Goal: Task Accomplishment & Management: Complete application form

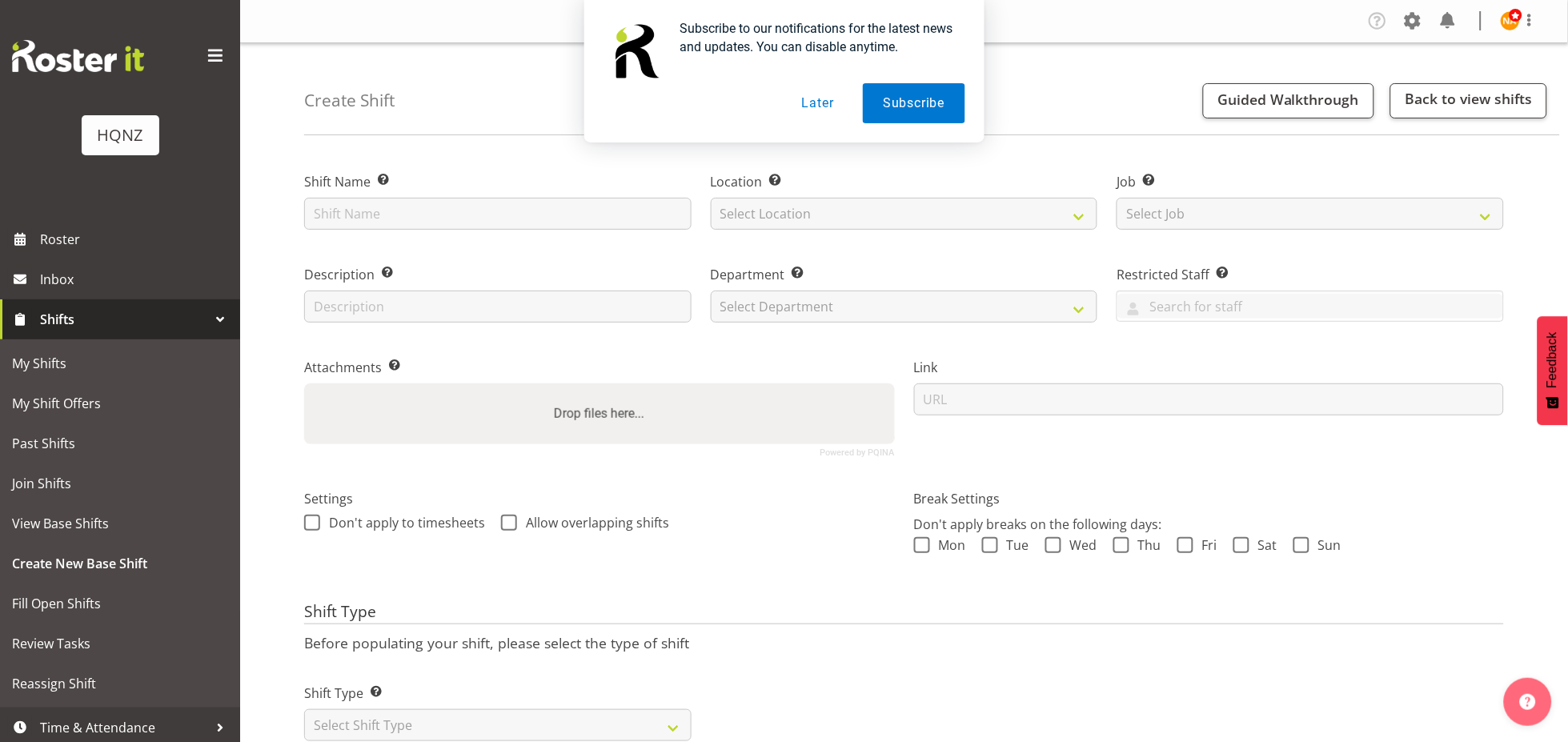
click at [811, 101] on button "Later" at bounding box center [817, 103] width 72 height 40
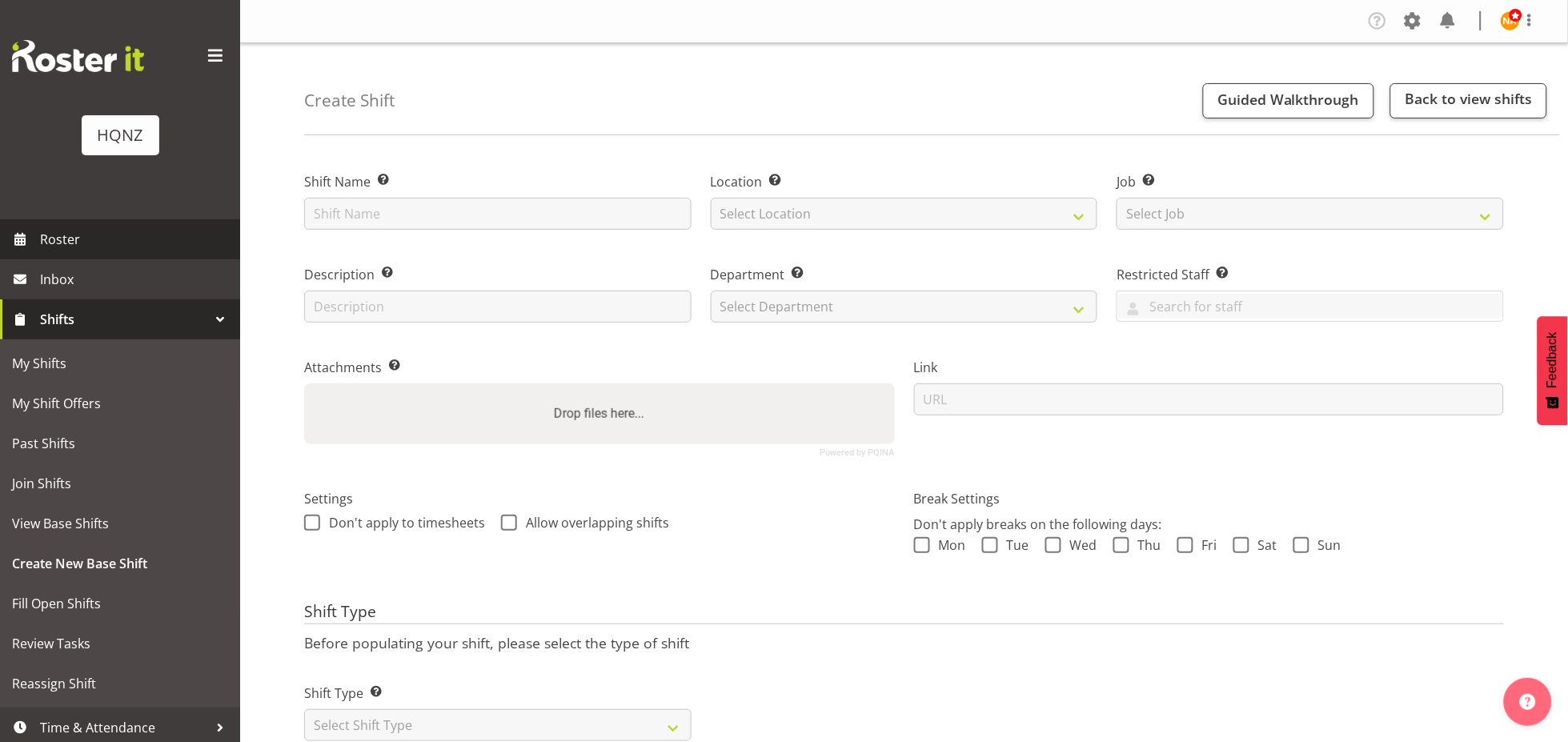
click at [87, 228] on span "Roster" at bounding box center [136, 239] width 192 height 24
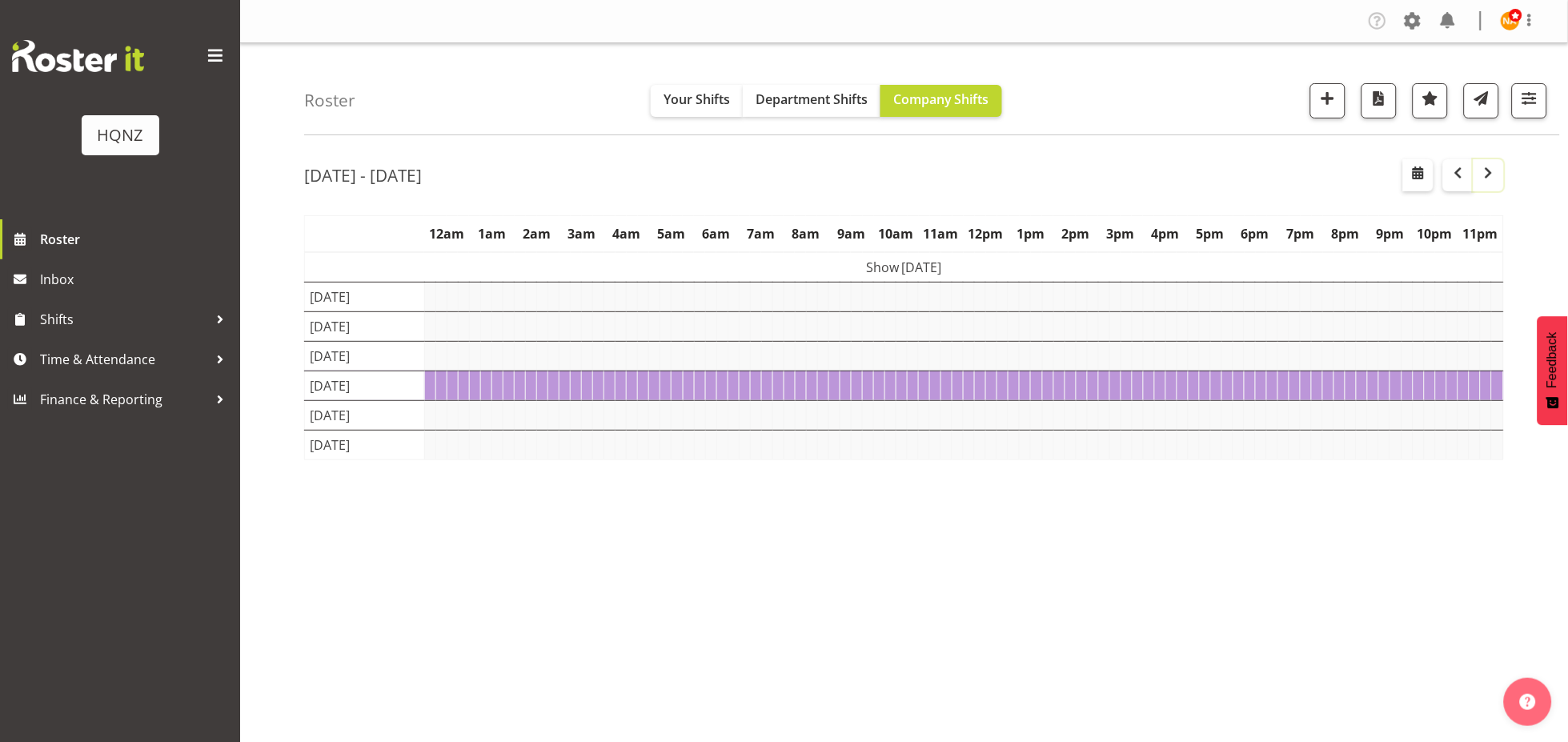
click at [1490, 164] on span "button" at bounding box center [1489, 173] width 19 height 19
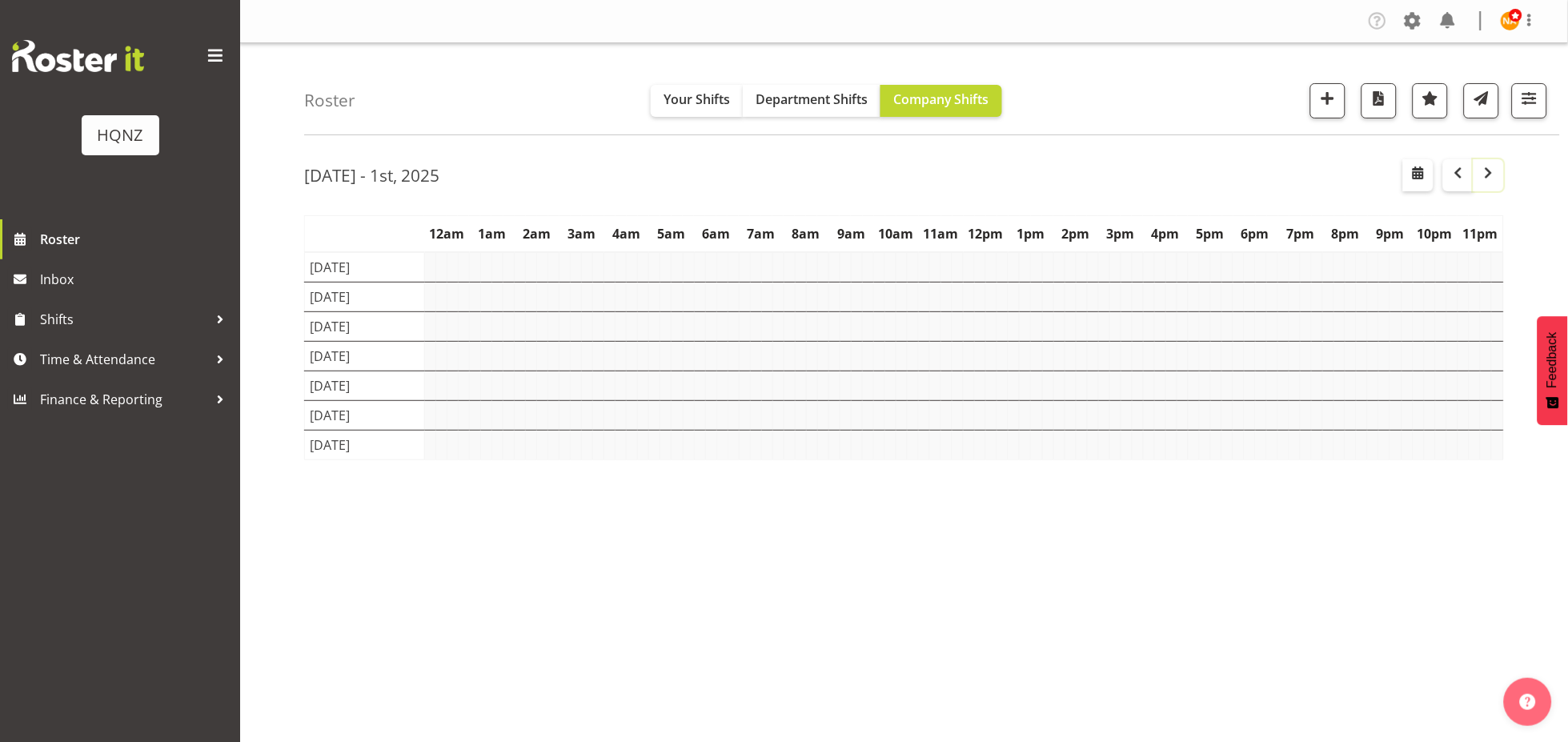
click at [1490, 176] on span "button" at bounding box center [1489, 173] width 19 height 19
drag, startPoint x: 1089, startPoint y: 638, endPoint x: 1103, endPoint y: 625, distance: 19.1
click at [1089, 638] on div "Oct 2nd - 8th, 2025 October 02 - 08, 2025 Today Day Week Fortnight Month calend…" at bounding box center [936, 467] width 1264 height 641
click at [1481, 182] on span "button" at bounding box center [1489, 173] width 19 height 19
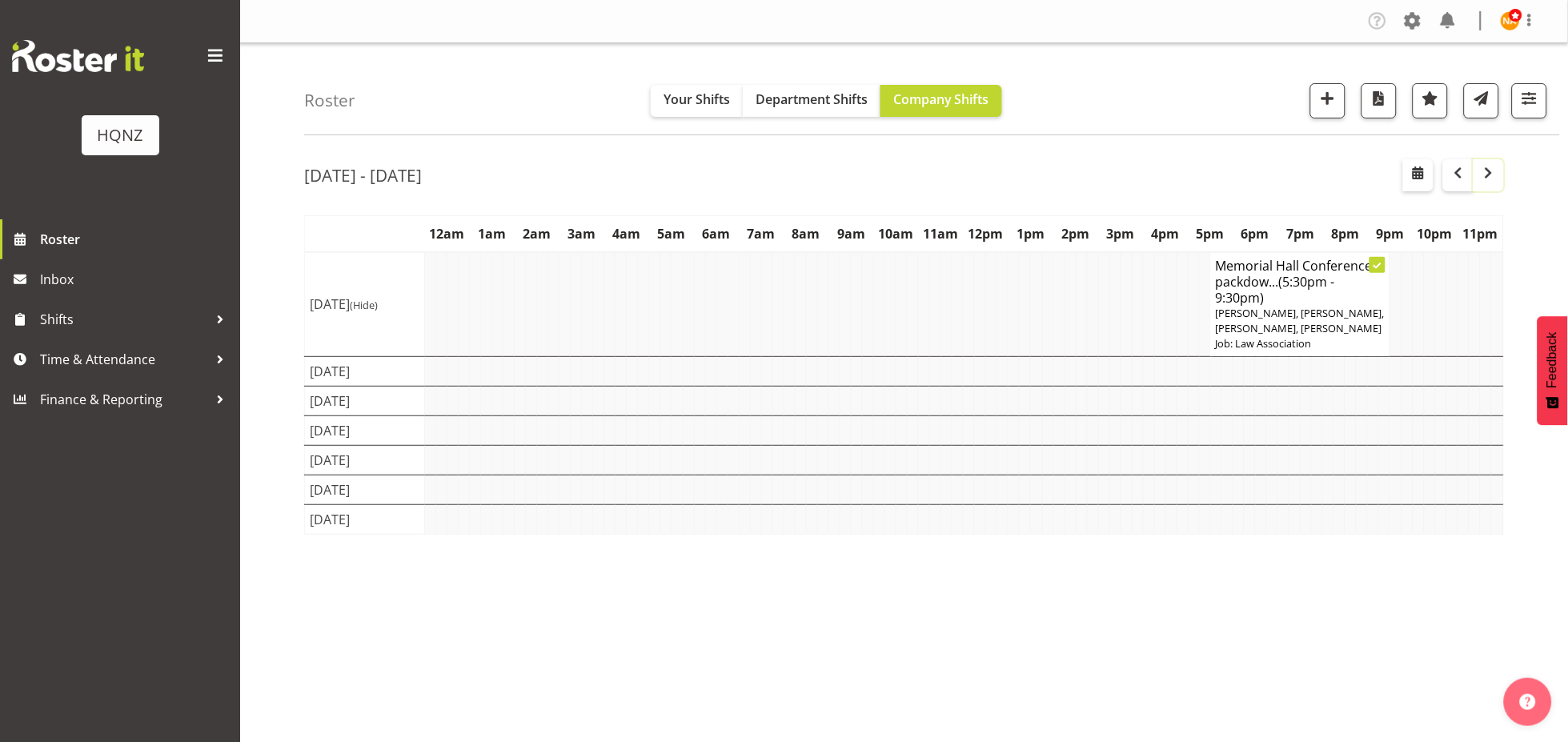
click at [1487, 172] on span "button" at bounding box center [1489, 173] width 19 height 19
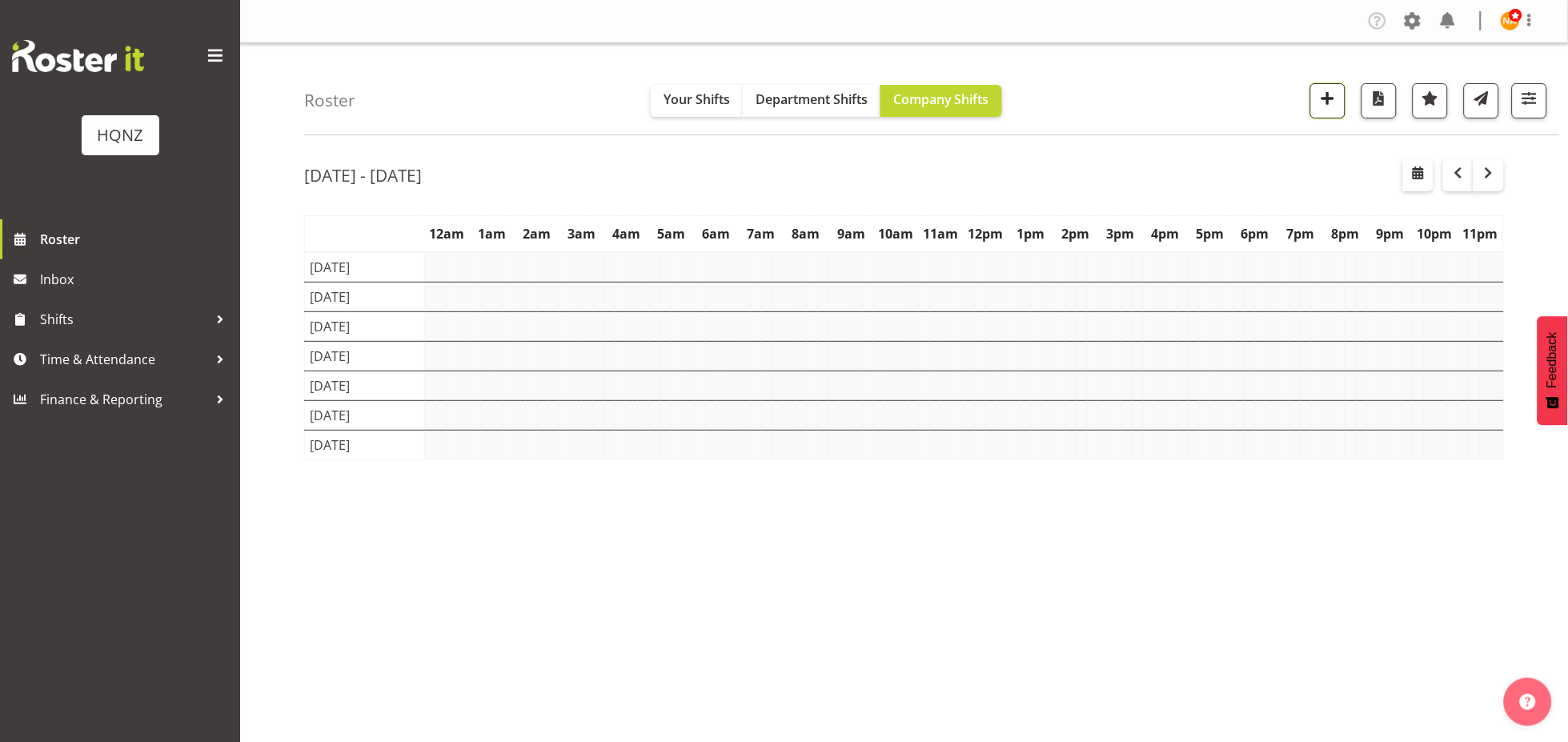
click at [1338, 107] on button "button" at bounding box center [1328, 101] width 36 height 36
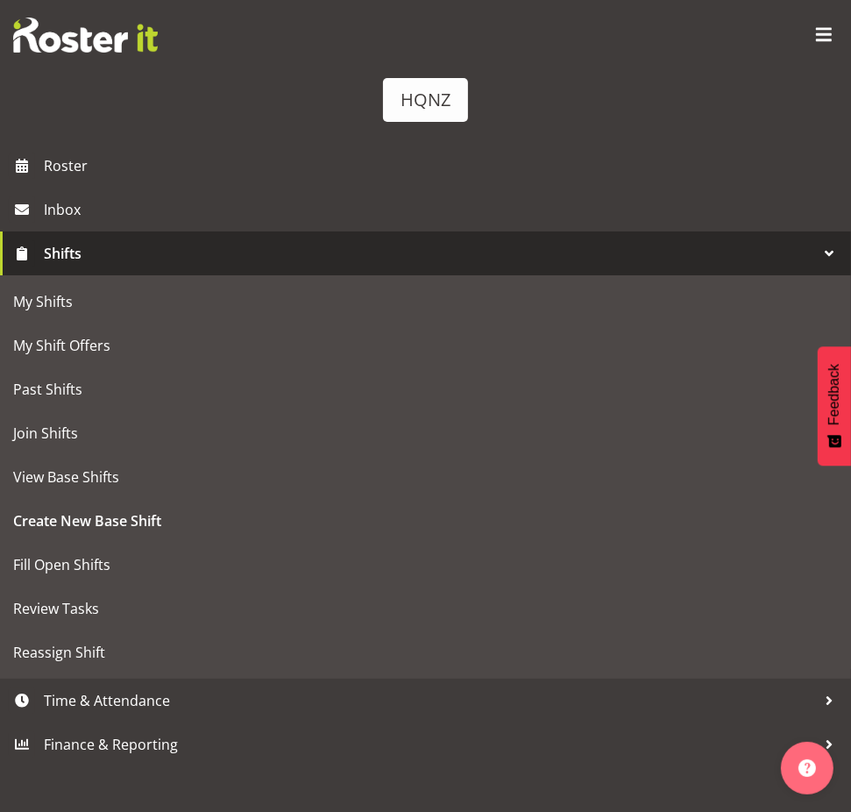
click at [824, 30] on span at bounding box center [824, 35] width 28 height 28
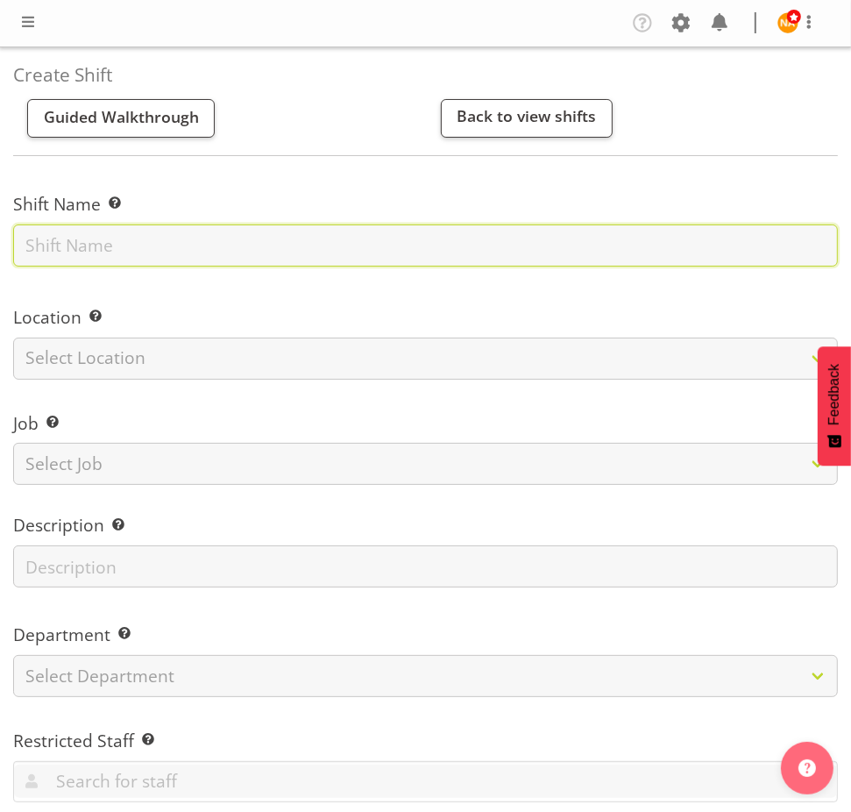
click at [139, 264] on input "text" at bounding box center [425, 245] width 825 height 42
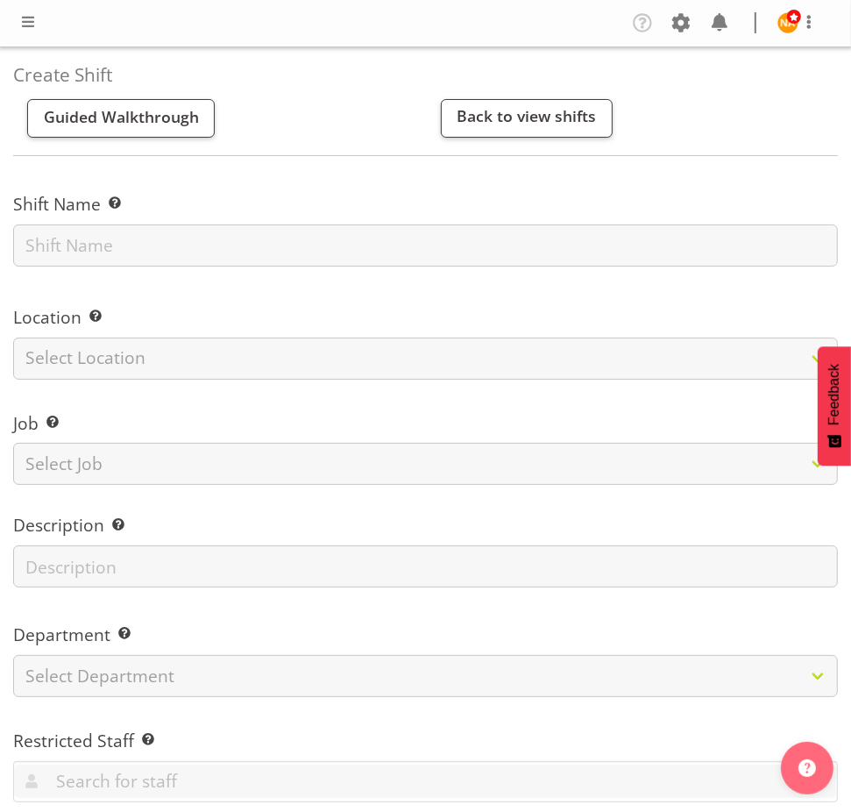
click at [60, 269] on div "Shift Name Enter a name for the shift (e.g. Day Shift)." at bounding box center [426, 223] width 846 height 113
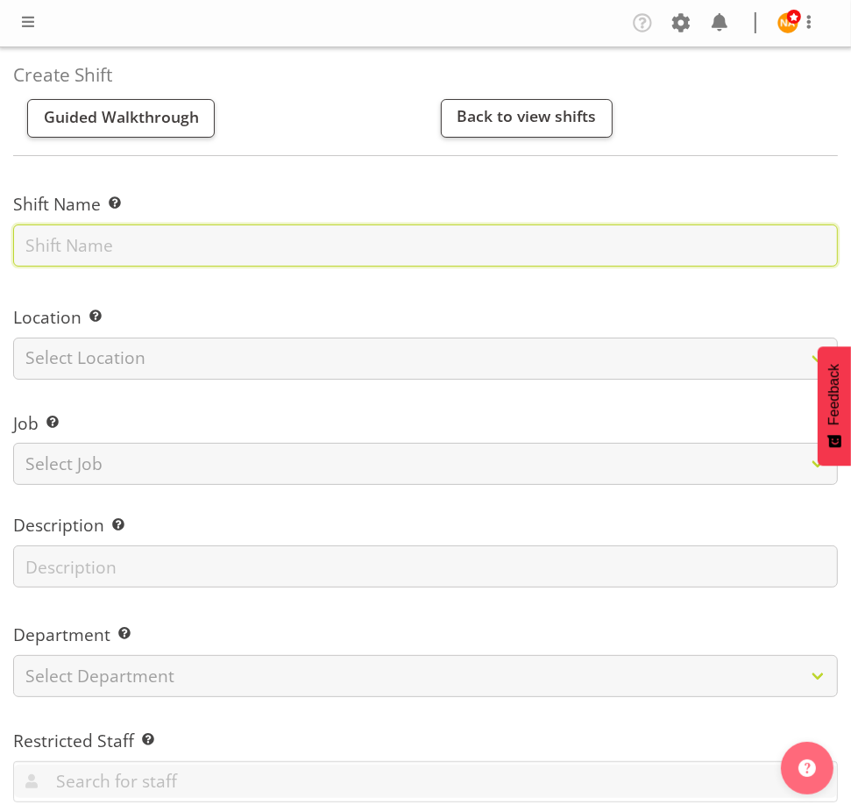
click at [67, 256] on input "text" at bounding box center [425, 245] width 825 height 42
type input "Airport Arrivals $30 p/h"
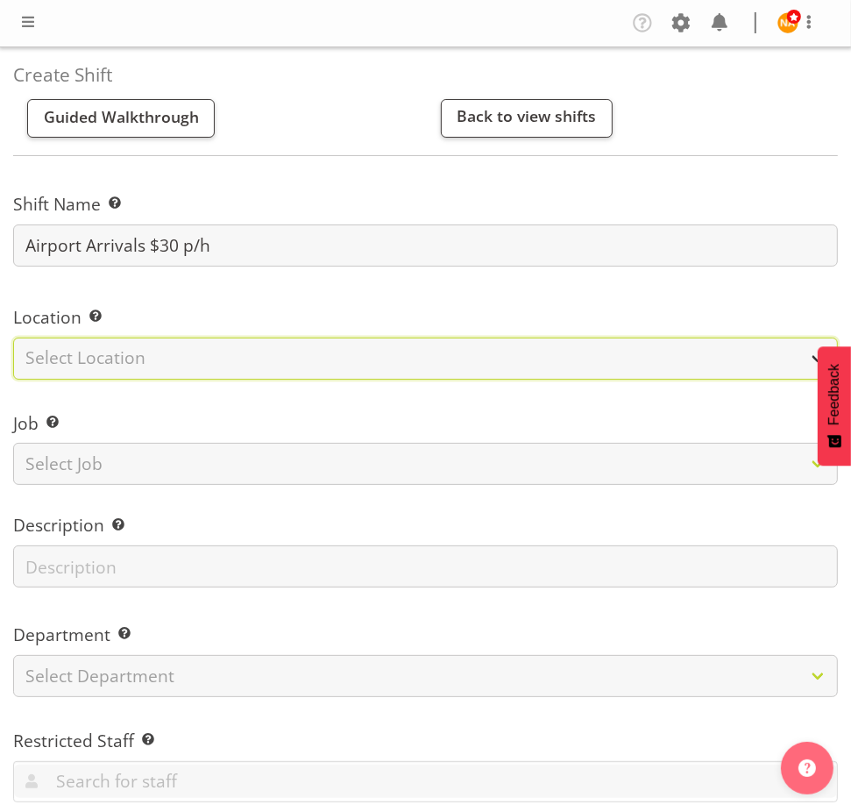
click at [134, 358] on select "Select Location HQNZ Head Office" at bounding box center [425, 358] width 825 height 42
select select "129"
click at [13, 337] on select "Select Location HQNZ Head Office" at bounding box center [425, 358] width 825 height 42
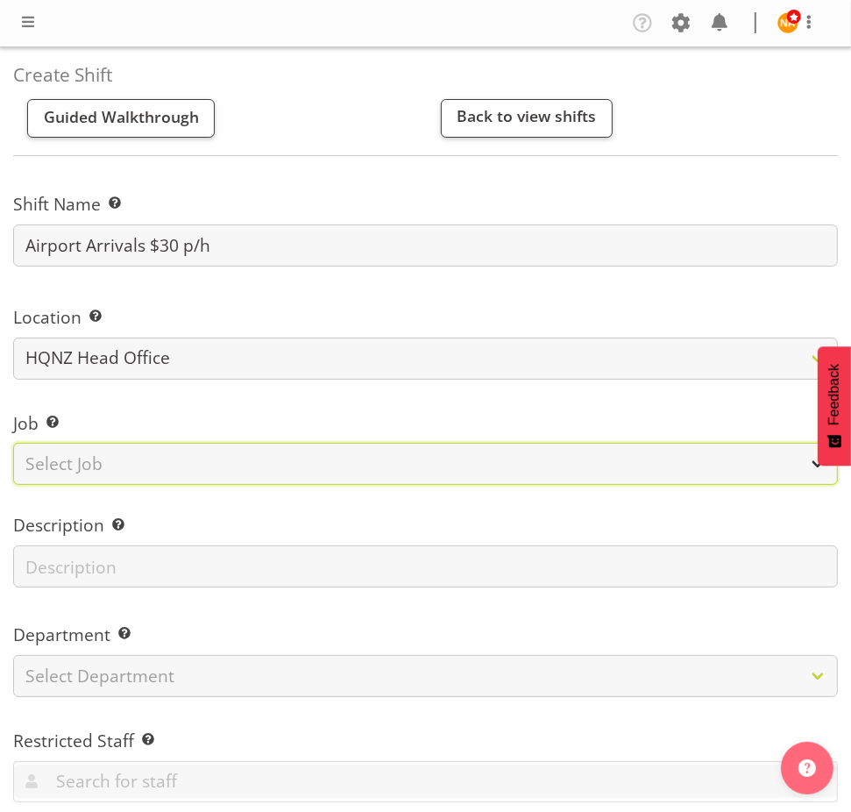
click at [101, 453] on select "Select Job Create new job Auto Super Shoppes Buddle Findlay Carsales Crowne Pla…" at bounding box center [425, 464] width 825 height 42
select select "2187"
click at [13, 443] on select "Select Job Create new job Auto Super Shoppes Buddle Findlay Carsales Crowne Pla…" at bounding box center [425, 464] width 825 height 42
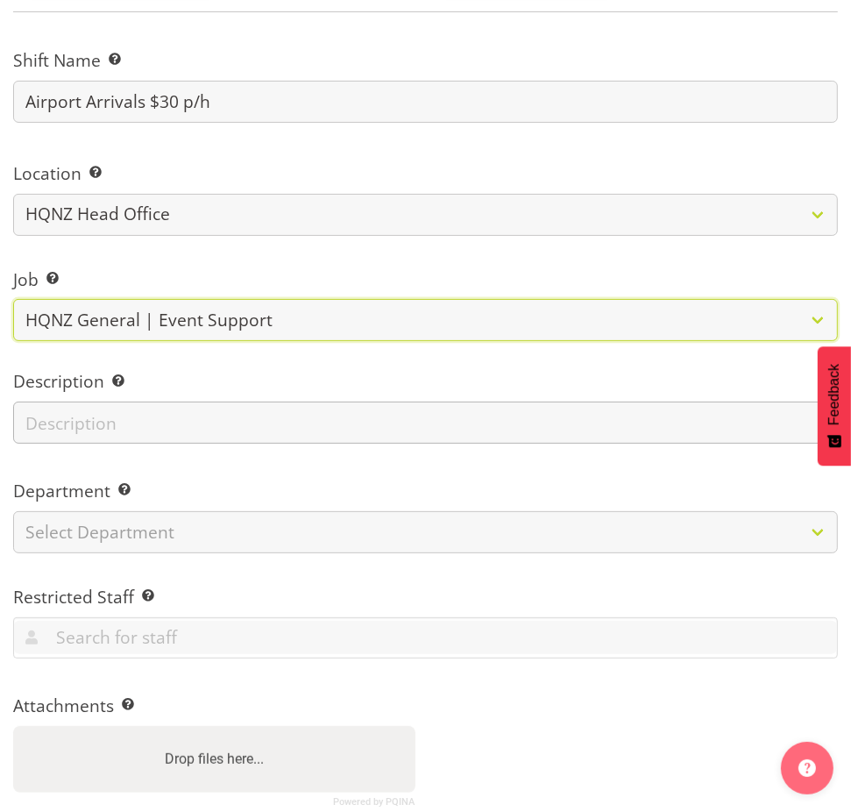
scroll to position [195, 0]
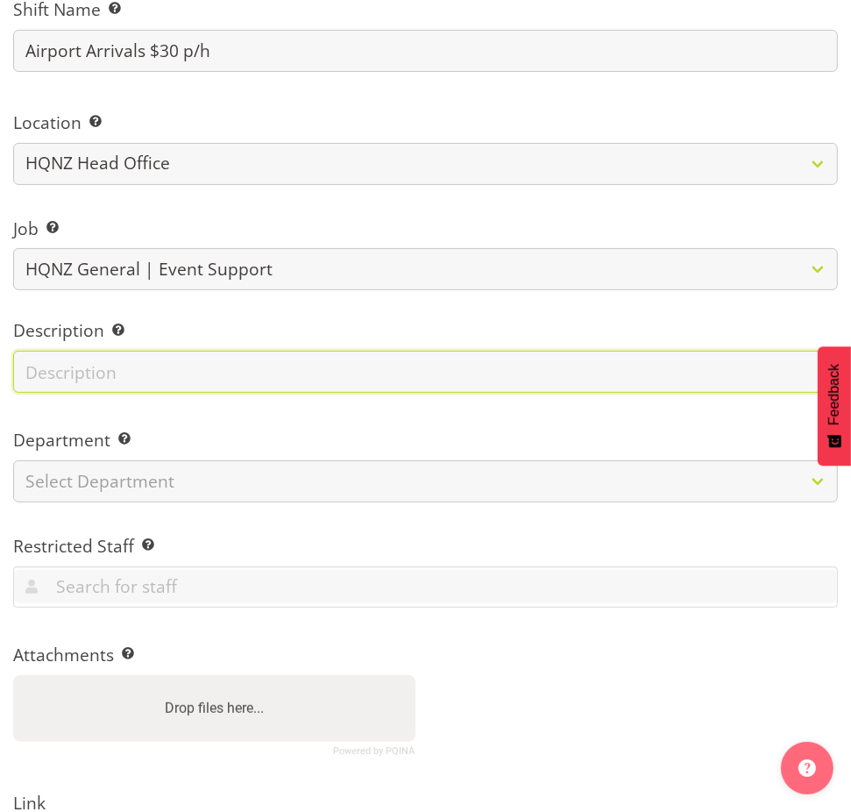
click at [118, 376] on input "text" at bounding box center [425, 372] width 825 height 42
type input "Airport arrivals, meet at HQ office"
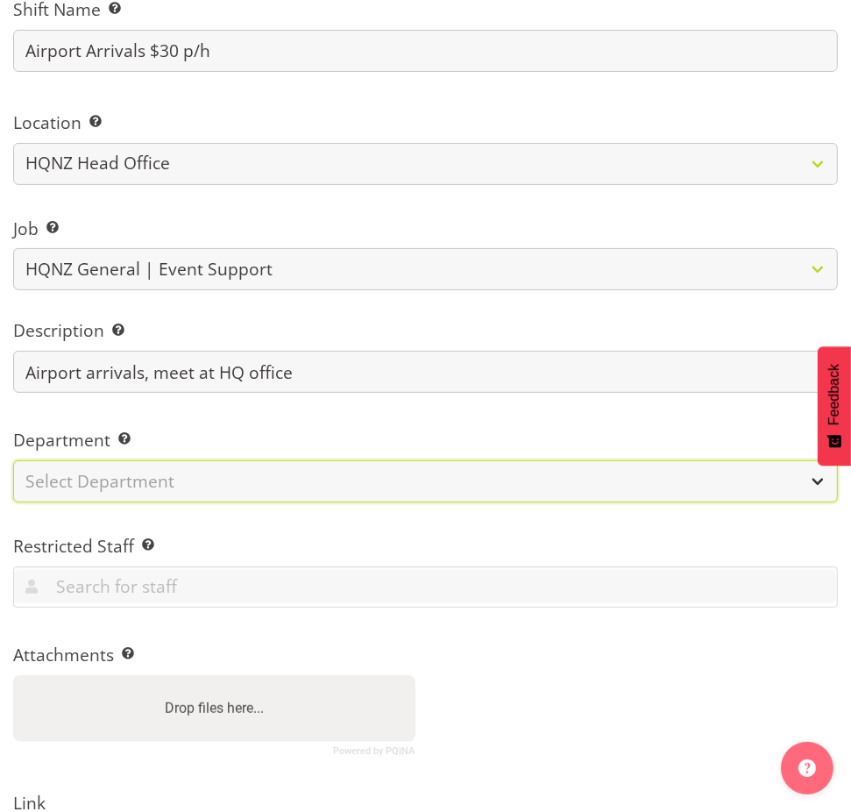
click at [113, 482] on select "Select Department HQ Casual Staff" at bounding box center [425, 481] width 825 height 42
select select "127"
click at [13, 460] on select "Select Department HQ Casual Staff" at bounding box center [425, 481] width 825 height 42
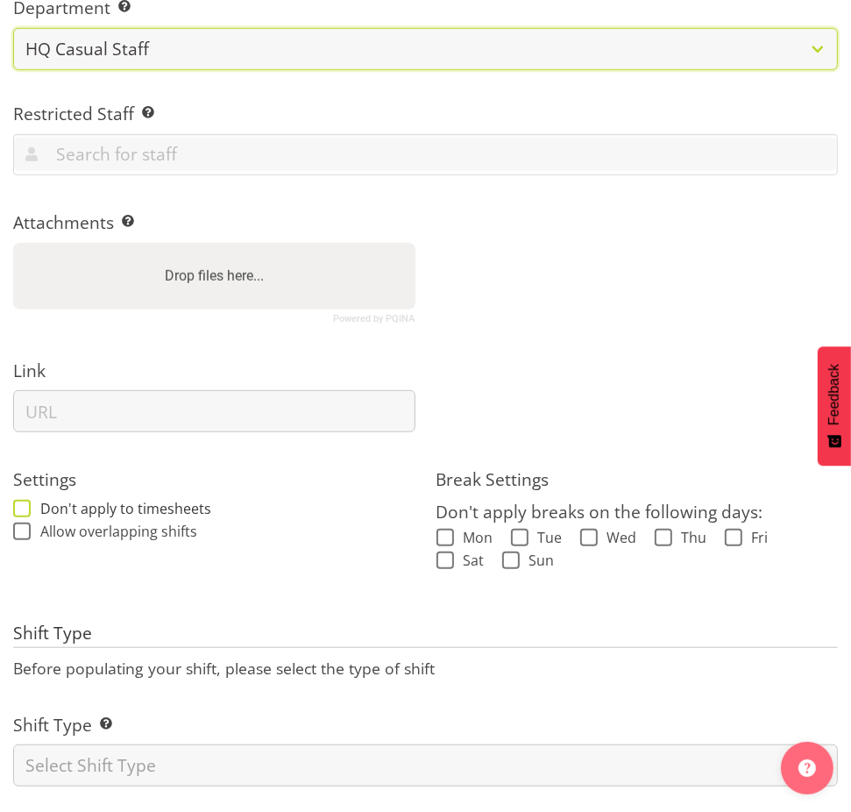
scroll to position [649, 0]
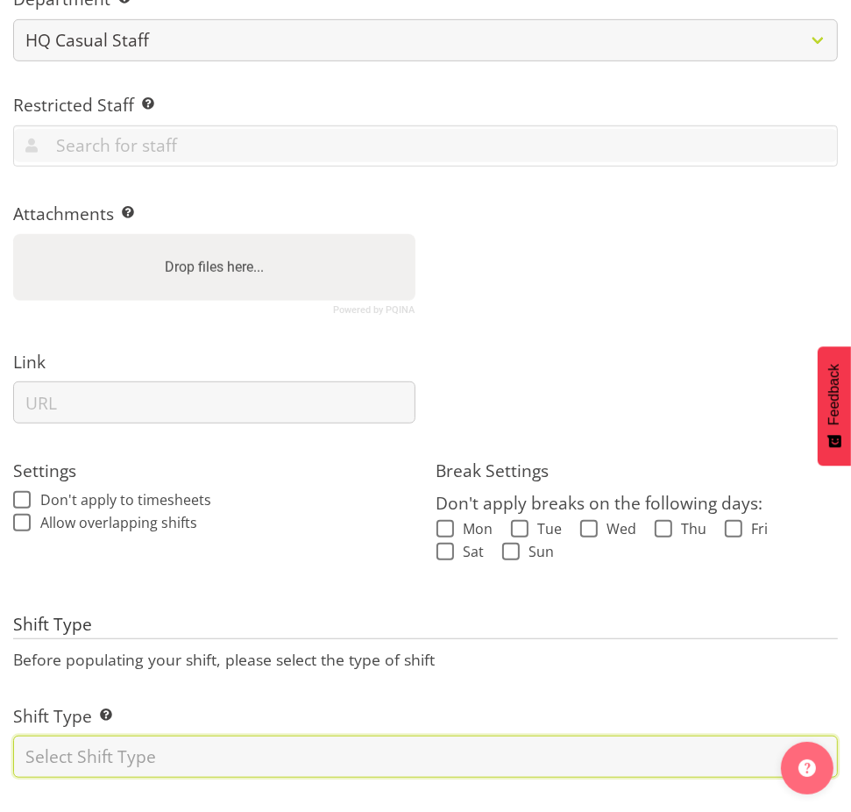
click at [122, 748] on select "Select Shift Type One Off Shift Recurring Shift Rotating Shift" at bounding box center [425, 756] width 825 height 42
select select "one_off"
click at [13, 735] on select "Select Shift Type One Off Shift Recurring Shift Rotating Shift" at bounding box center [425, 756] width 825 height 42
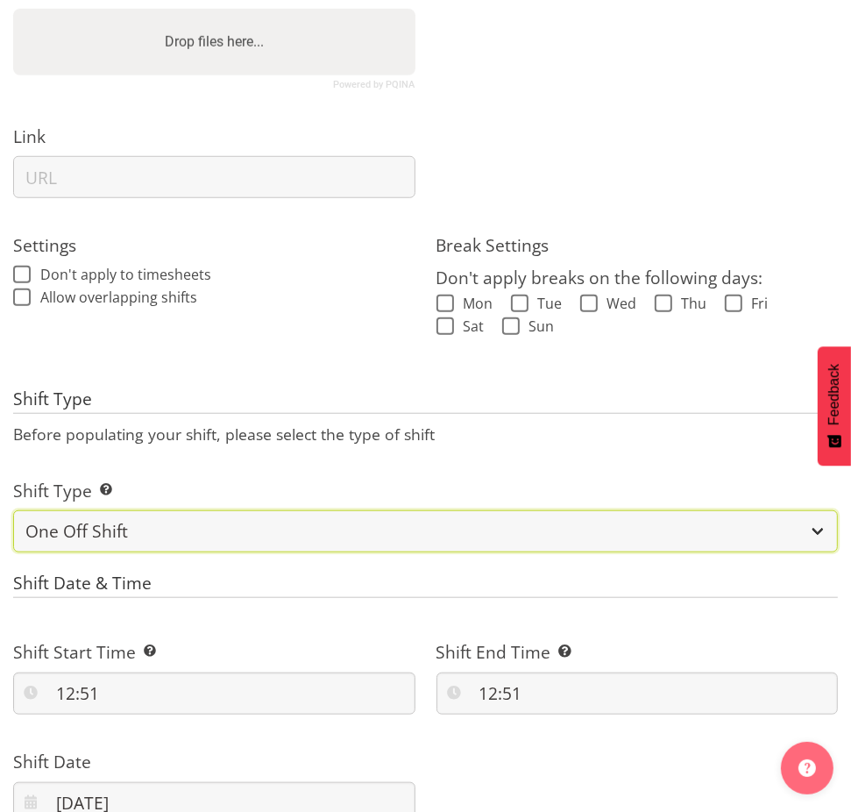
scroll to position [1039, 0]
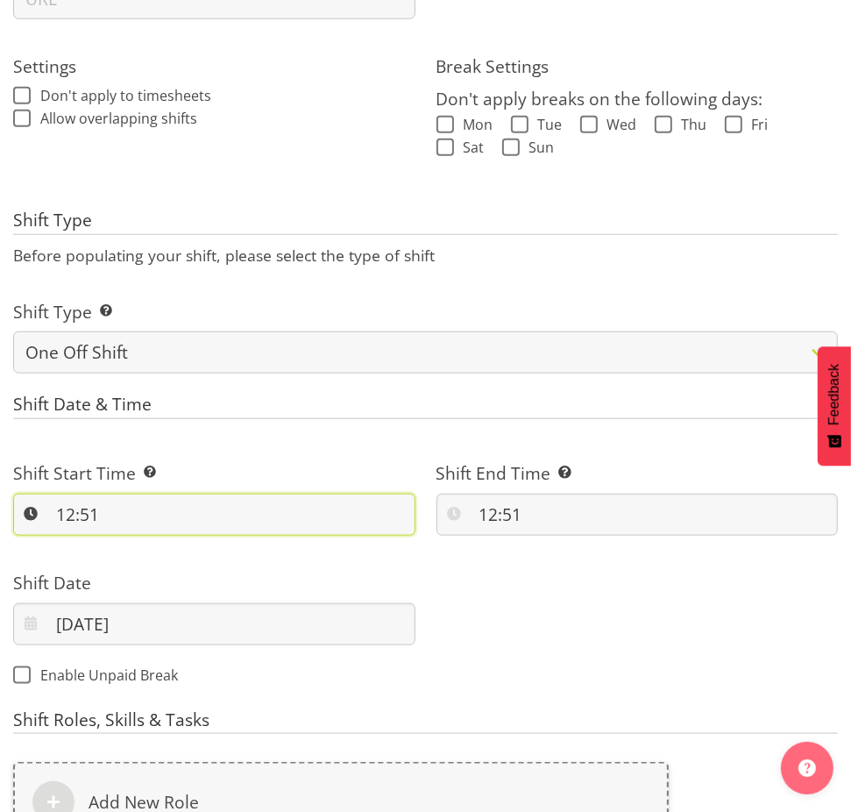
click at [109, 509] on input "12:51" at bounding box center [214, 514] width 402 height 42
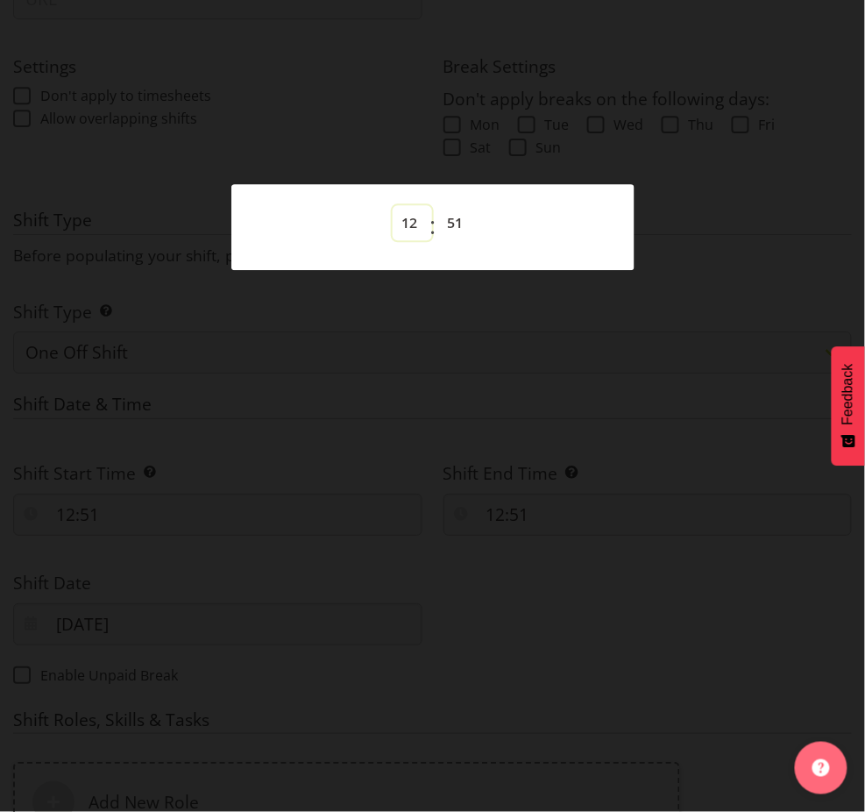
click at [414, 223] on select "00 01 02 03 04 05 06 07 08 09 10 11 12 13 14 15 16 17 18 19 20 21 22 23" at bounding box center [412, 222] width 39 height 35
click at [393, 205] on select "00 01 02 03 04 05 06 07 08 09 10 11 12 13 14 15 16 17 18 19 20 21 22 23" at bounding box center [412, 222] width 39 height 35
click at [450, 202] on div "00 01 02 03 04 05 06 07 08 09 10 11 12 13 14 15 16 17 18 19 20 21 22 23 : 00 01…" at bounding box center [432, 227] width 403 height 72
drag, startPoint x: 456, startPoint y: 216, endPoint x: 457, endPoint y: 238, distance: 21.9
click at [456, 216] on select "00 01 02 03 04 05 06 07 08 09 10 11 12 13 14 15 16 17 18 19 20 21 22 23 24 25 2…" at bounding box center [457, 222] width 39 height 35
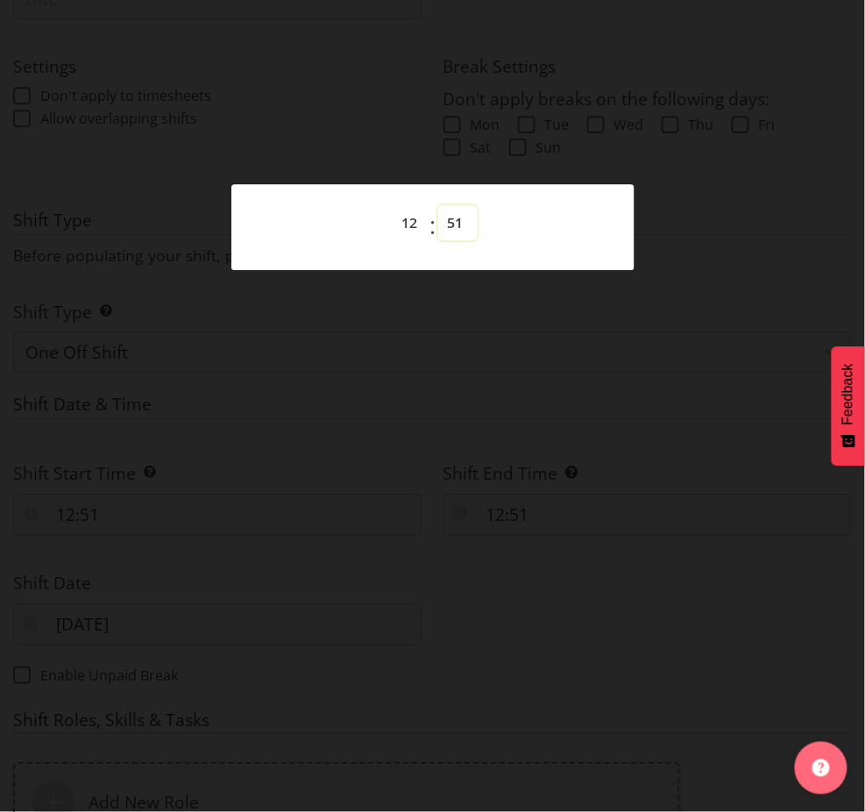
select select "30"
click at [438, 205] on select "00 01 02 03 04 05 06 07 08 09 10 11 12 13 14 15 16 17 18 19 20 21 22 23 24 25 2…" at bounding box center [457, 222] width 39 height 35
type input "12:30"
click at [497, 323] on div at bounding box center [432, 406] width 865 height 812
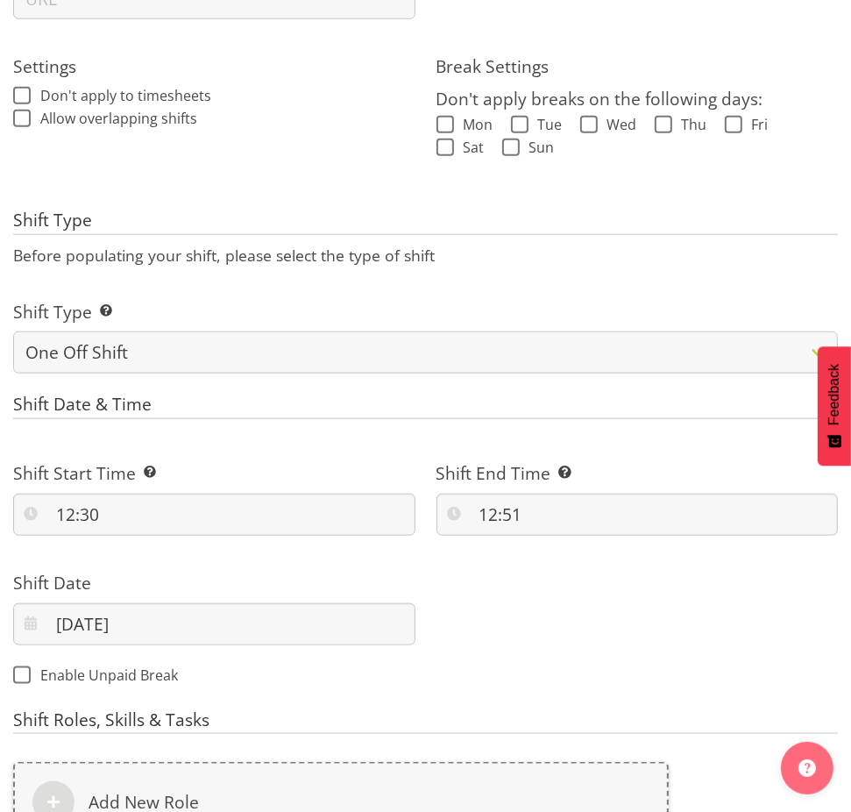
click at [502, 486] on div "Shift End Time Set the time of the day you wish this shift to finish 12:51 00 0…" at bounding box center [637, 498] width 402 height 74
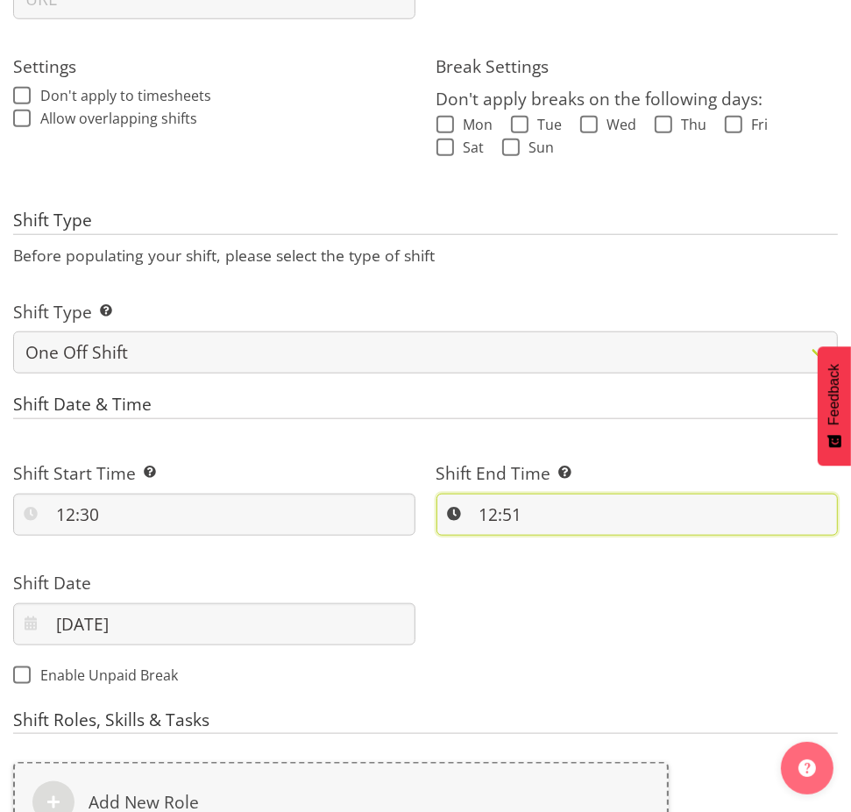
click at [498, 501] on input "12:51" at bounding box center [637, 514] width 402 height 42
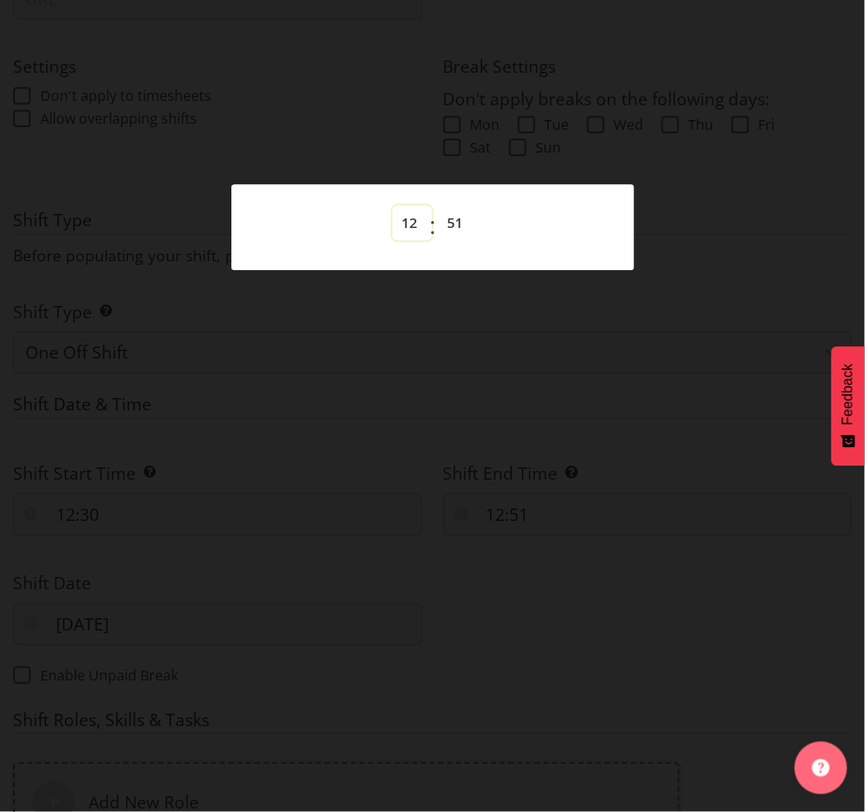
click at [408, 214] on select "00 01 02 03 04 05 06 07 08 09 10 11 12 13 14 15 16 17 18 19 20 21 22 23" at bounding box center [412, 222] width 39 height 35
select select "17"
click at [393, 205] on select "00 01 02 03 04 05 06 07 08 09 10 11 12 13 14 15 16 17 18 19 20 21 22 23" at bounding box center [412, 222] width 39 height 35
type input "17:51"
click at [457, 229] on select "00 01 02 03 04 05 06 07 08 09 10 11 12 13 14 15 16 17 18 19 20 21 22 23 24 25 2…" at bounding box center [457, 222] width 39 height 35
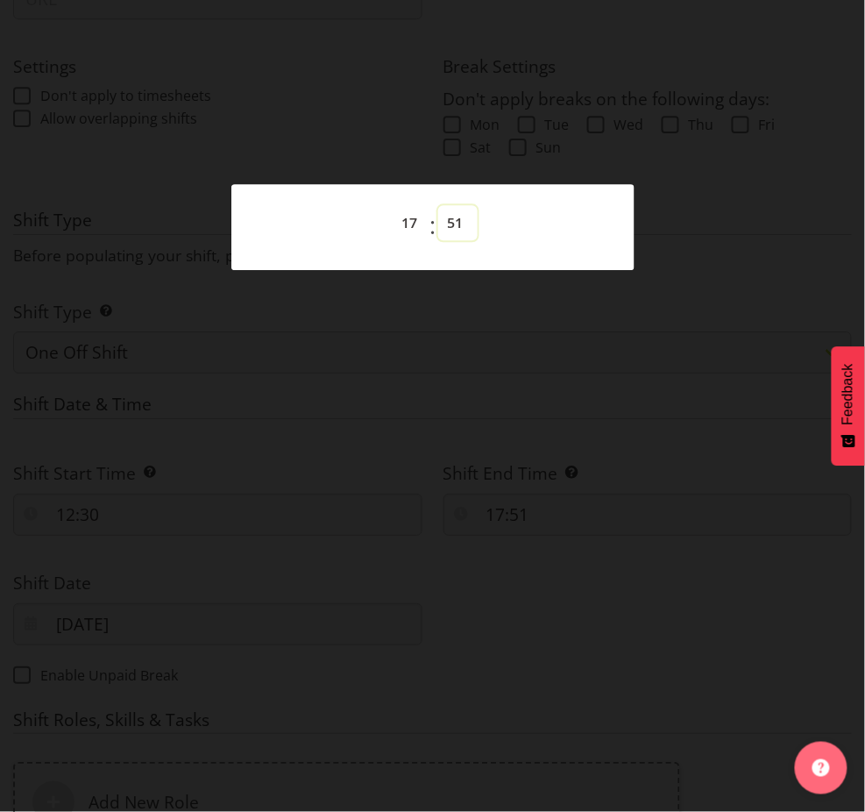
select select "30"
click at [438, 205] on select "00 01 02 03 04 05 06 07 08 09 10 11 12 13 14 15 16 17 18 19 20 21 22 23 24 25 2…" at bounding box center [457, 222] width 39 height 35
type input "17:30"
click at [551, 401] on div at bounding box center [432, 406] width 865 height 812
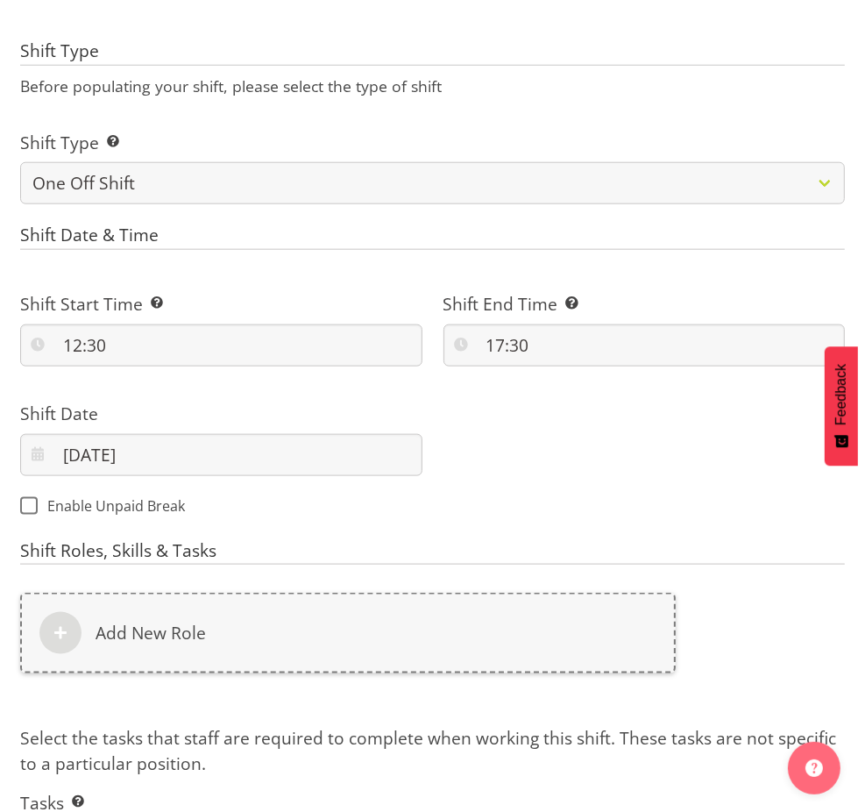
scroll to position [1234, 0]
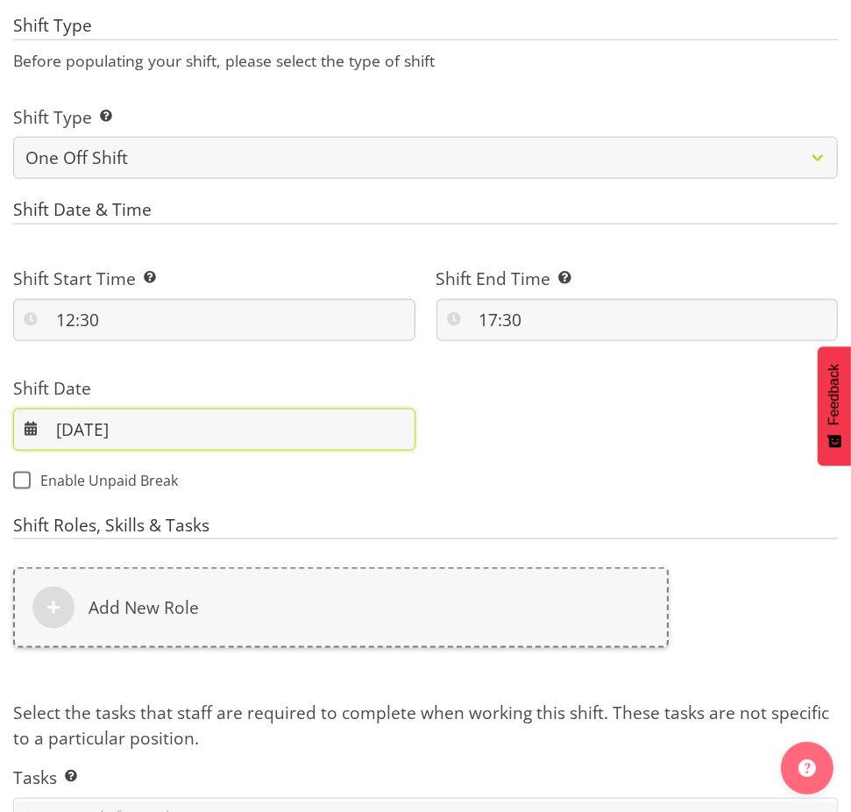
click at [67, 422] on input "19/09/2025" at bounding box center [214, 429] width 402 height 42
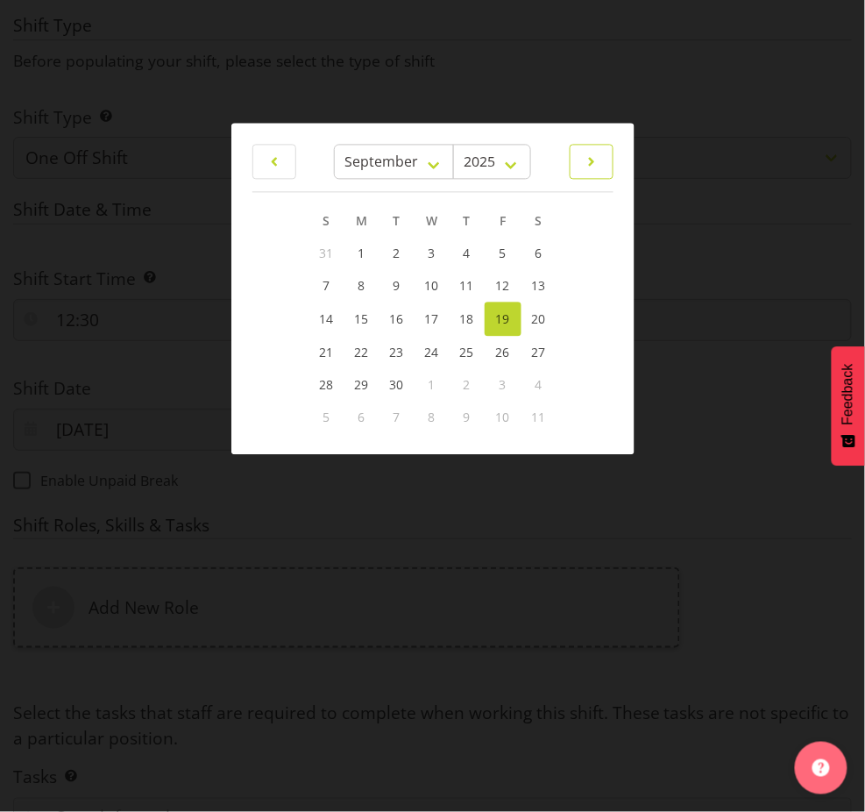
click at [602, 171] on link at bounding box center [592, 161] width 44 height 35
select select "9"
click at [528, 317] on link "18" at bounding box center [538, 318] width 35 height 32
type input "18/10/2025"
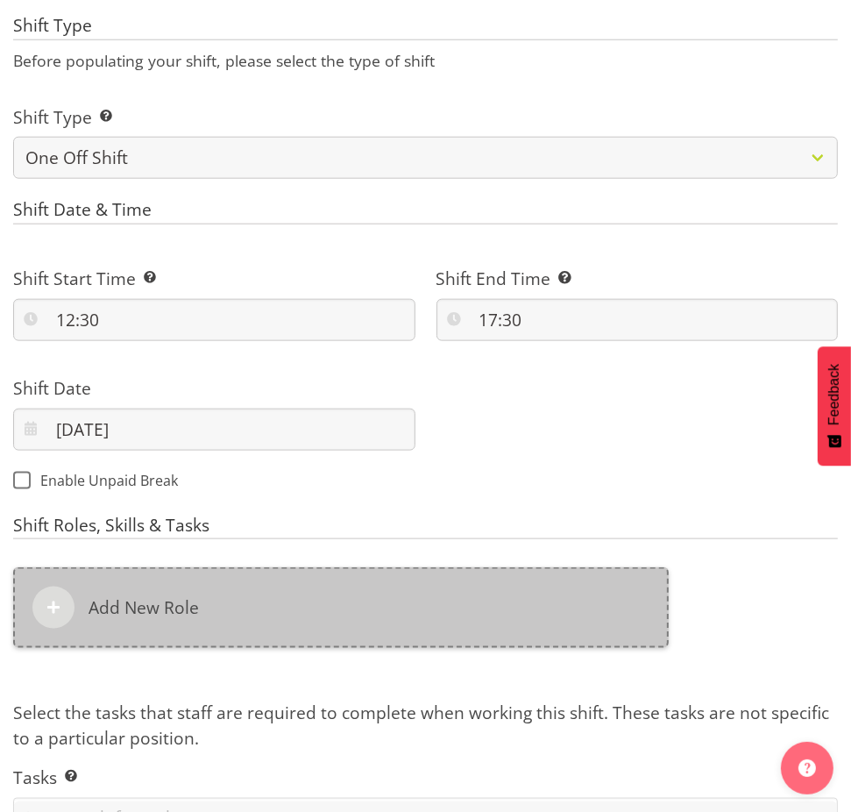
click at [114, 618] on h6 "Add New Role" at bounding box center [144, 607] width 110 height 21
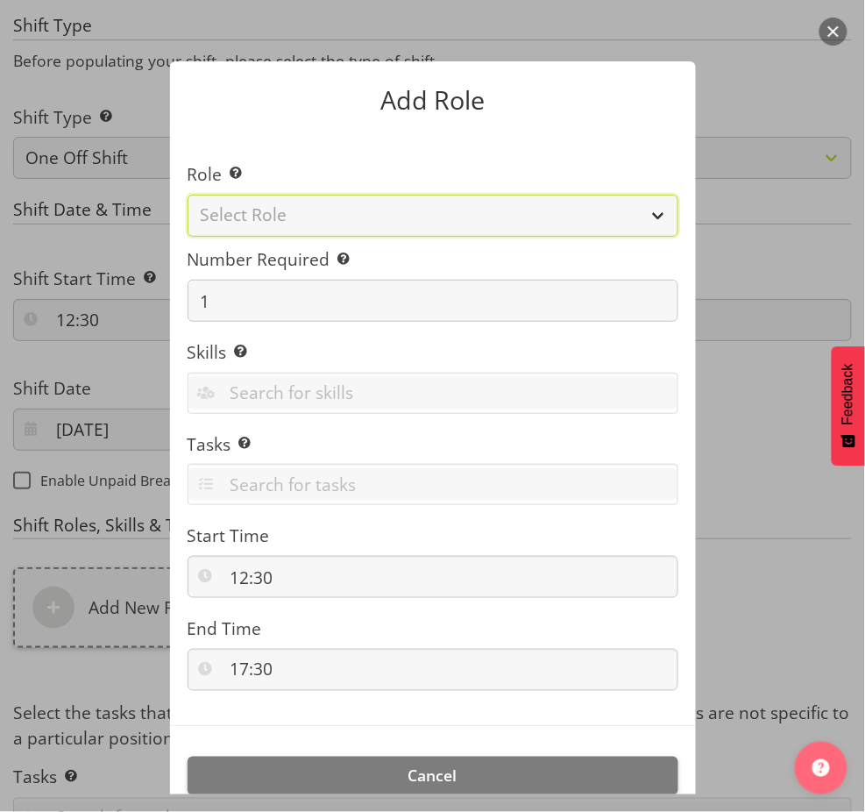
click at [307, 230] on select "Select Role Activity host Airport arrivals/departures Cleaning Event support Te…" at bounding box center [433, 216] width 491 height 42
select select "251"
click at [188, 195] on select "Select Role Activity host Airport arrivals/departures Cleaning Event support Te…" at bounding box center [433, 216] width 491 height 42
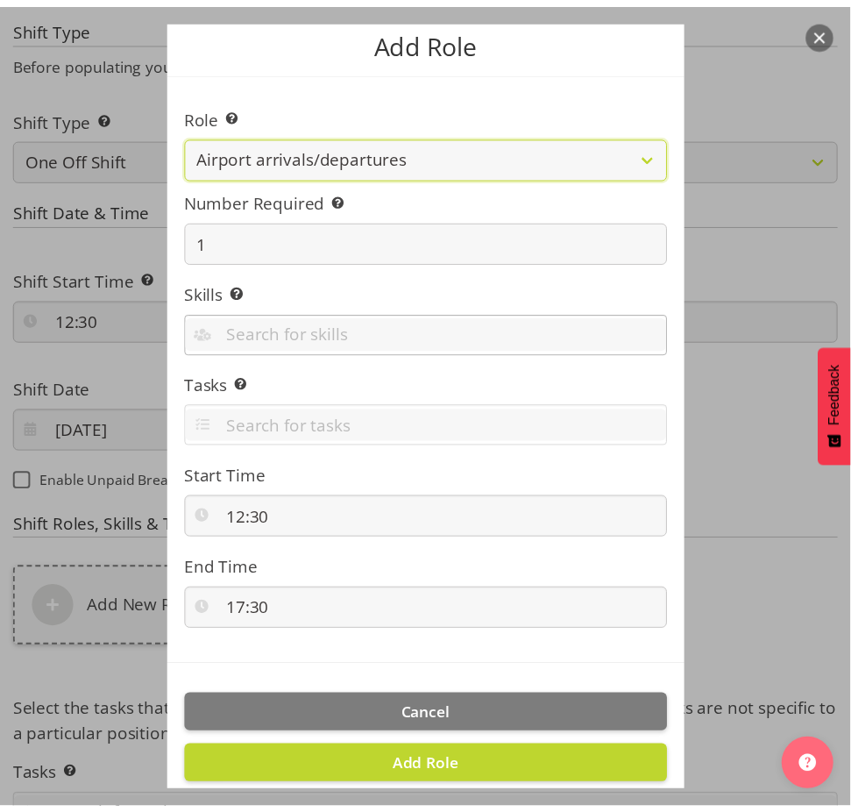
scroll to position [90, 0]
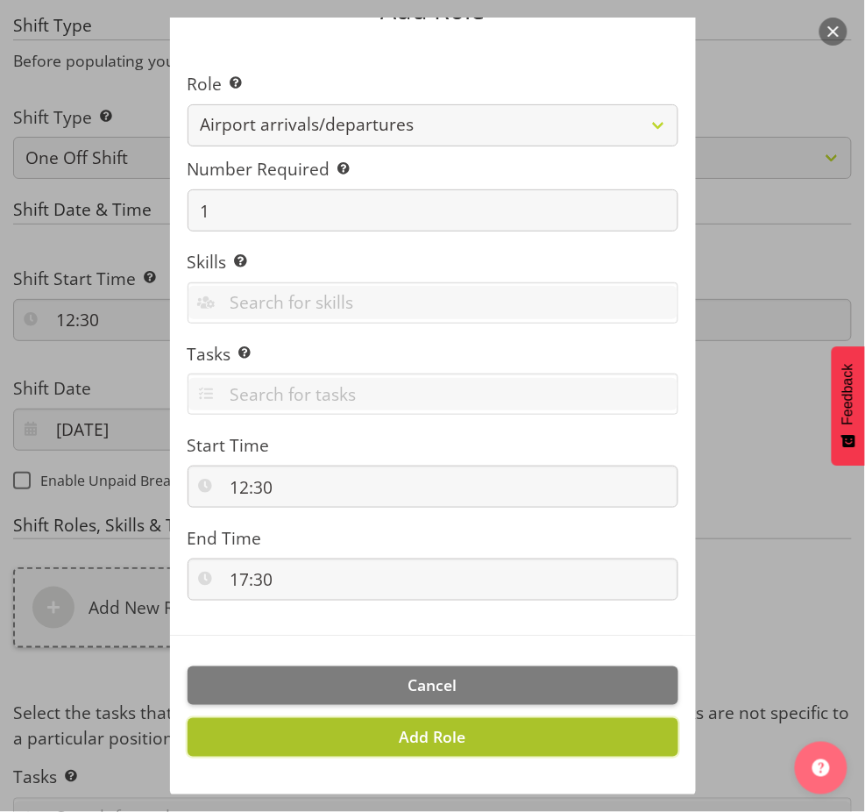
click at [502, 737] on button "Add Role" at bounding box center [433, 737] width 491 height 39
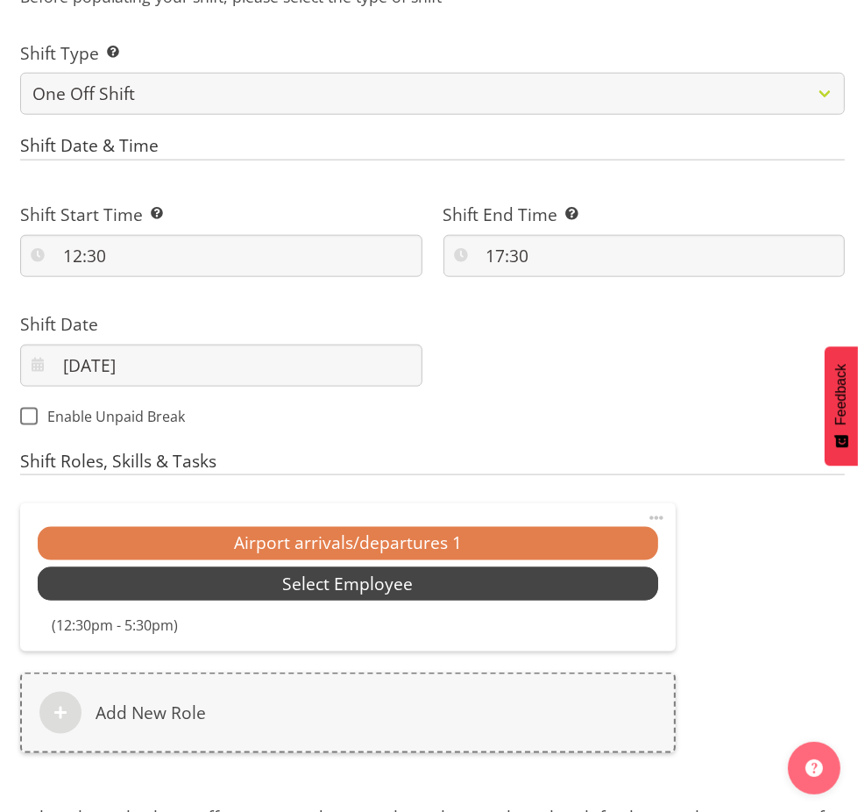
scroll to position [1331, 0]
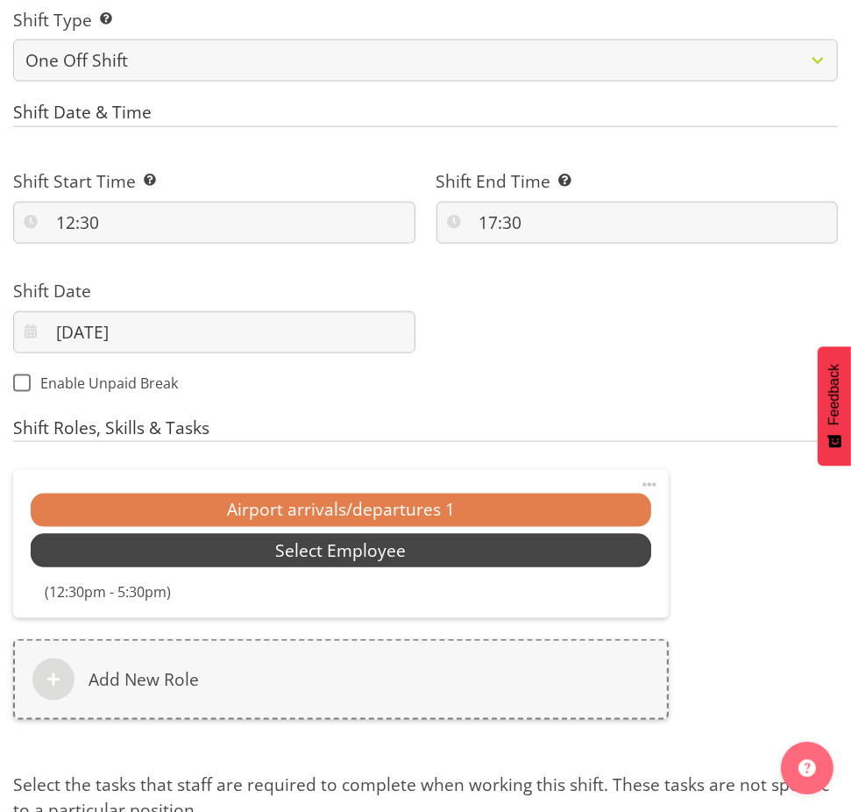
click at [315, 562] on span "Select Employee" at bounding box center [341, 550] width 131 height 25
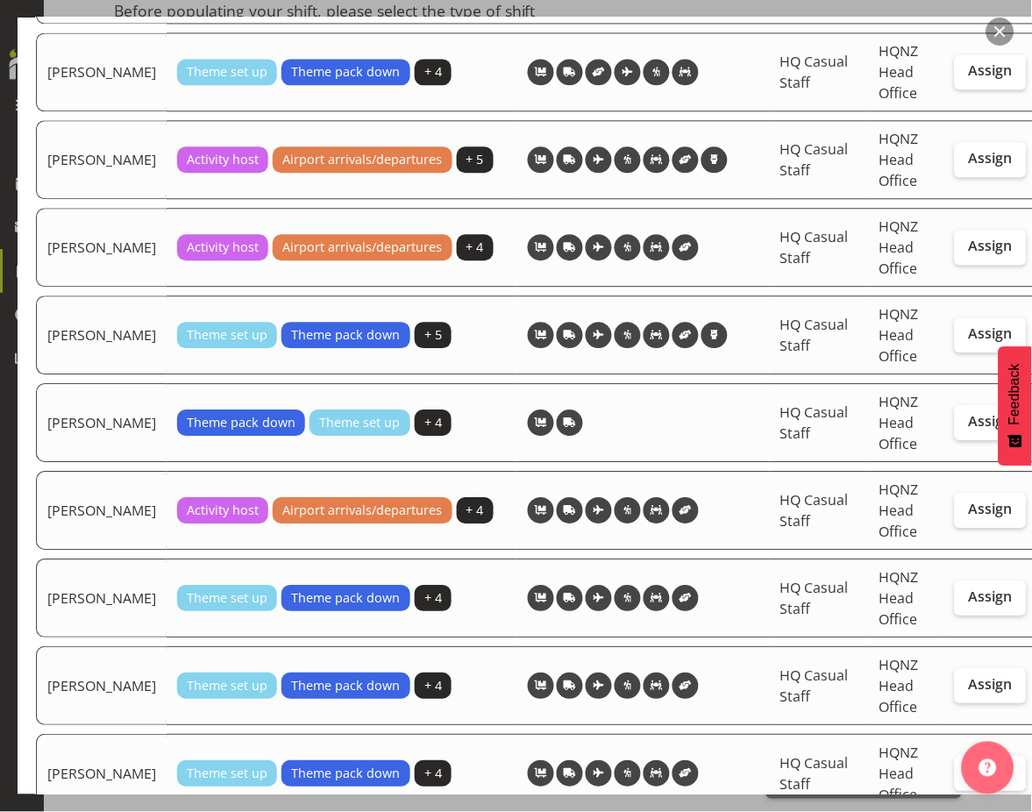
scroll to position [649, 0]
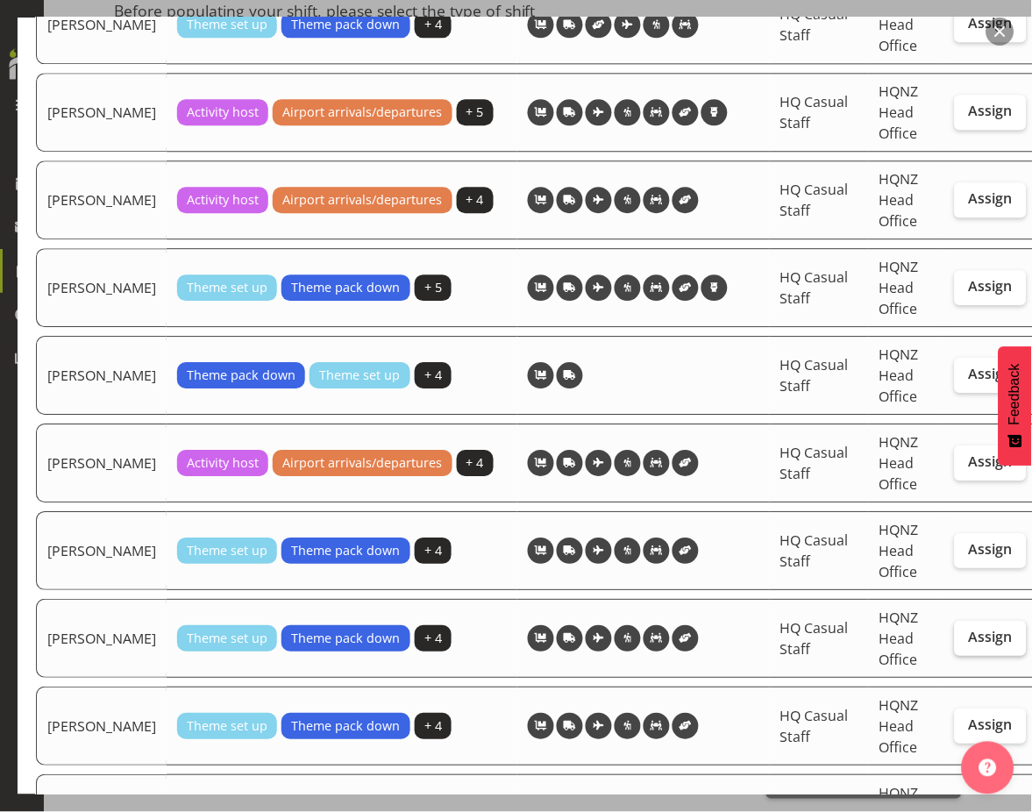
click at [968, 645] on span "Assign" at bounding box center [990, 637] width 44 height 18
click at [956, 642] on input "Assign" at bounding box center [959, 636] width 11 height 11
checkbox input "true"
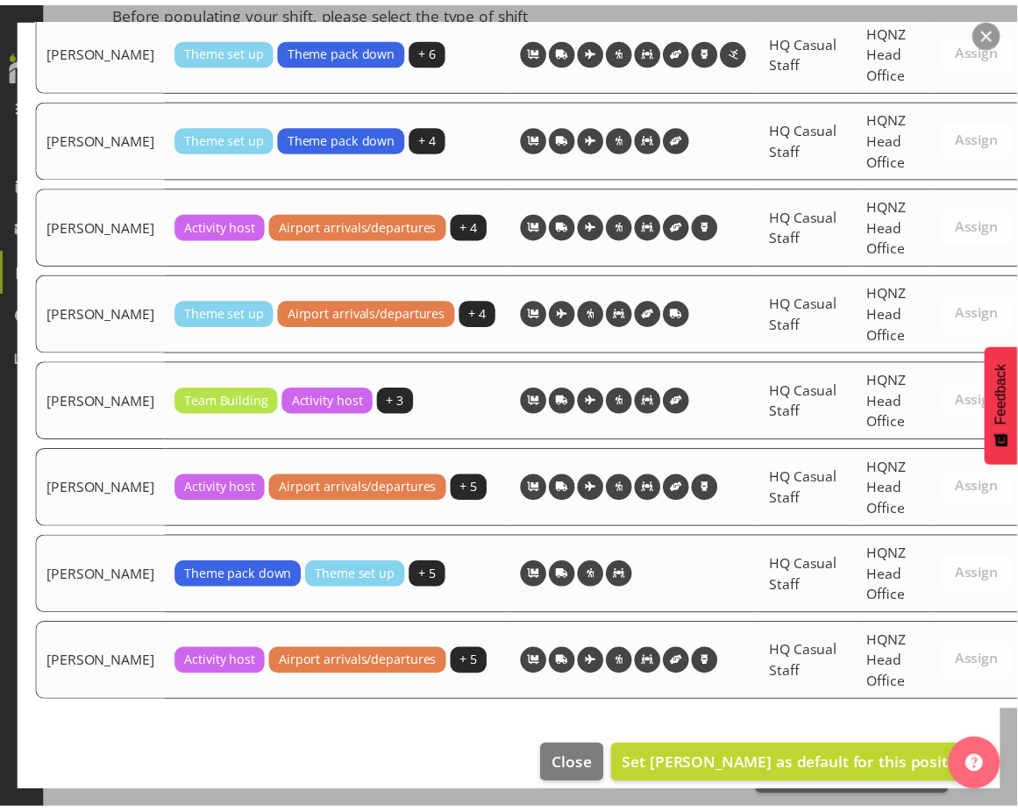
scroll to position [2578, 0]
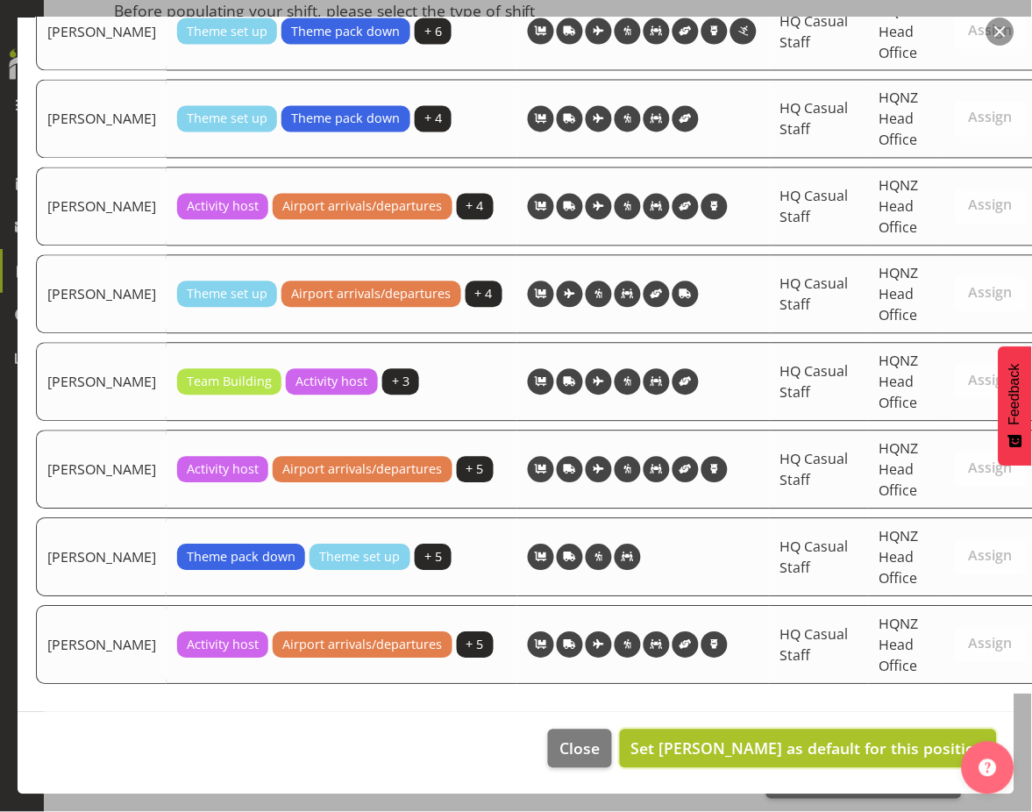
click at [841, 741] on span "Set [PERSON_NAME] as default for this position" at bounding box center [808, 748] width 354 height 21
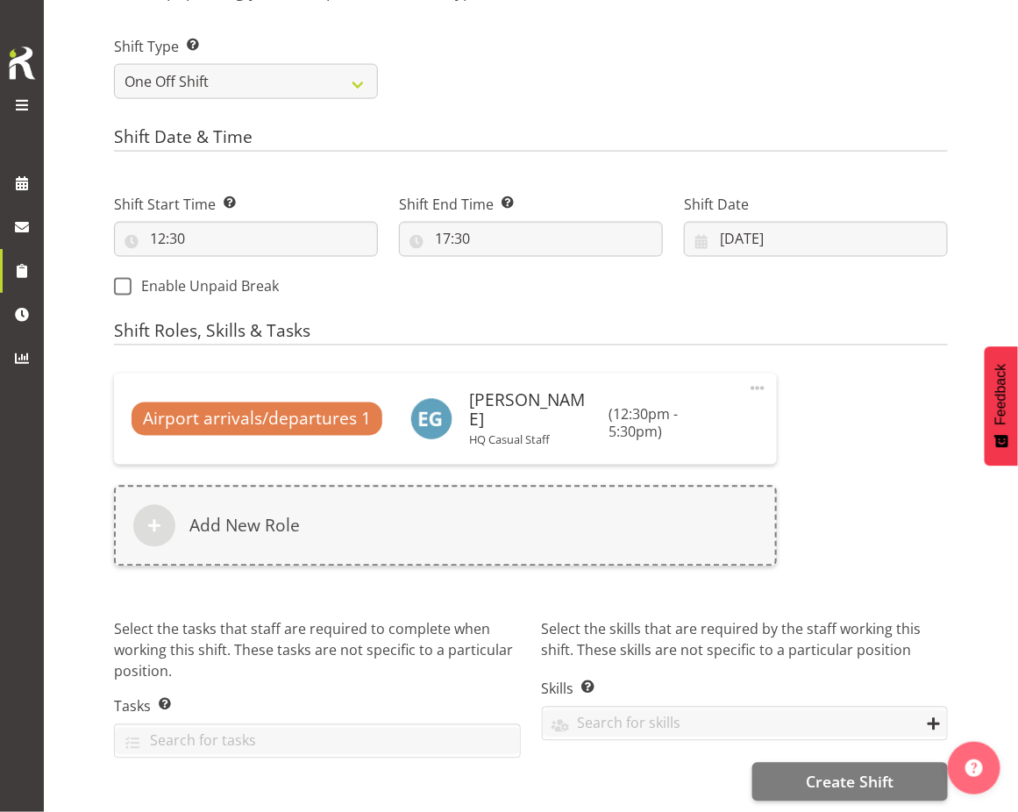
scroll to position [738, 0]
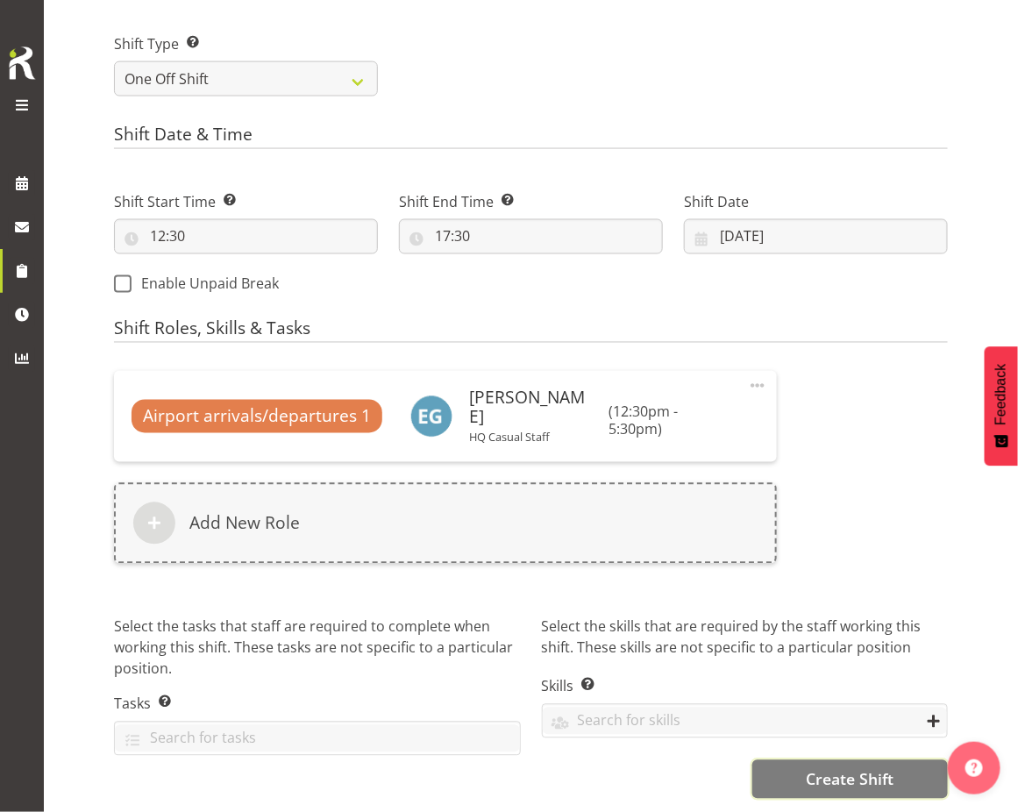
drag, startPoint x: 826, startPoint y: 764, endPoint x: 812, endPoint y: 763, distance: 13.2
click at [826, 768] on span "Create Shift" at bounding box center [849, 779] width 88 height 23
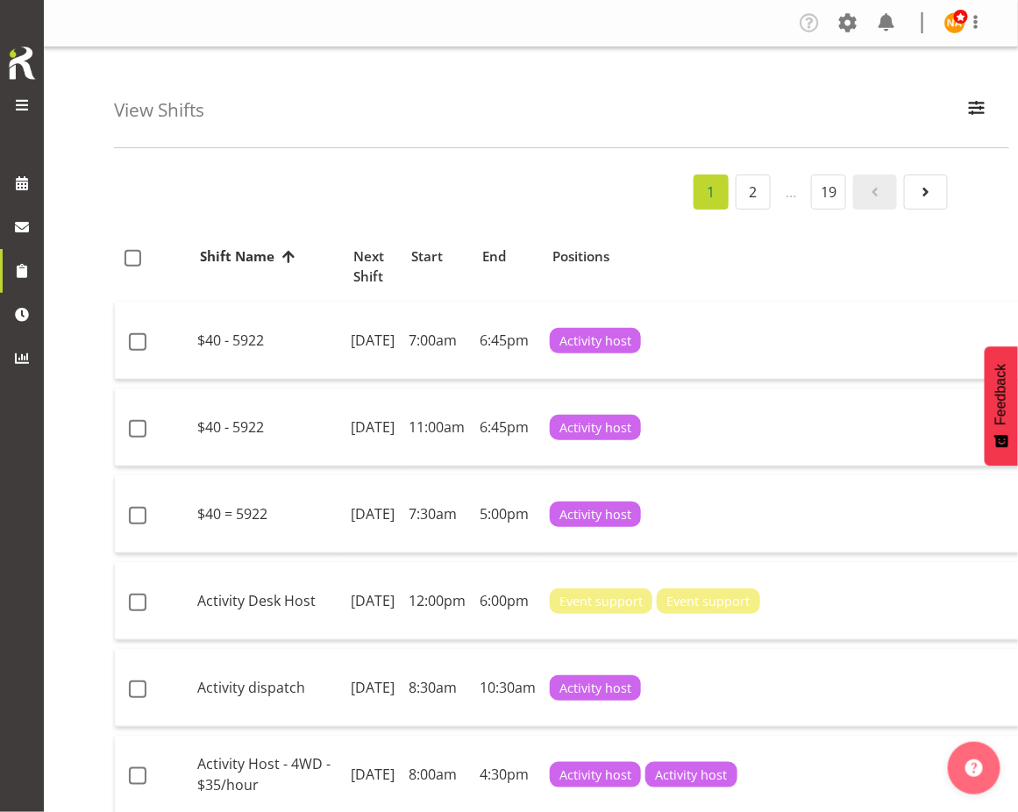
click at [43, 116] on div "HQNZ" at bounding box center [22, 80] width 44 height 161
click at [30, 113] on span at bounding box center [21, 105] width 21 height 21
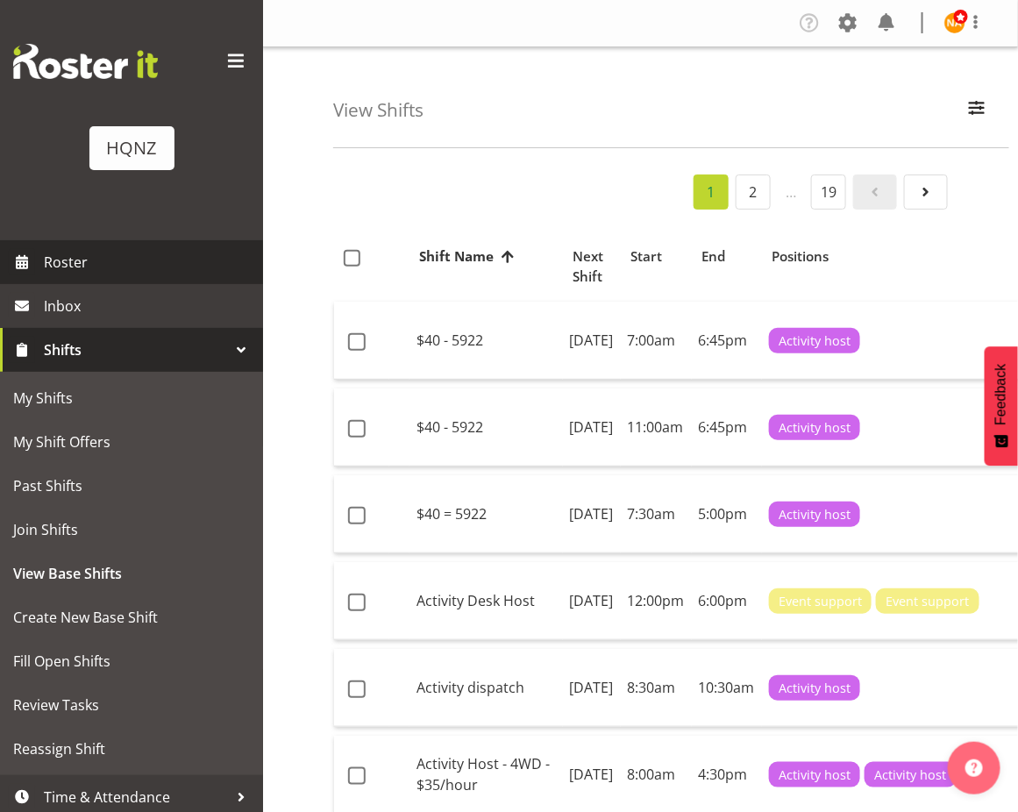
click at [104, 245] on link "Roster" at bounding box center [131, 262] width 263 height 44
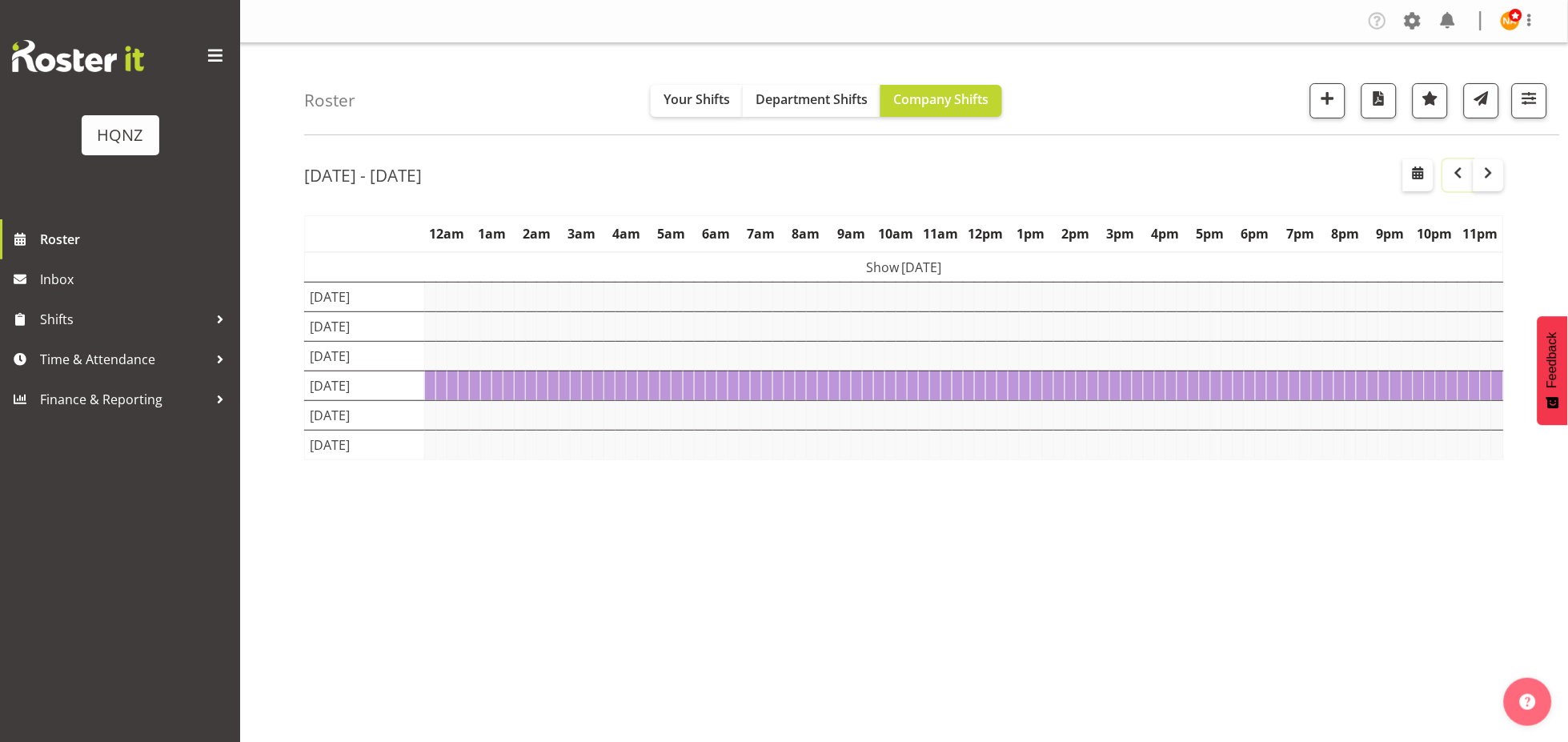
click at [929, 186] on button "button" at bounding box center [1458, 175] width 30 height 32
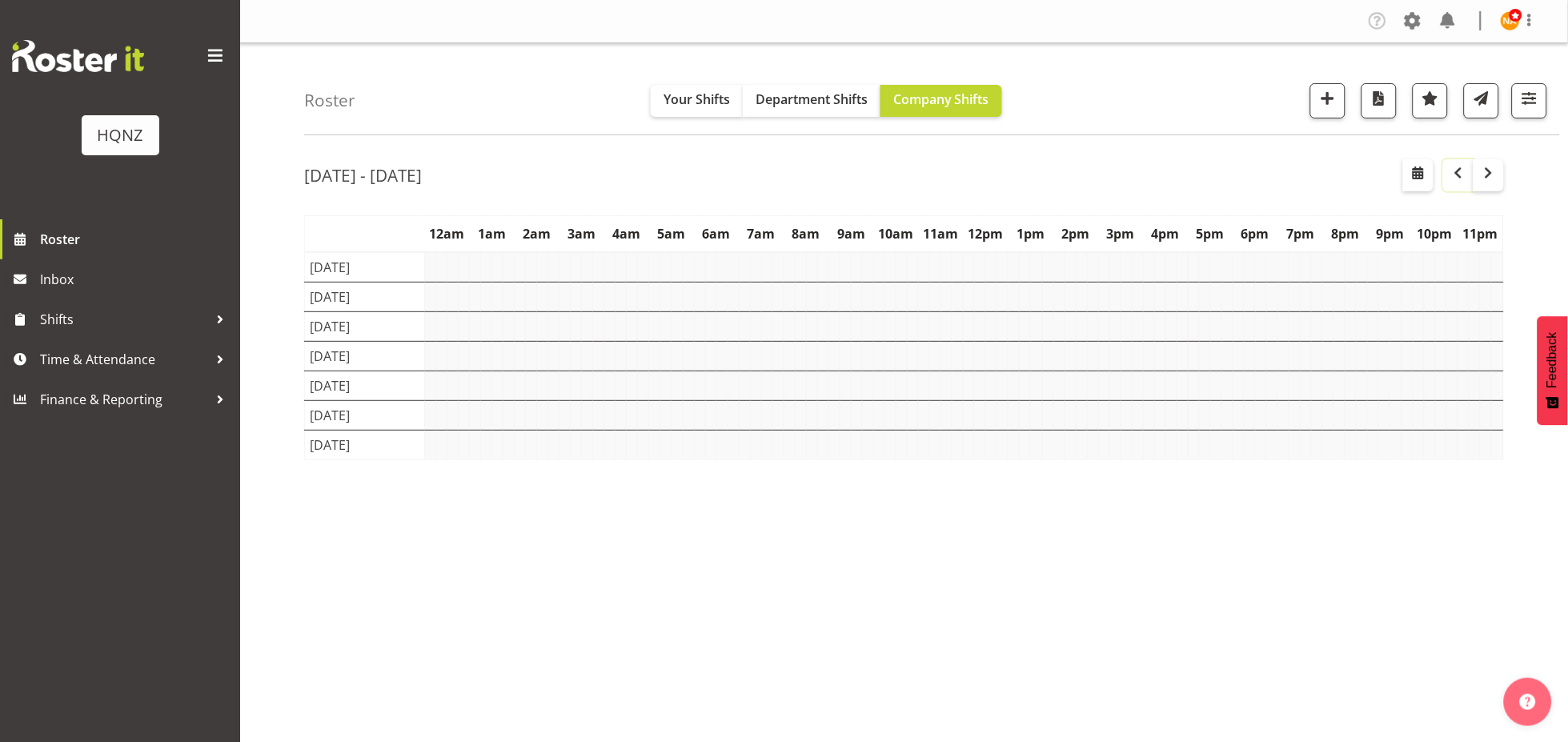
click at [929, 186] on button "button" at bounding box center [1458, 175] width 30 height 32
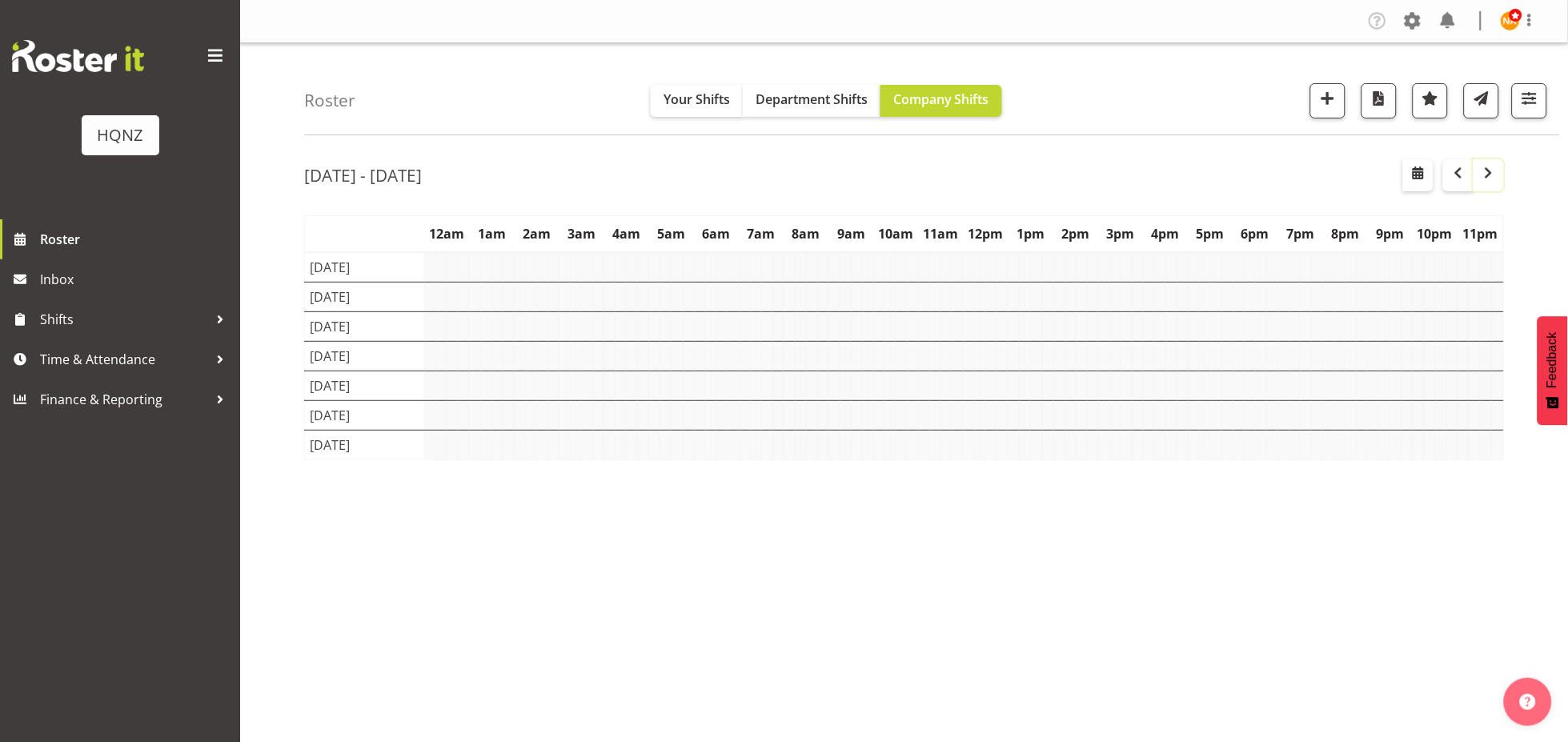
click at [929, 175] on span "button" at bounding box center [1489, 173] width 19 height 19
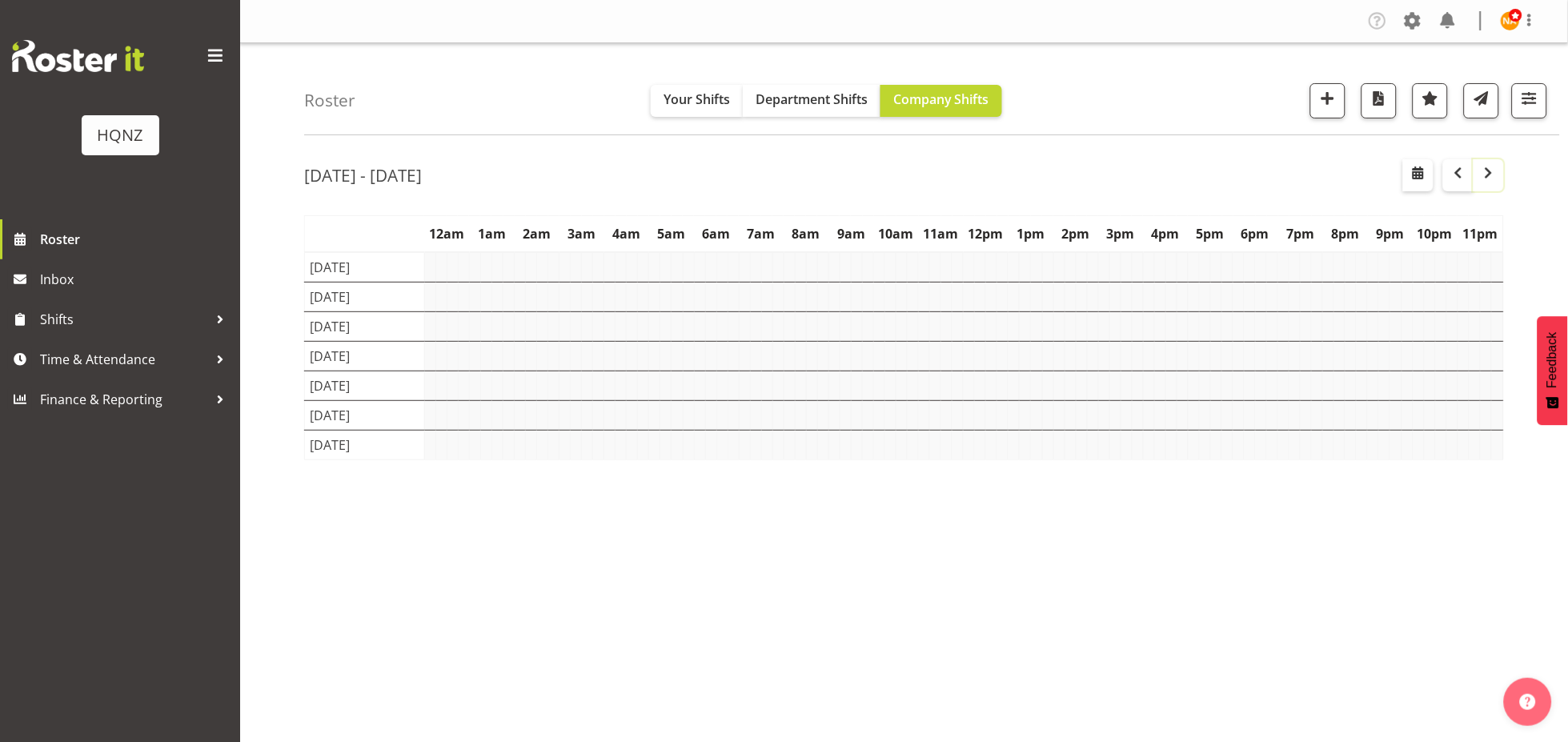
click at [929, 175] on span "button" at bounding box center [1489, 173] width 19 height 19
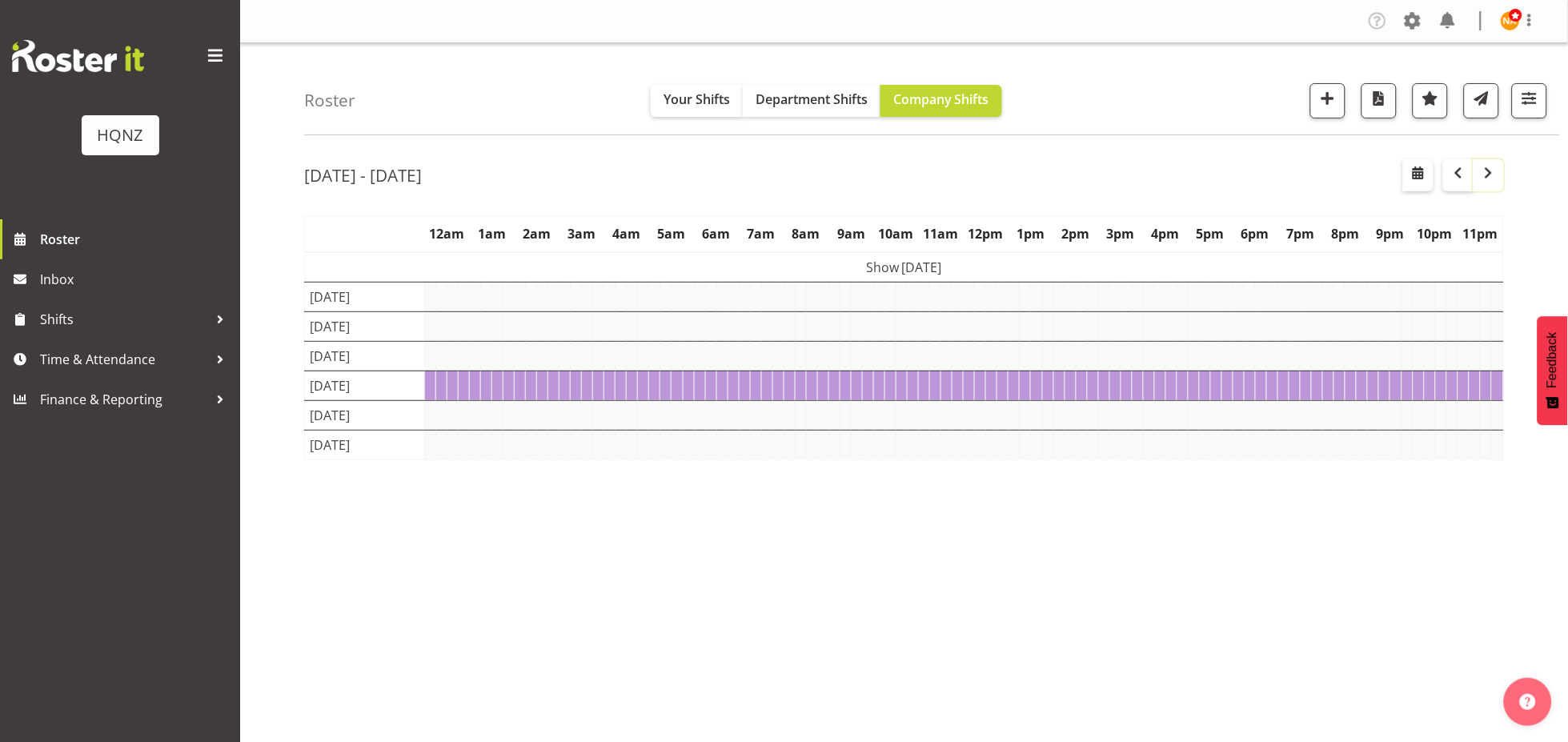
click at [929, 175] on span "button" at bounding box center [1489, 173] width 19 height 19
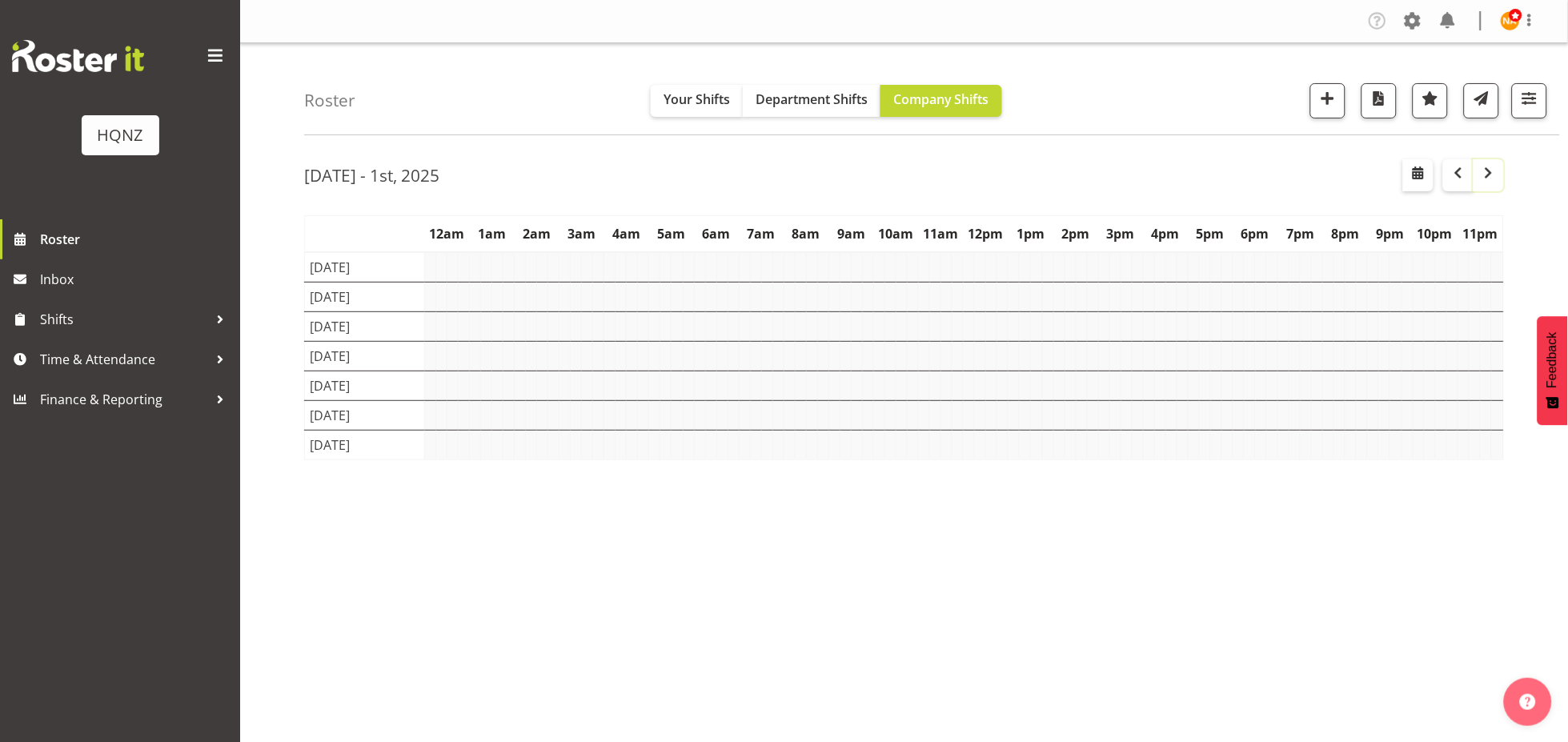
click at [929, 175] on span "button" at bounding box center [1489, 173] width 19 height 19
click at [929, 176] on span "button" at bounding box center [1489, 173] width 19 height 19
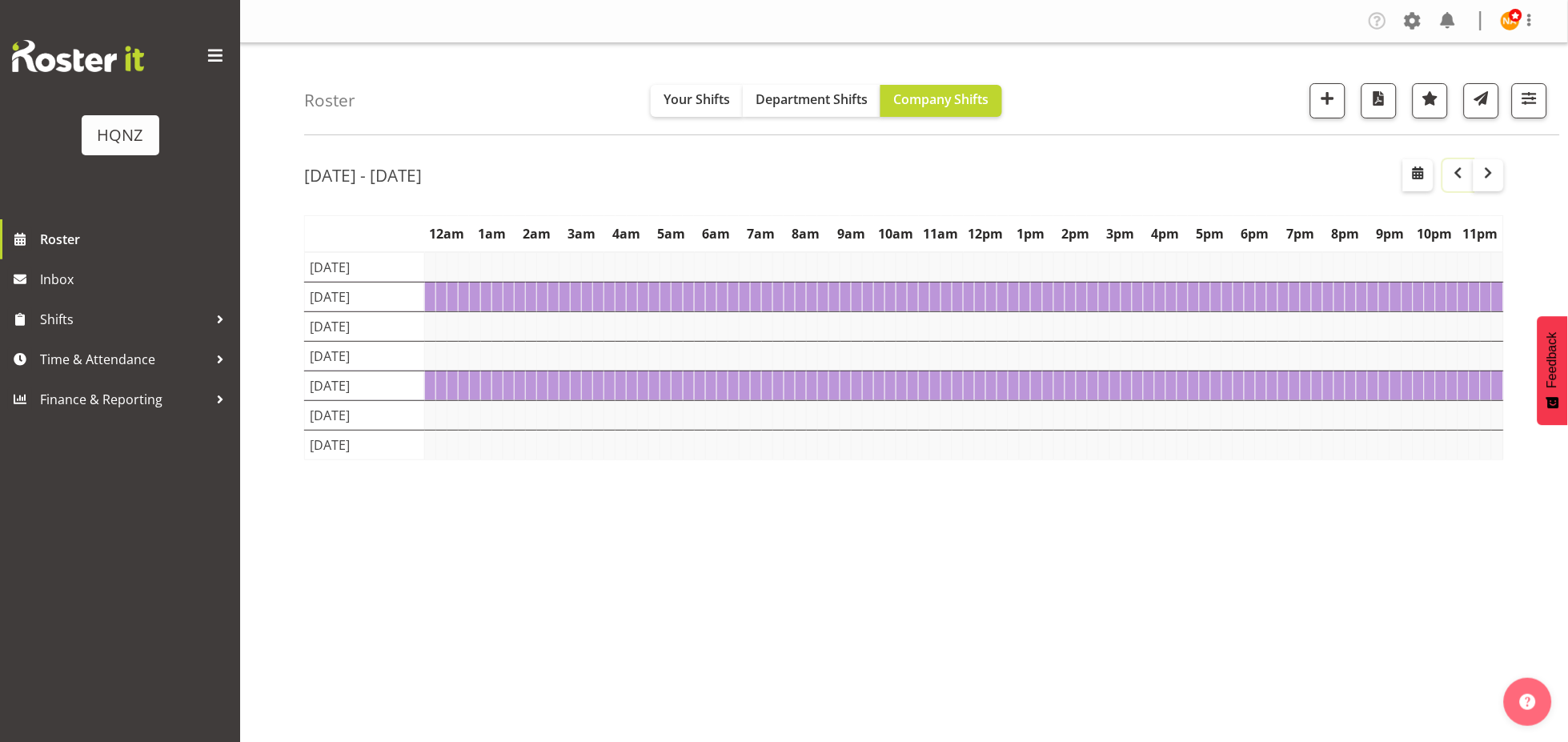
click at [929, 173] on button "button" at bounding box center [1458, 175] width 30 height 32
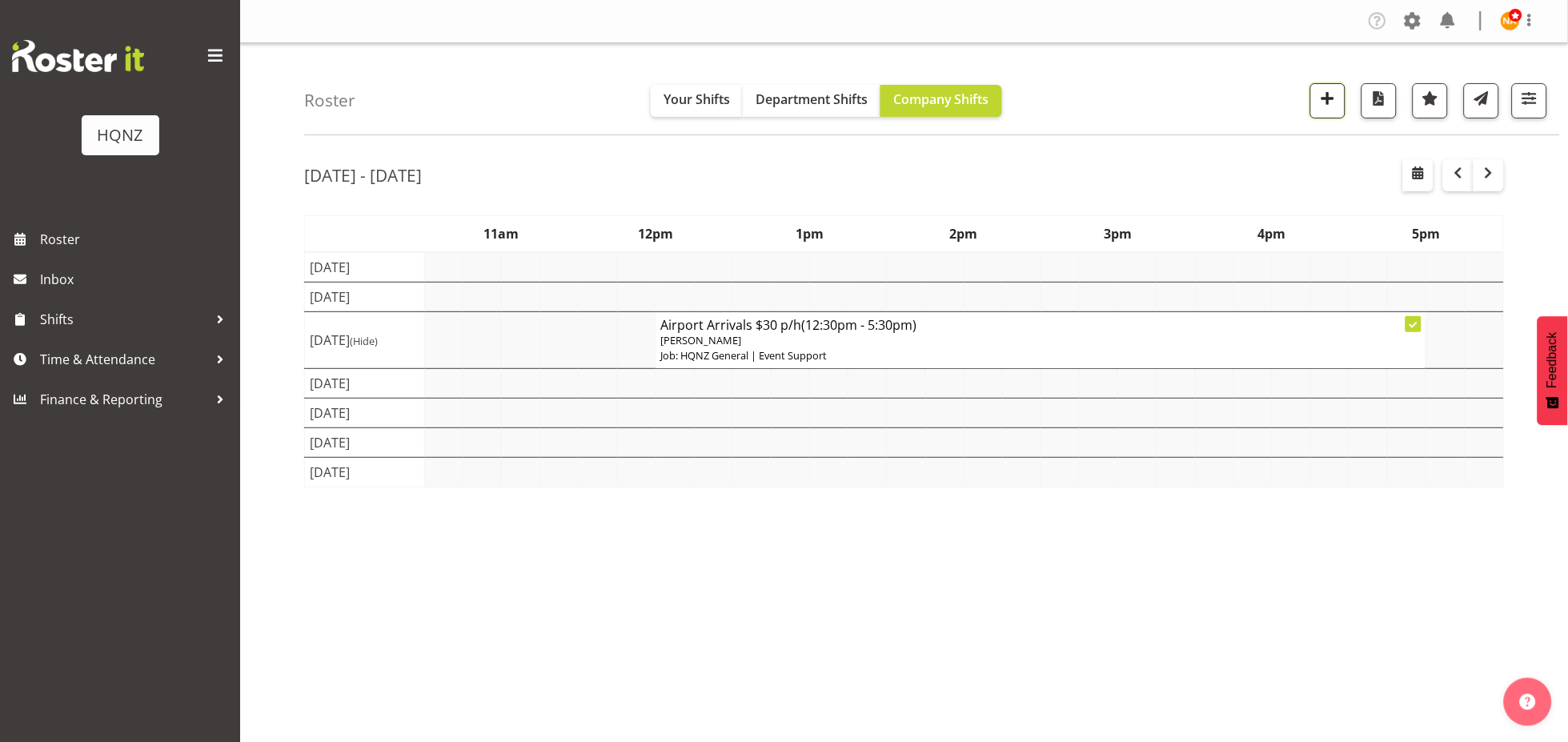
click at [1330, 99] on span "button" at bounding box center [1328, 98] width 21 height 21
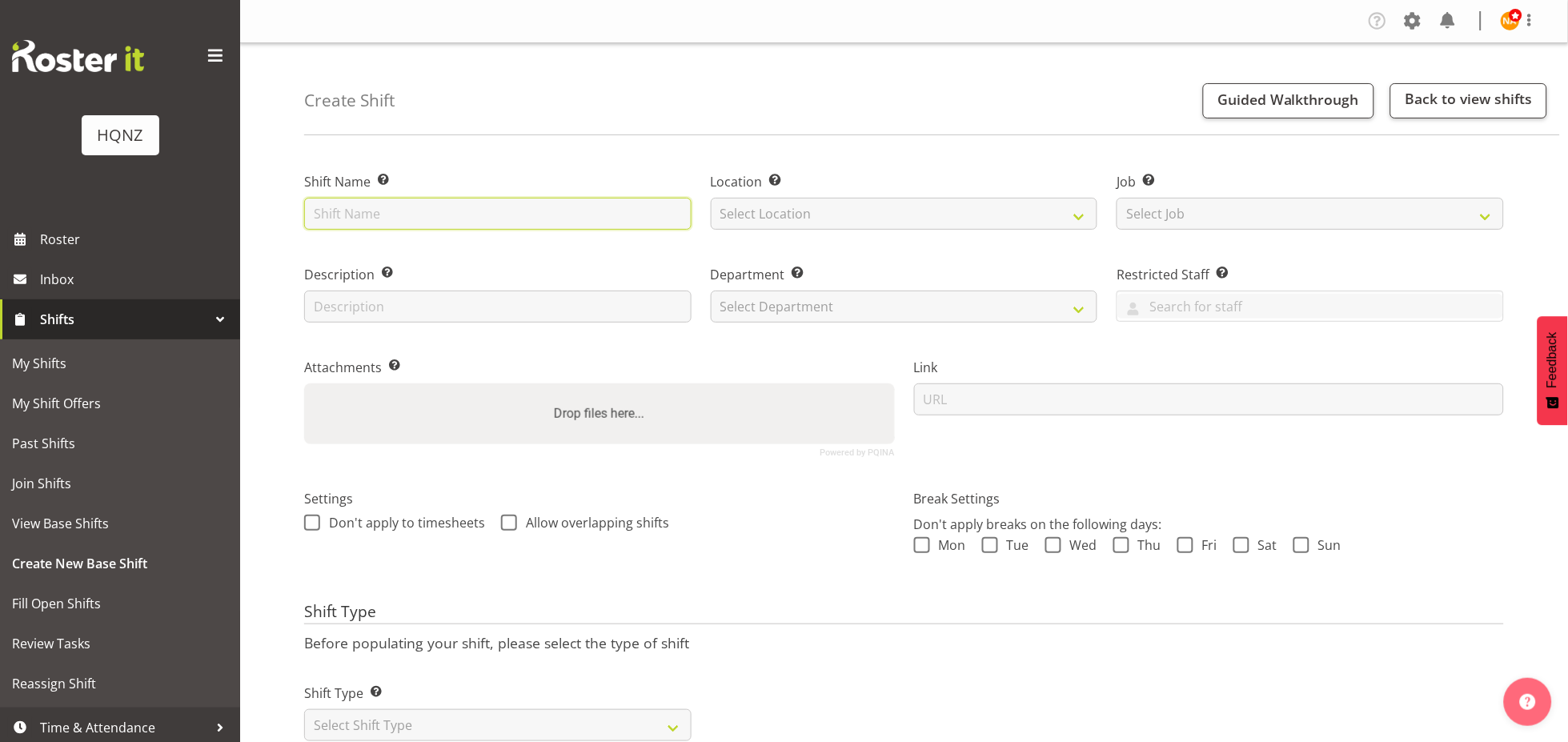
click at [517, 213] on input "text" at bounding box center [498, 213] width 387 height 32
type input "Airport Arrivals $30 p/h"
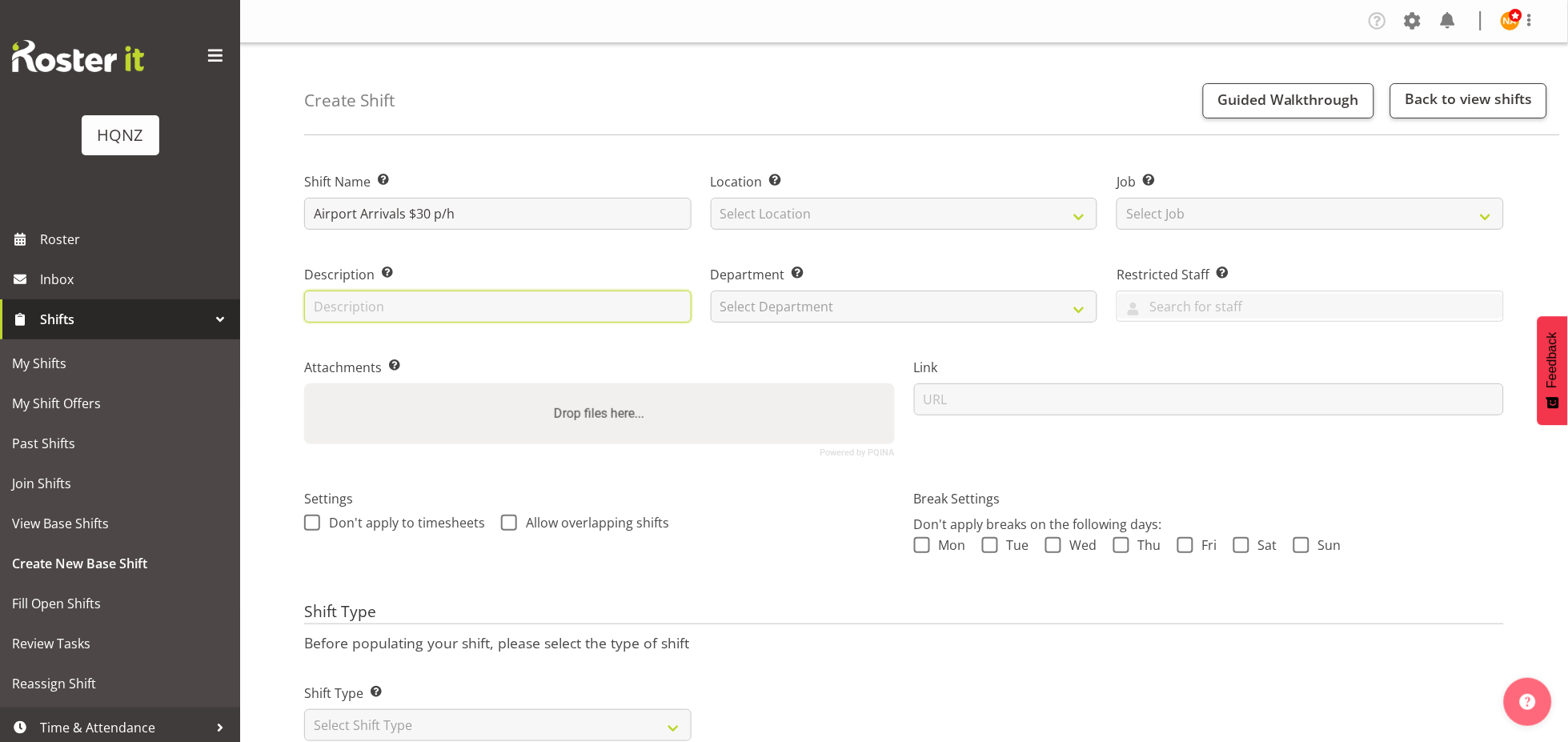
click at [503, 304] on input "text" at bounding box center [498, 306] width 387 height 32
type input "Meet at HQ office"
click at [835, 195] on div "Location Enter the location where the shift will occur. Select Location HQNZ He…" at bounding box center [904, 200] width 387 height 58
drag, startPoint x: 836, startPoint y: 214, endPoint x: 908, endPoint y: 218, distance: 72.1
click at [836, 214] on select "Select Location [GEOGRAPHIC_DATA] Head Office" at bounding box center [904, 213] width 387 height 32
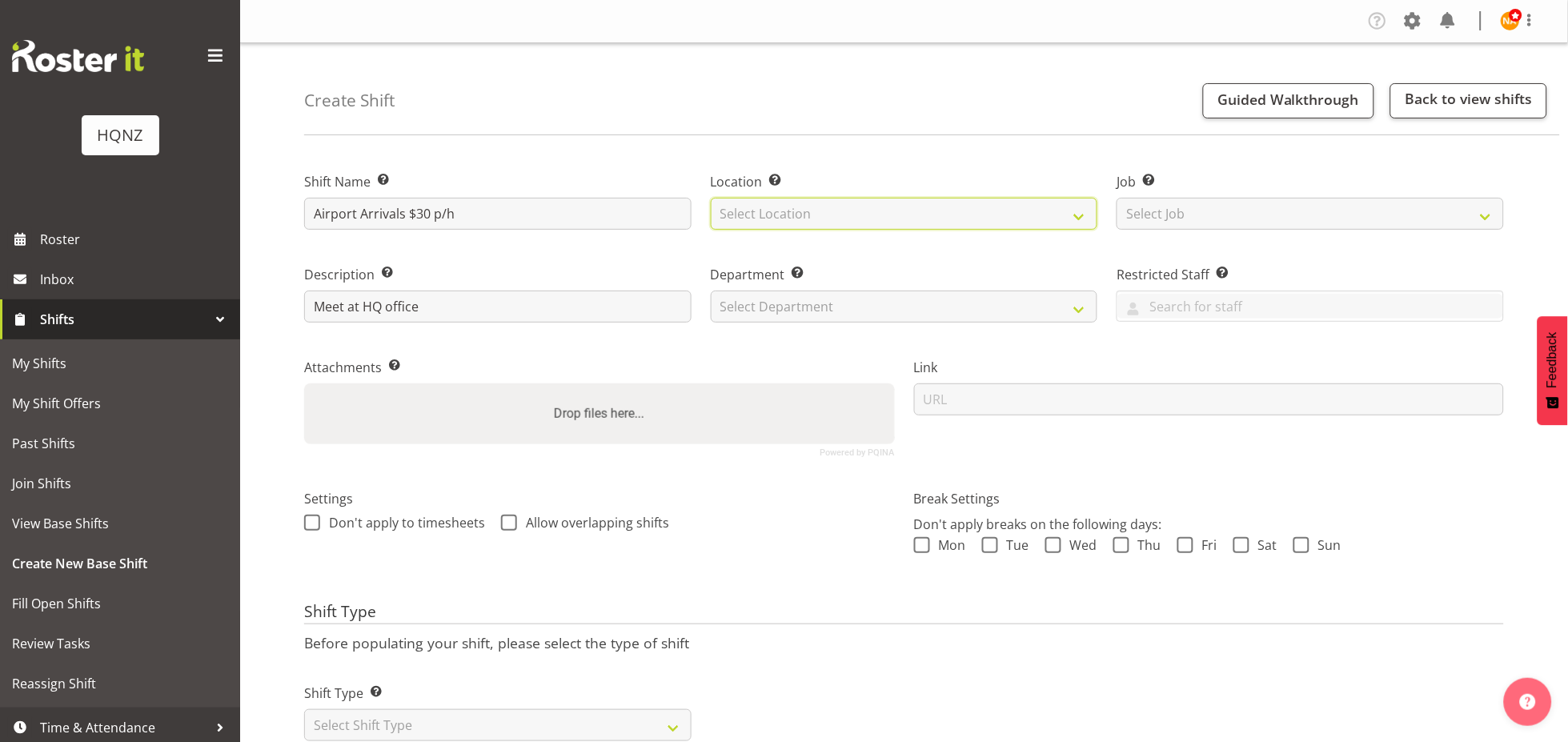
select select "129"
click at [710, 197] on select "Select Location [GEOGRAPHIC_DATA] Head Office" at bounding box center [904, 213] width 387 height 32
click at [1127, 211] on select "Select Job Create new job Auto Super Shoppes Buddle Findlay Carsales [GEOGRAPHI…" at bounding box center [1310, 213] width 387 height 32
select select "2187"
click at [1117, 197] on select "Select Job Create new job Auto Super Shoppes Buddle Findlay Carsales [GEOGRAPHI…" at bounding box center [1310, 213] width 387 height 32
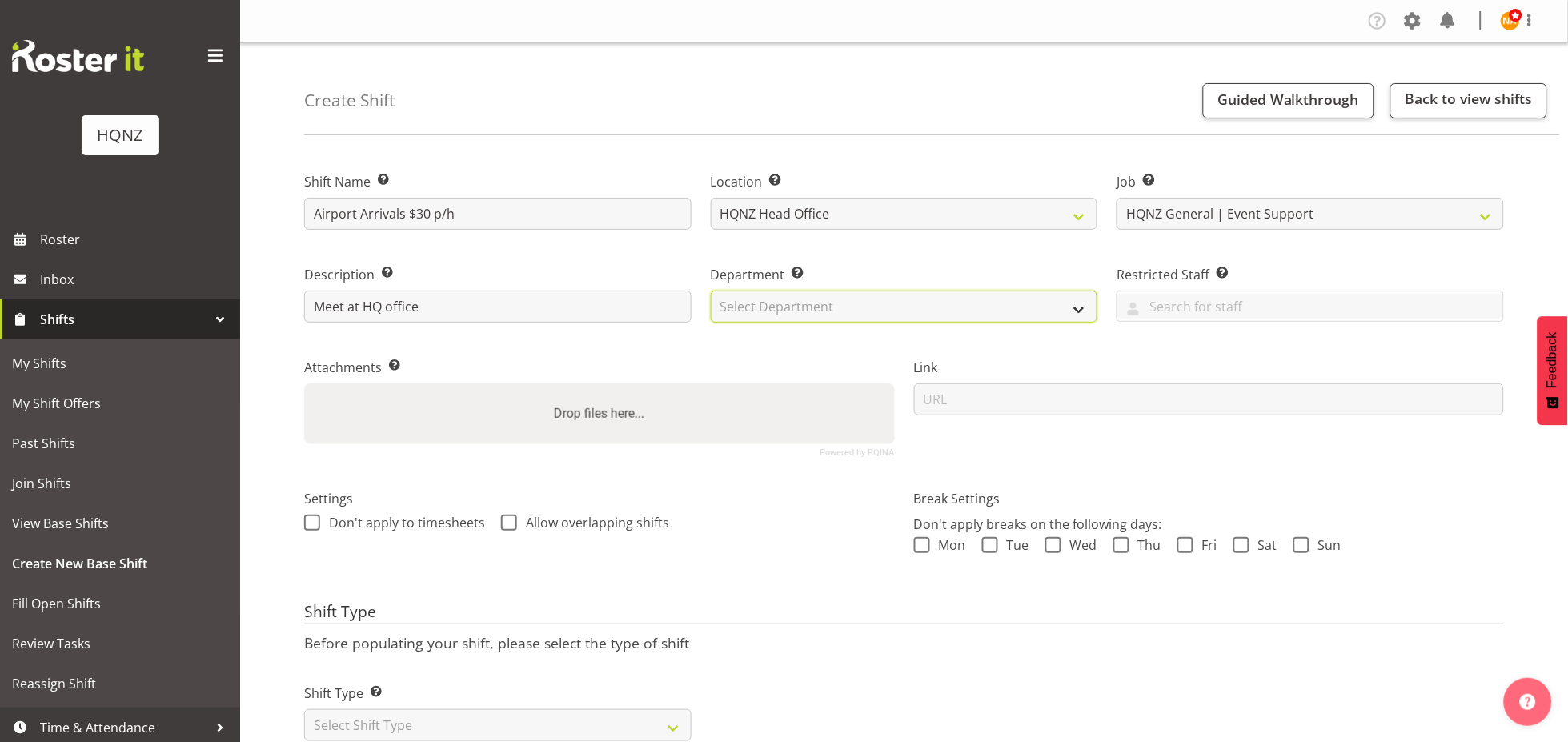
click at [924, 321] on select "Select Department HQ Casual Staff" at bounding box center [904, 306] width 387 height 32
select select "127"
click at [710, 291] on select "Select Department HQ Casual Staff" at bounding box center [904, 306] width 387 height 32
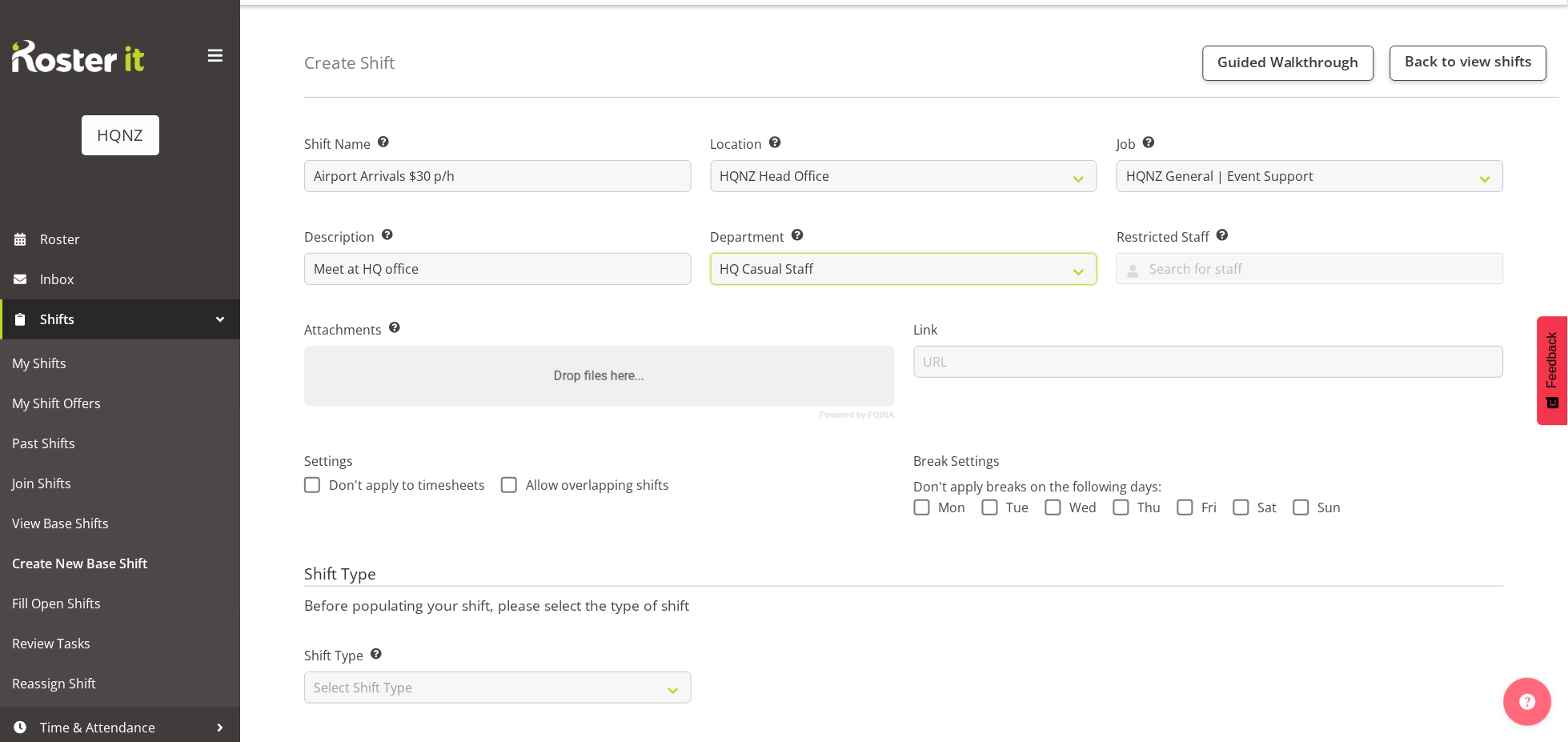
scroll to position [58, 0]
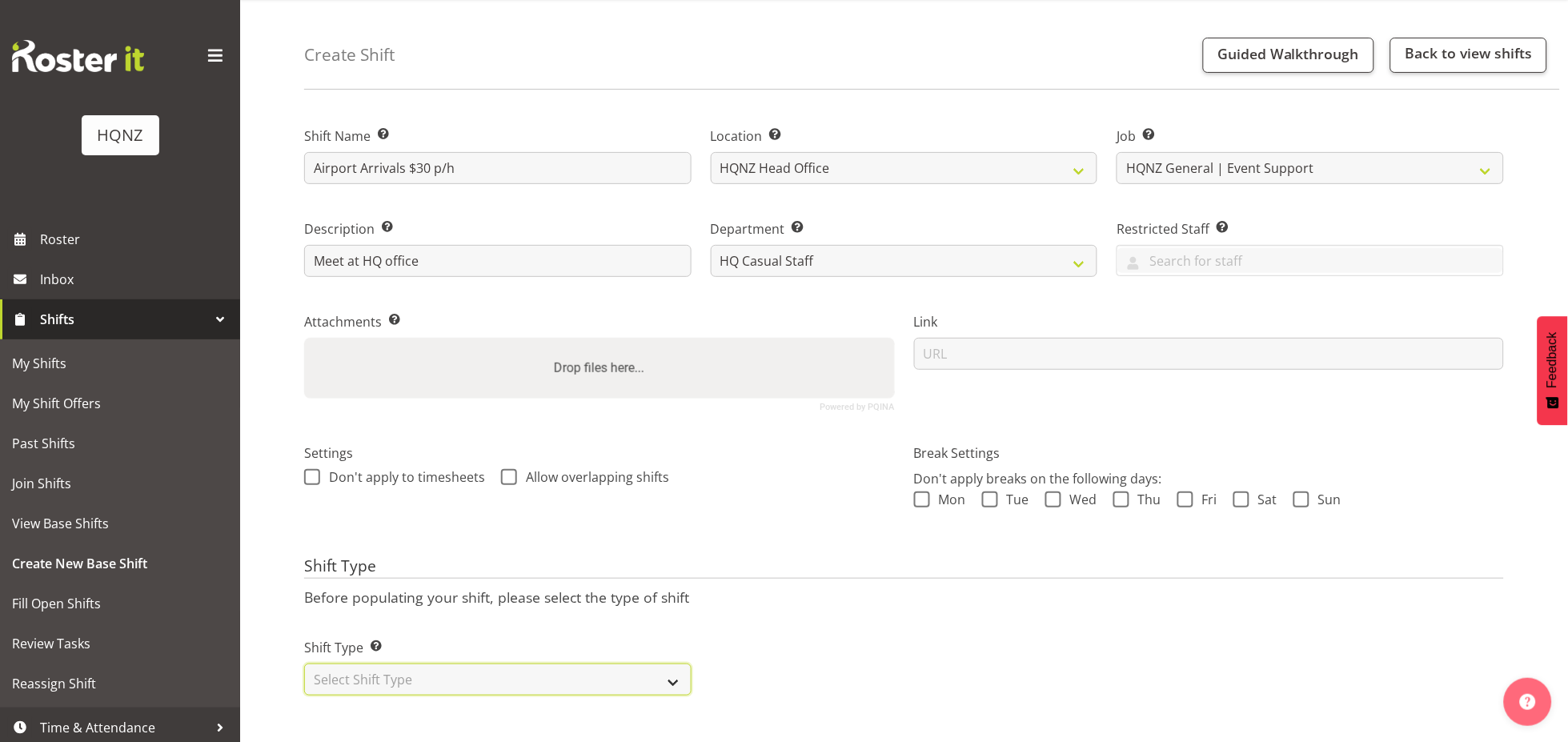
drag, startPoint x: 453, startPoint y: 672, endPoint x: 453, endPoint y: 660, distance: 12.0
click at [453, 672] on select "Select Shift Type One Off Shift Recurring Shift Rotating Shift" at bounding box center [498, 680] width 387 height 32
select select "one_off"
click at [304, 664] on select "Select Shift Type One Off Shift Recurring Shift Rotating Shift" at bounding box center [498, 680] width 387 height 32
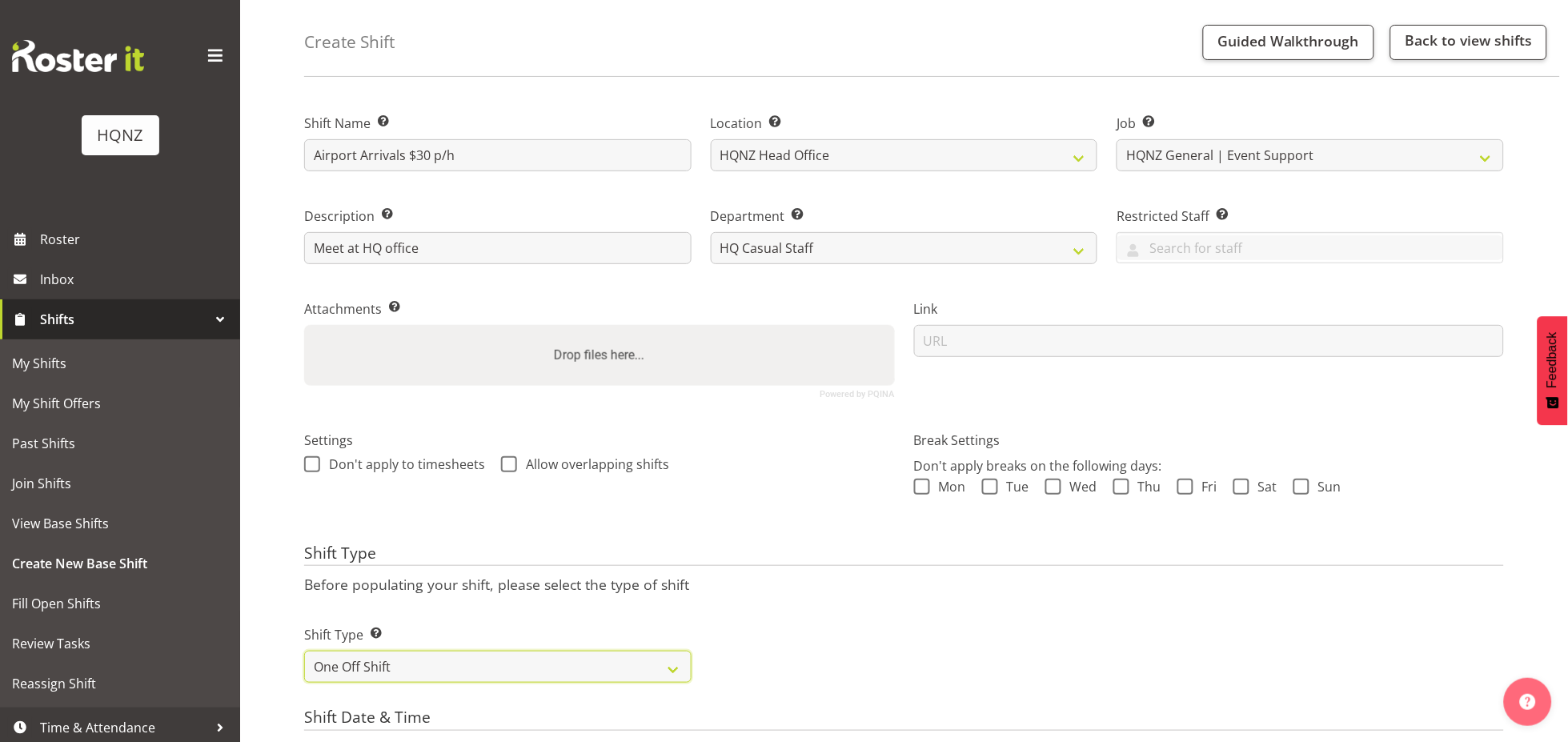
scroll to position [503, 0]
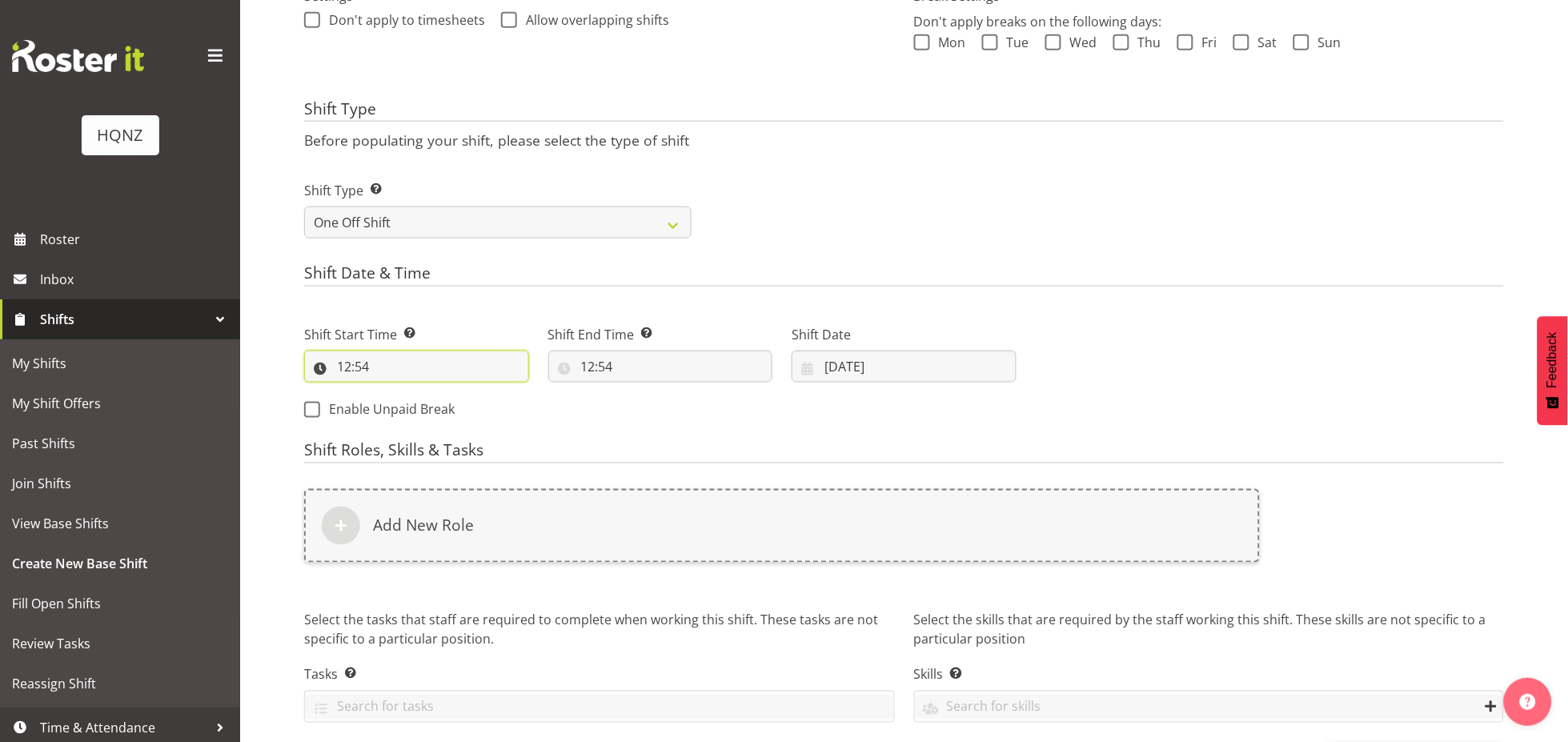
click at [358, 374] on input "12:54" at bounding box center [416, 366] width 225 height 32
click at [416, 411] on select "00 01 02 03 04 05 06 07 08 09 10 11 12 13 14 15 16 17 18 19 20 21 22 23" at bounding box center [413, 408] width 36 height 32
click at [447, 411] on select "00 01 02 03 04 05 06 07 08 09 10 11 12 13 14 15 16 17 18 19 20 21 22 23 24 25 2…" at bounding box center [455, 408] width 36 height 32
select select "30"
click at [437, 392] on select "00 01 02 03 04 05 06 07 08 09 10 11 12 13 14 15 16 17 18 19 20 21 22 23 24 25 2…" at bounding box center [455, 408] width 36 height 32
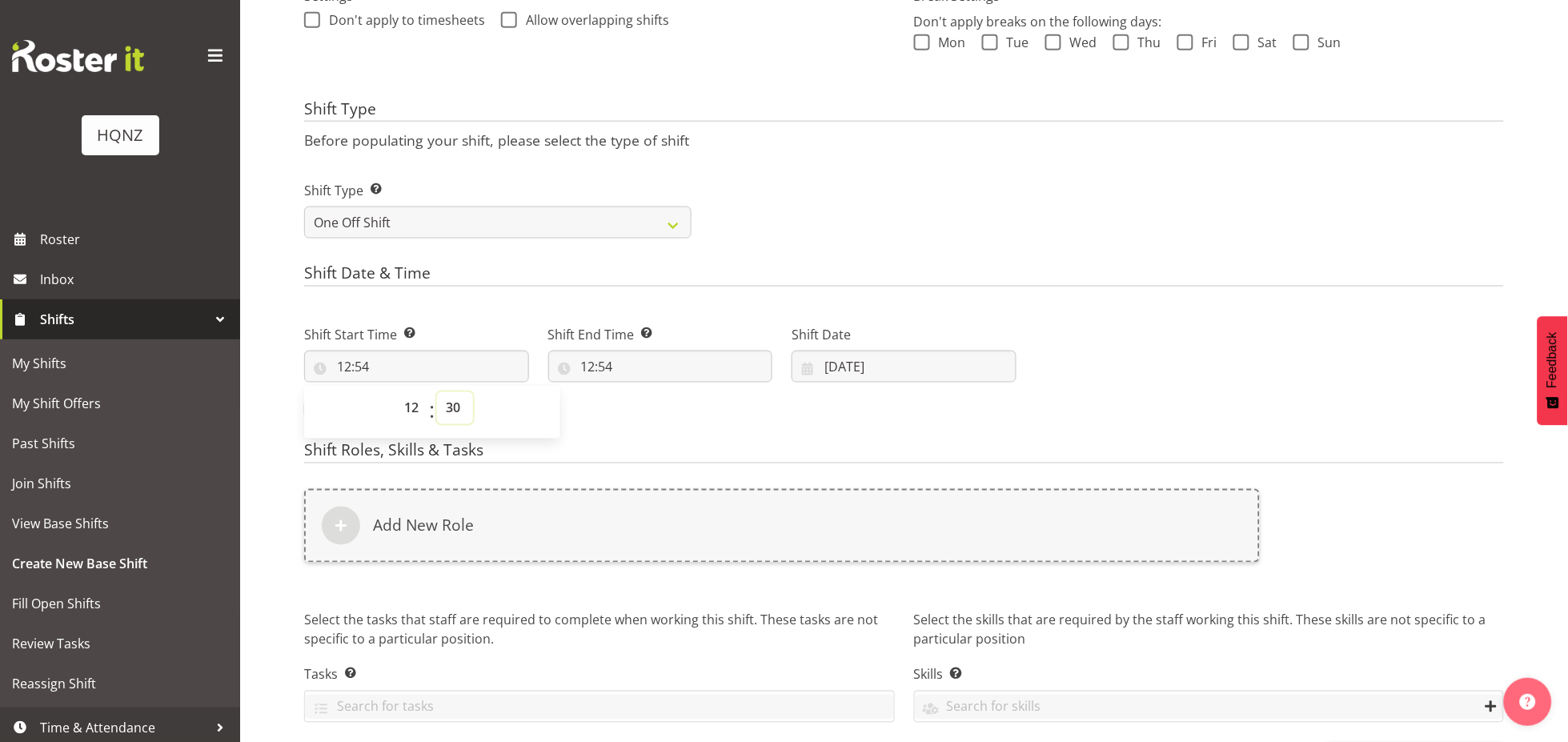
type input "12:30"
drag, startPoint x: 580, startPoint y: 337, endPoint x: 590, endPoint y: 351, distance: 17.2
click at [582, 340] on label "Shift End Time Set the time of the day you wish this shift to finish" at bounding box center [660, 334] width 225 height 19
click at [591, 355] on input "12:54" at bounding box center [660, 366] width 225 height 32
click at [644, 408] on select "00 01 02 03 04 05 06 07 08 09 10 11 12 13 14 15 16 17 18 19 20 21 22 23" at bounding box center [657, 408] width 36 height 32
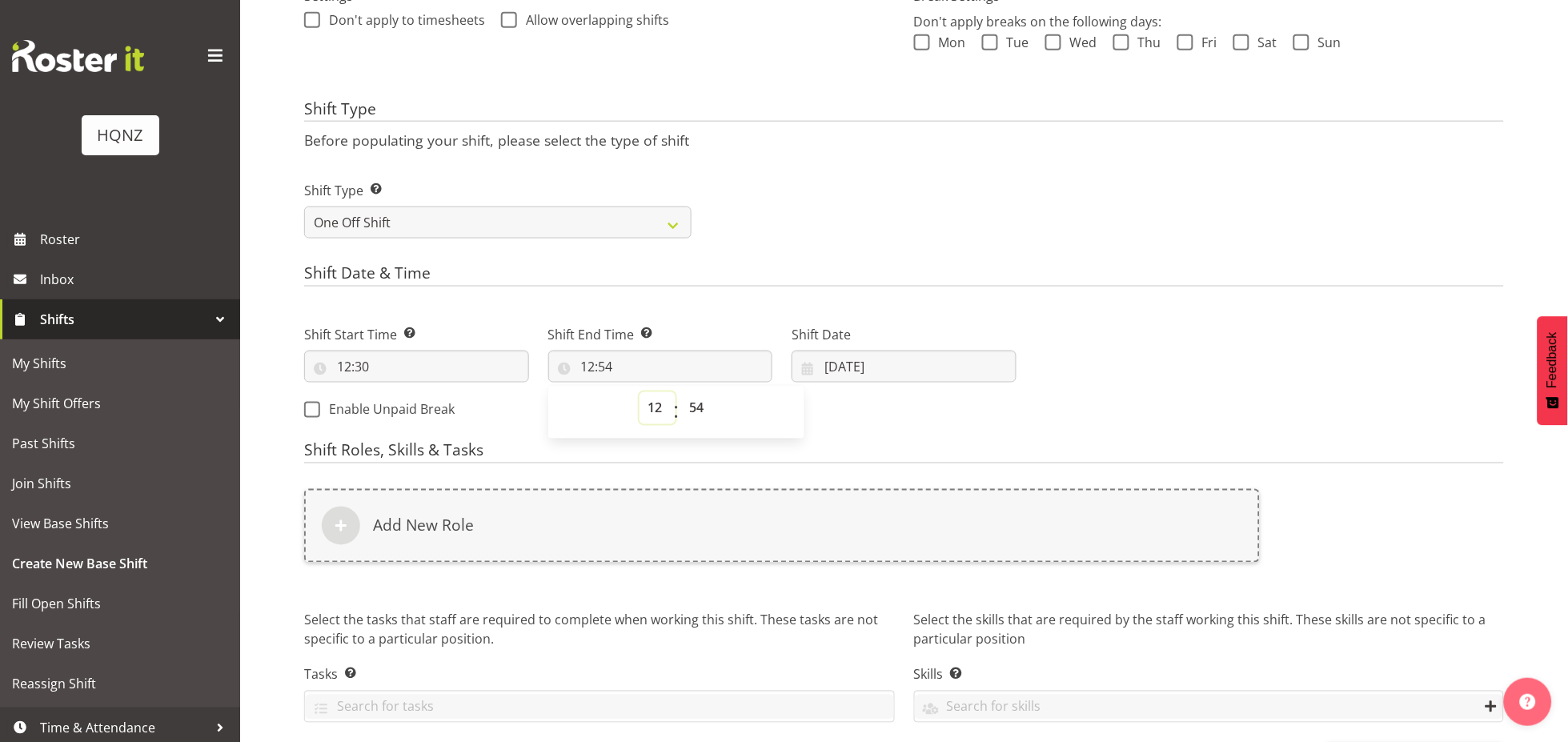
select select "14"
click at [639, 392] on select "00 01 02 03 04 05 06 07 08 09 10 11 12 13 14 15 16 17 18 19 20 21 22 23" at bounding box center [657, 408] width 36 height 32
type input "14:54"
click at [683, 394] on select "00 01 02 03 04 05 06 07 08 09 10 11 12 13 14 15 16 17 18 19 20 21 22 23 24 25 2…" at bounding box center [699, 408] width 36 height 32
select select "30"
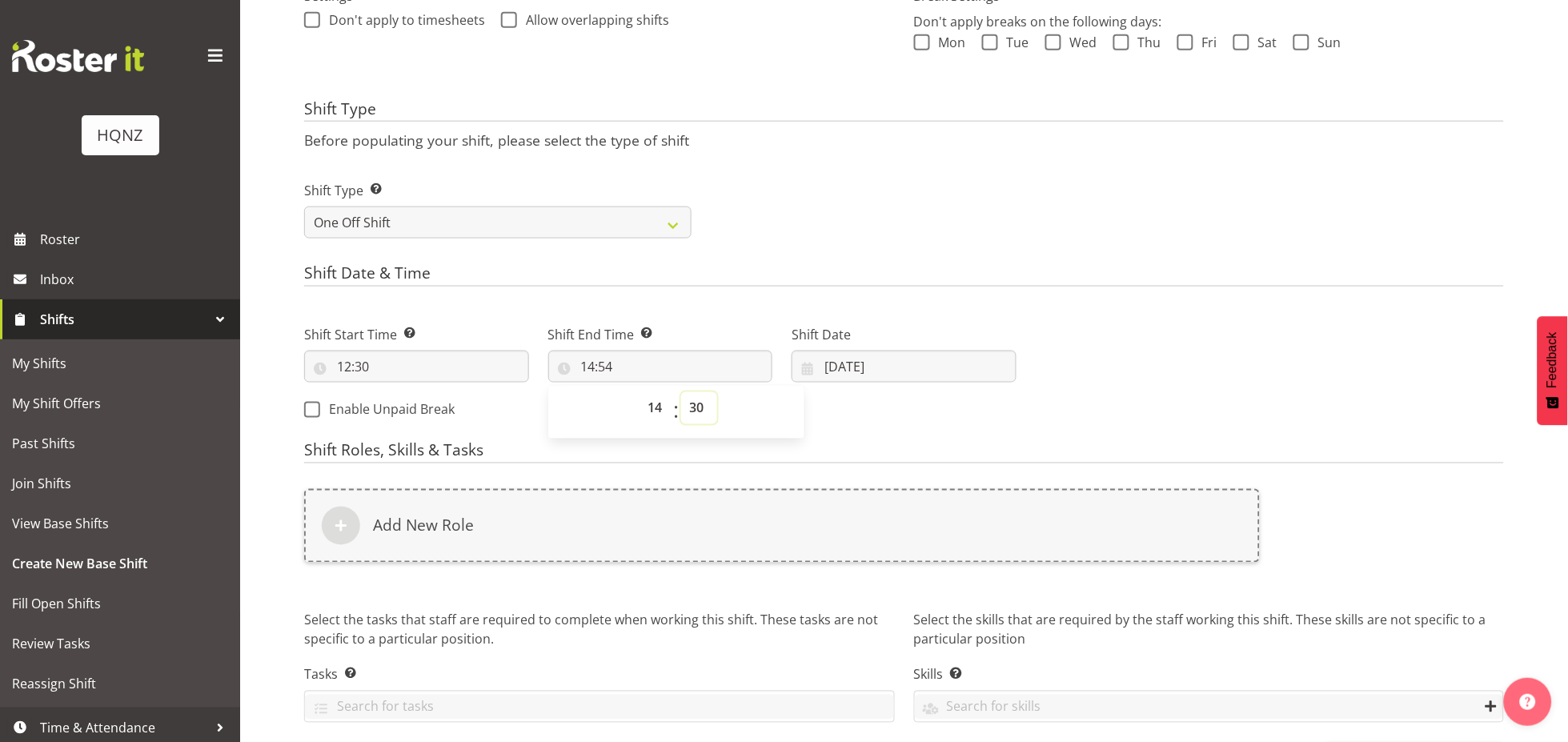
click at [681, 392] on select "00 01 02 03 04 05 06 07 08 09 10 11 12 13 14 15 16 17 18 19 20 21 22 23 24 25 2…" at bounding box center [699, 408] width 36 height 32
type input "14:30"
click at [843, 353] on input "[DATE]" at bounding box center [904, 366] width 225 height 32
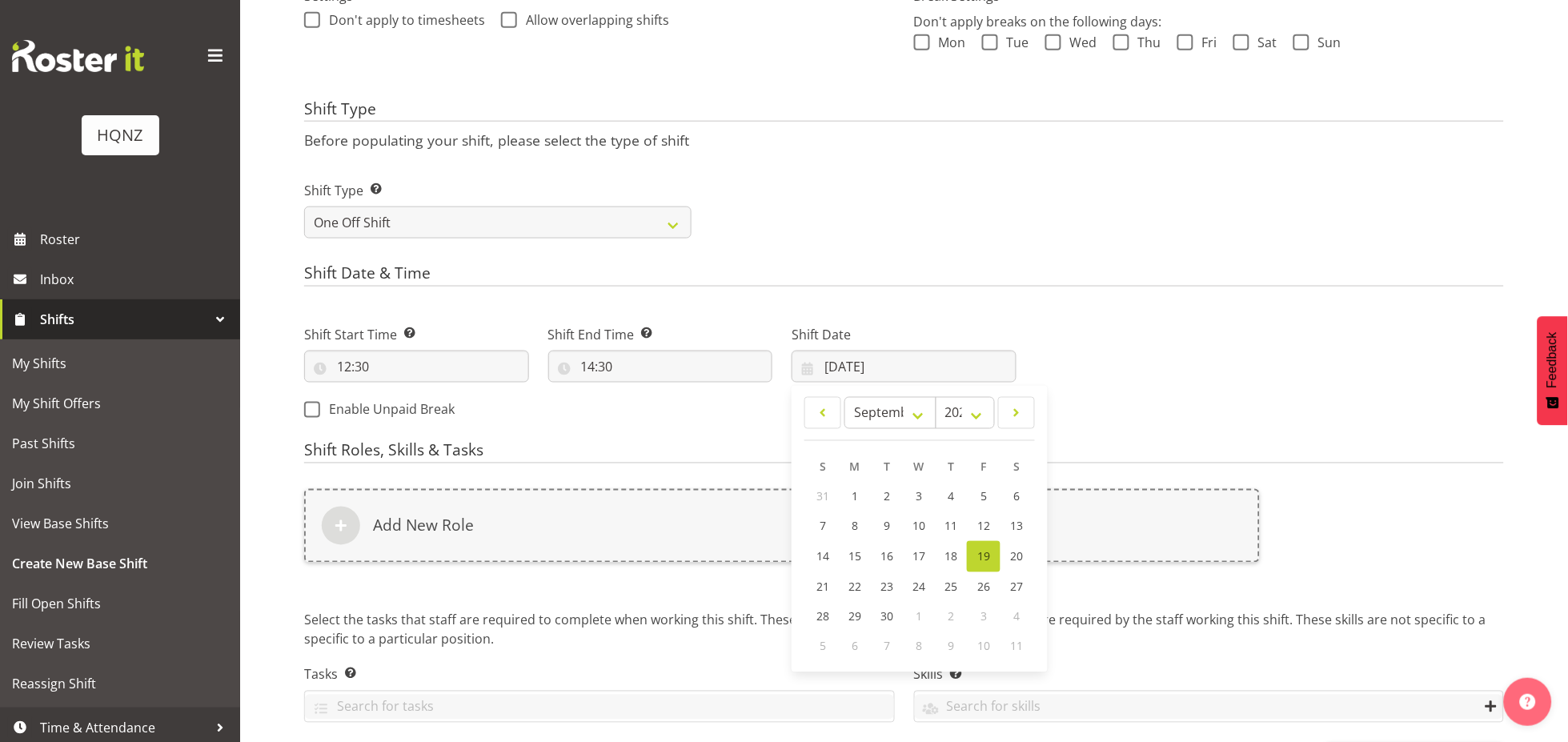
click at [1063, 360] on div "Next Shifts" at bounding box center [1270, 367] width 488 height 130
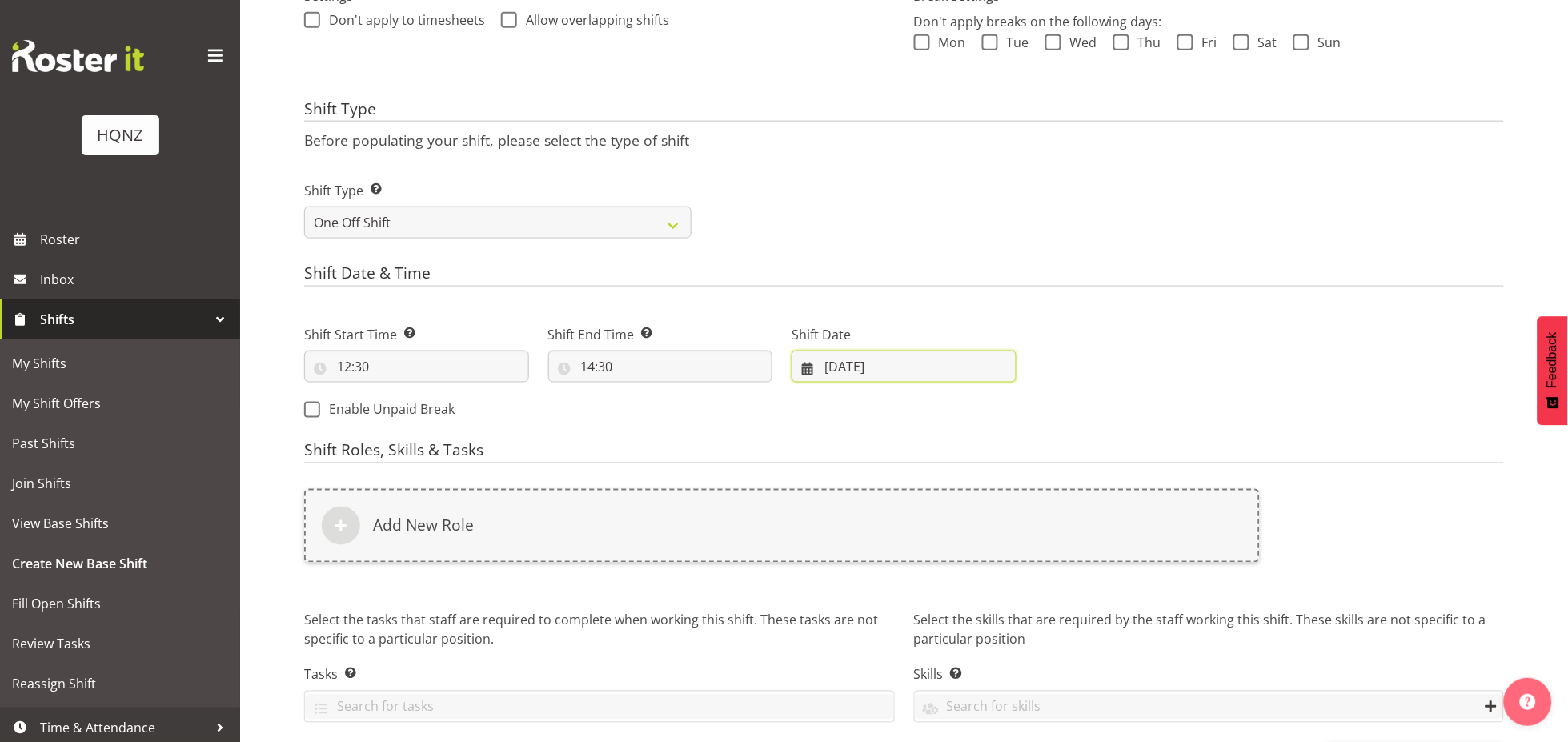
click at [847, 365] on input "[DATE]" at bounding box center [904, 366] width 225 height 32
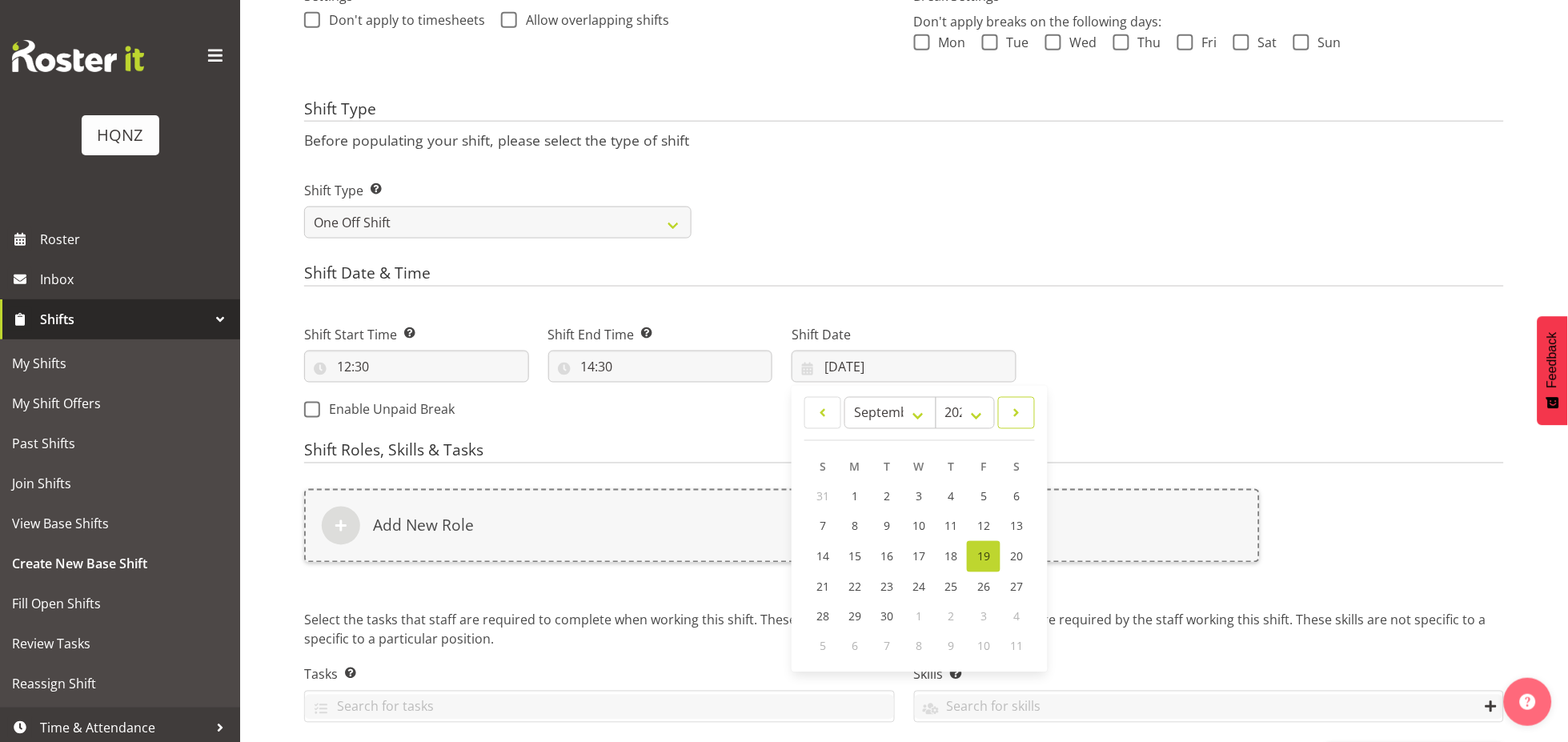
click at [1019, 412] on span at bounding box center [1016, 413] width 16 height 19
select select "9"
click at [816, 585] on link "19" at bounding box center [823, 586] width 32 height 29
type input "[DATE]"
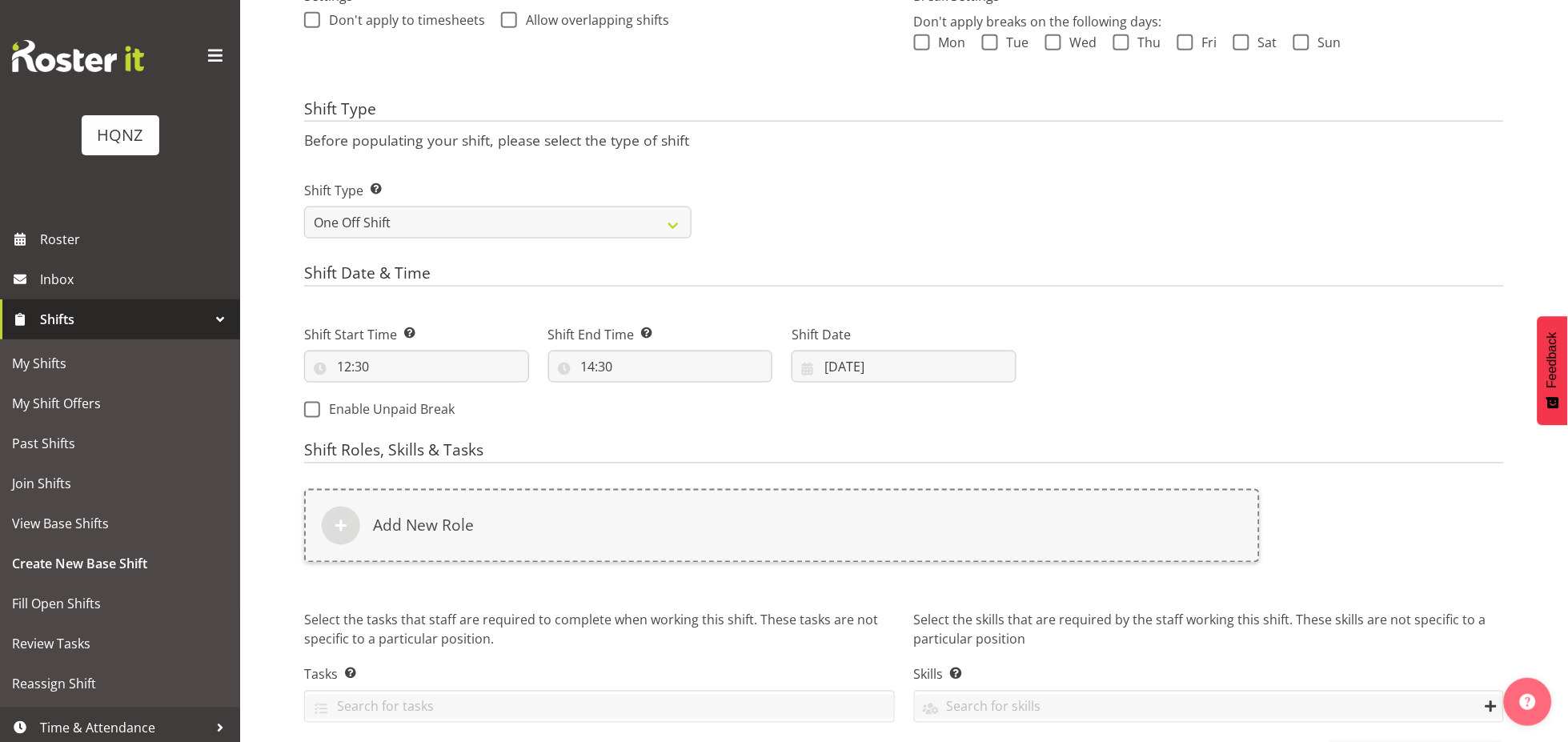
click at [1107, 472] on div "Shift Roles, Skills & Tasks Add New Role Select the tasks that staff are requir…" at bounding box center [904, 596] width 1200 height 308
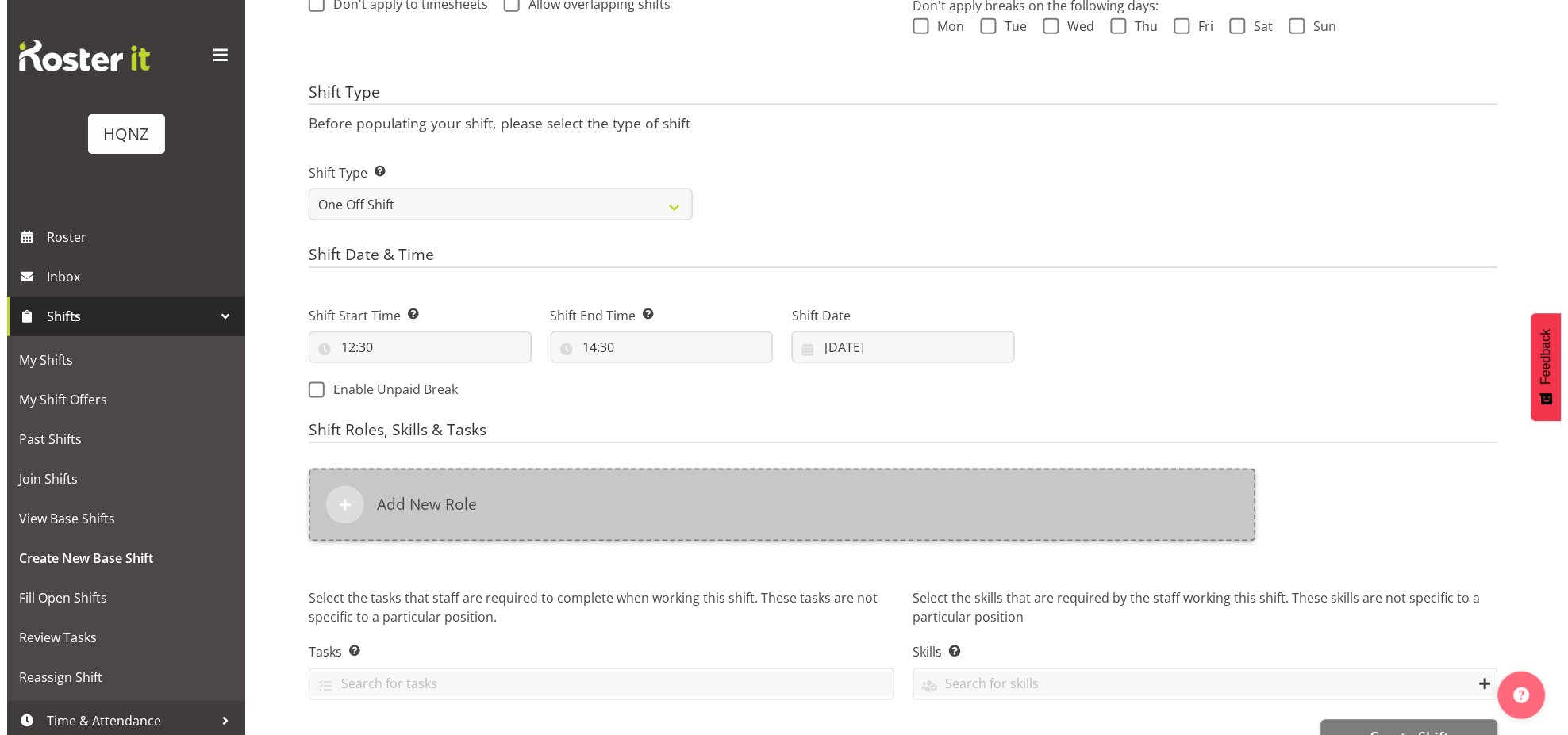
scroll to position [557, 0]
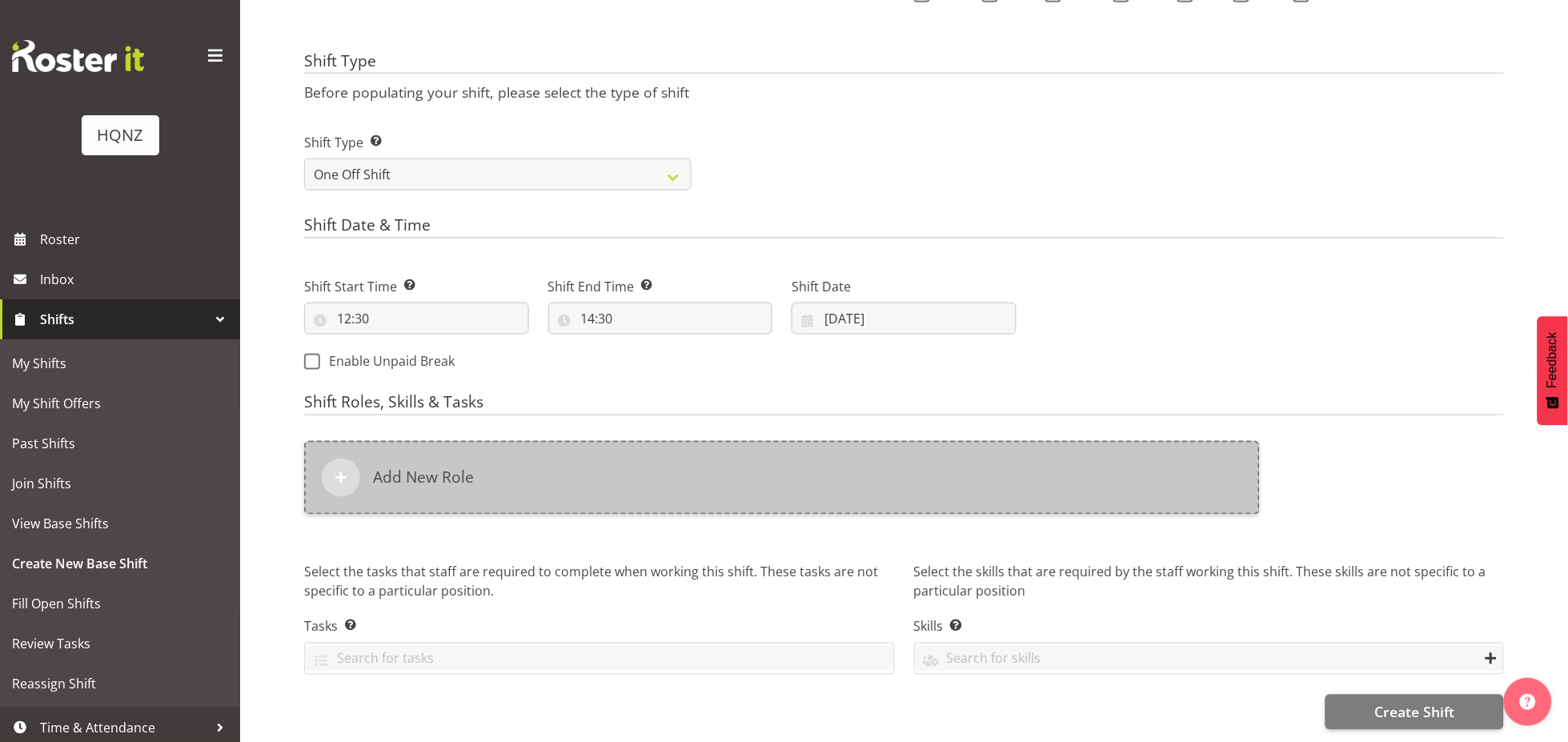
click at [577, 457] on div "Add New Role" at bounding box center [782, 478] width 955 height 74
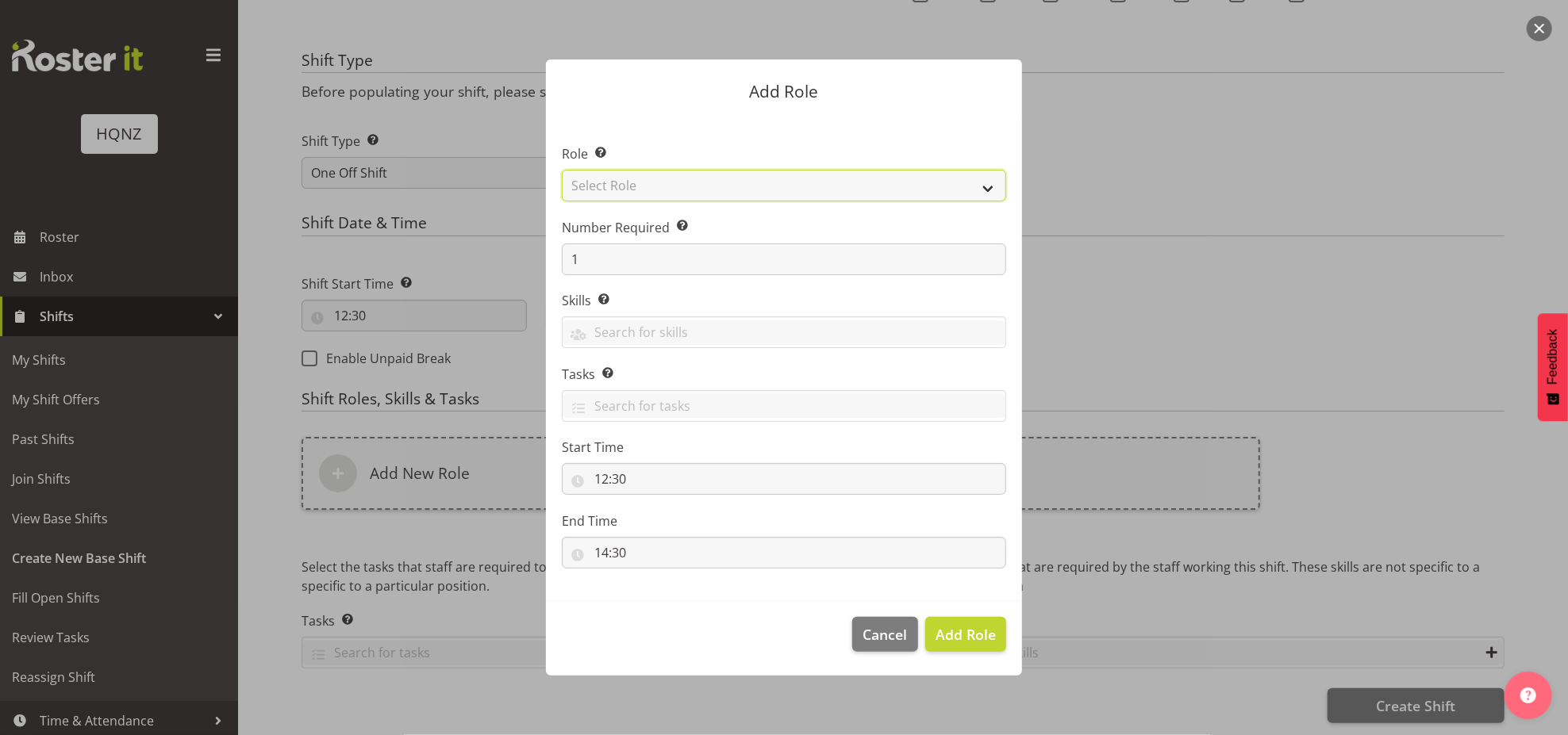
click at [706, 187] on select "Select Role Activity host Airport arrivals/departures Cleaning Event support Te…" at bounding box center [783, 186] width 445 height 32
select select "251"
click at [561, 170] on select "Select Role Activity host Airport arrivals/departures Cleaning Event support Te…" at bounding box center [783, 186] width 445 height 32
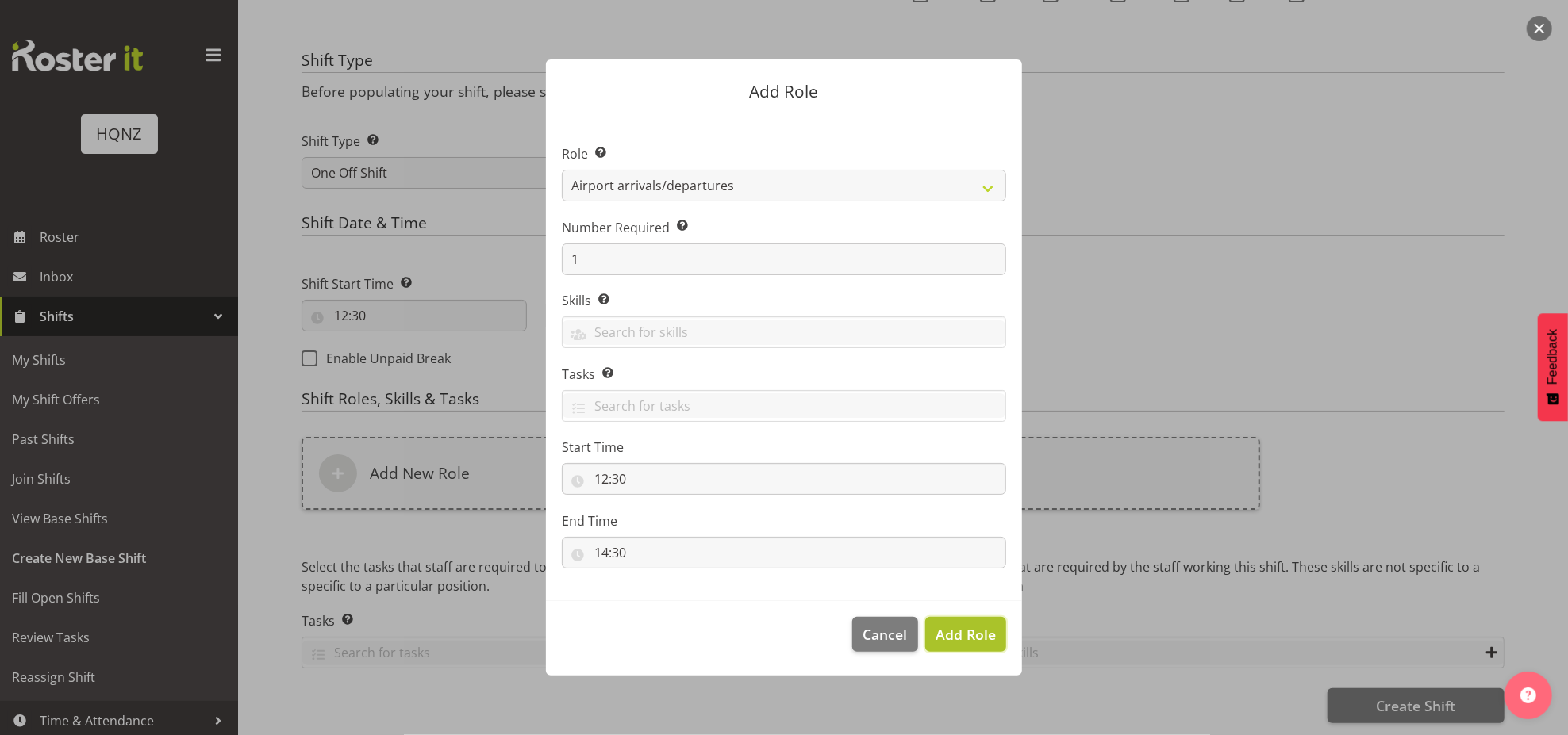
click at [980, 629] on span "Add Role" at bounding box center [965, 635] width 61 height 19
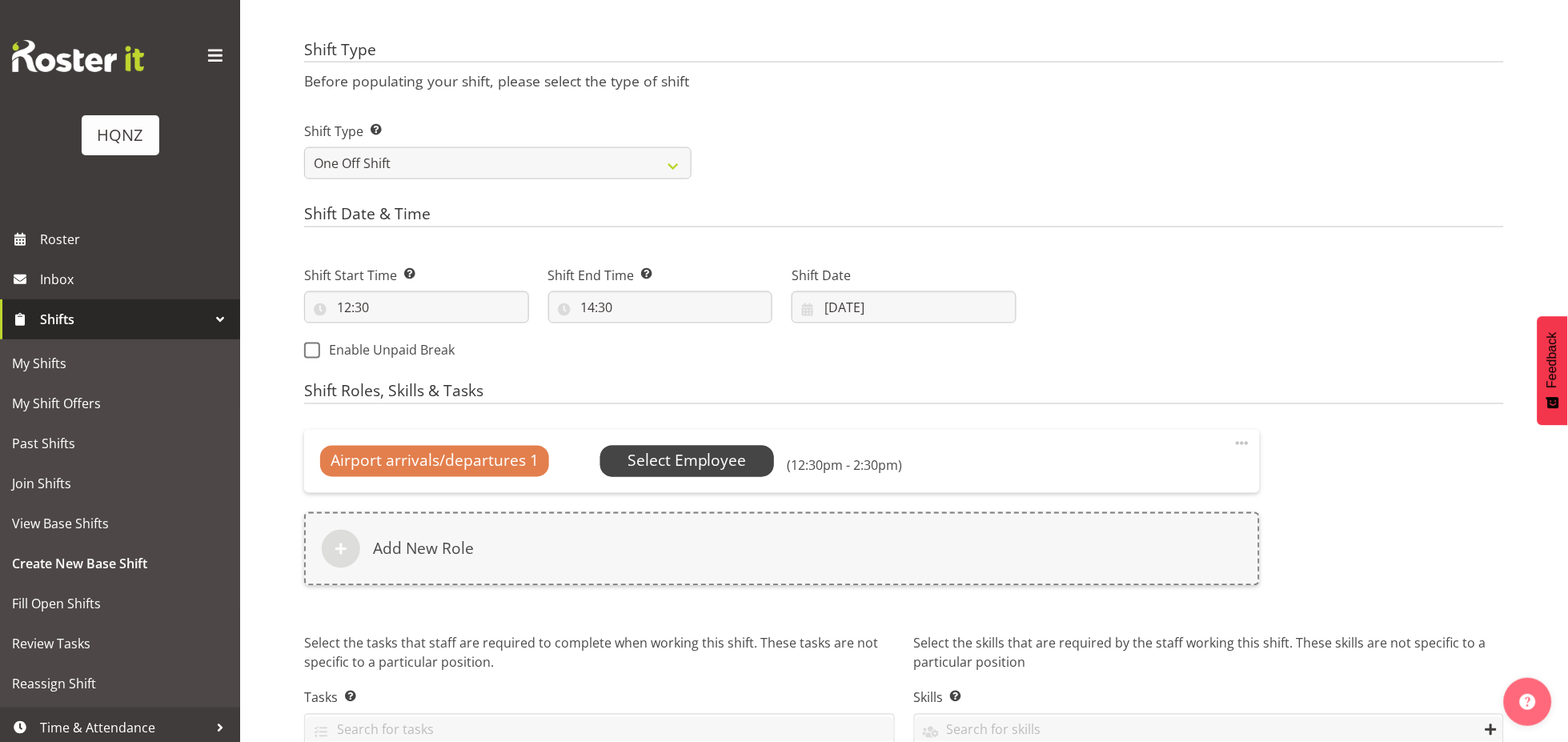
click at [708, 468] on span "Select Employee" at bounding box center [687, 461] width 120 height 23
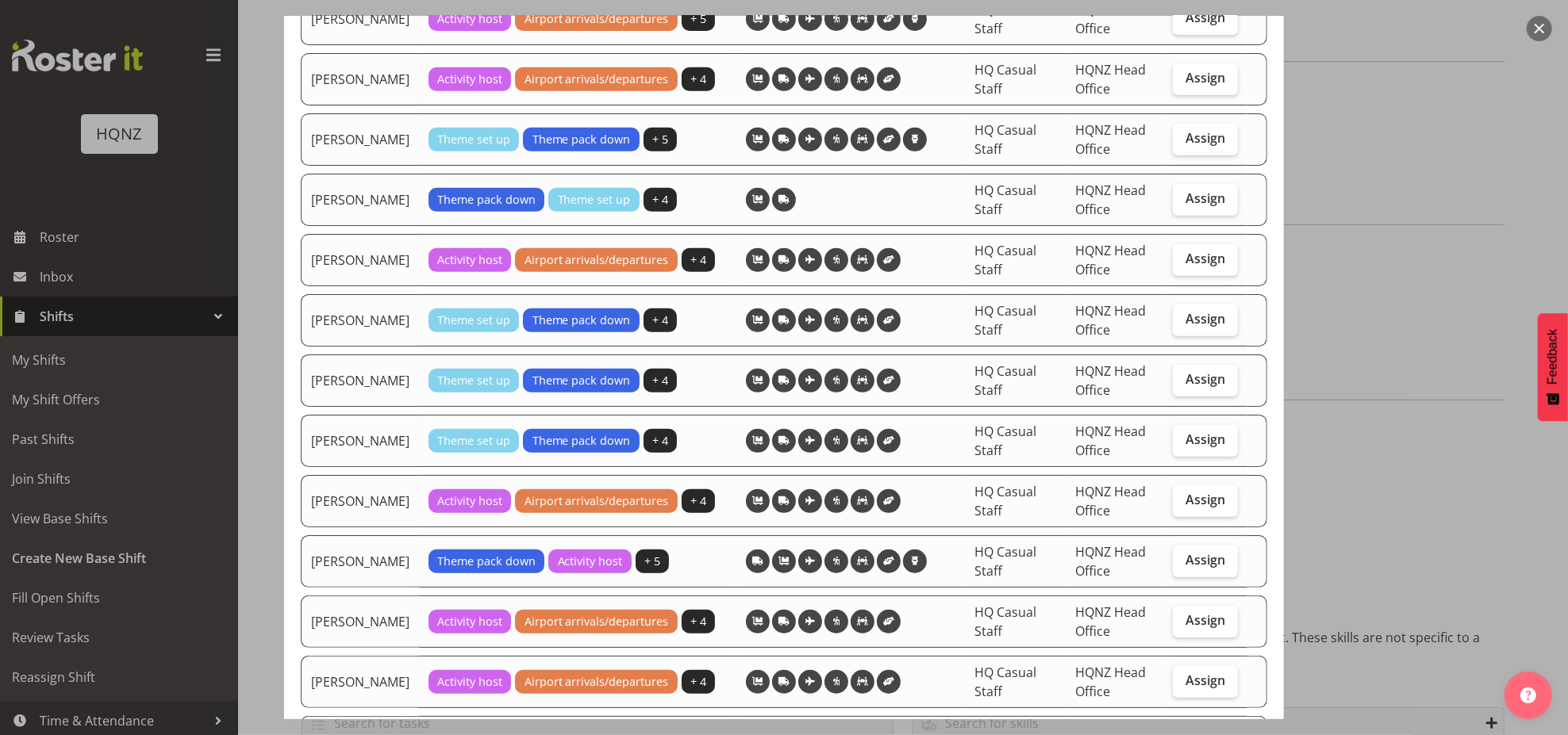
scroll to position [704, 0]
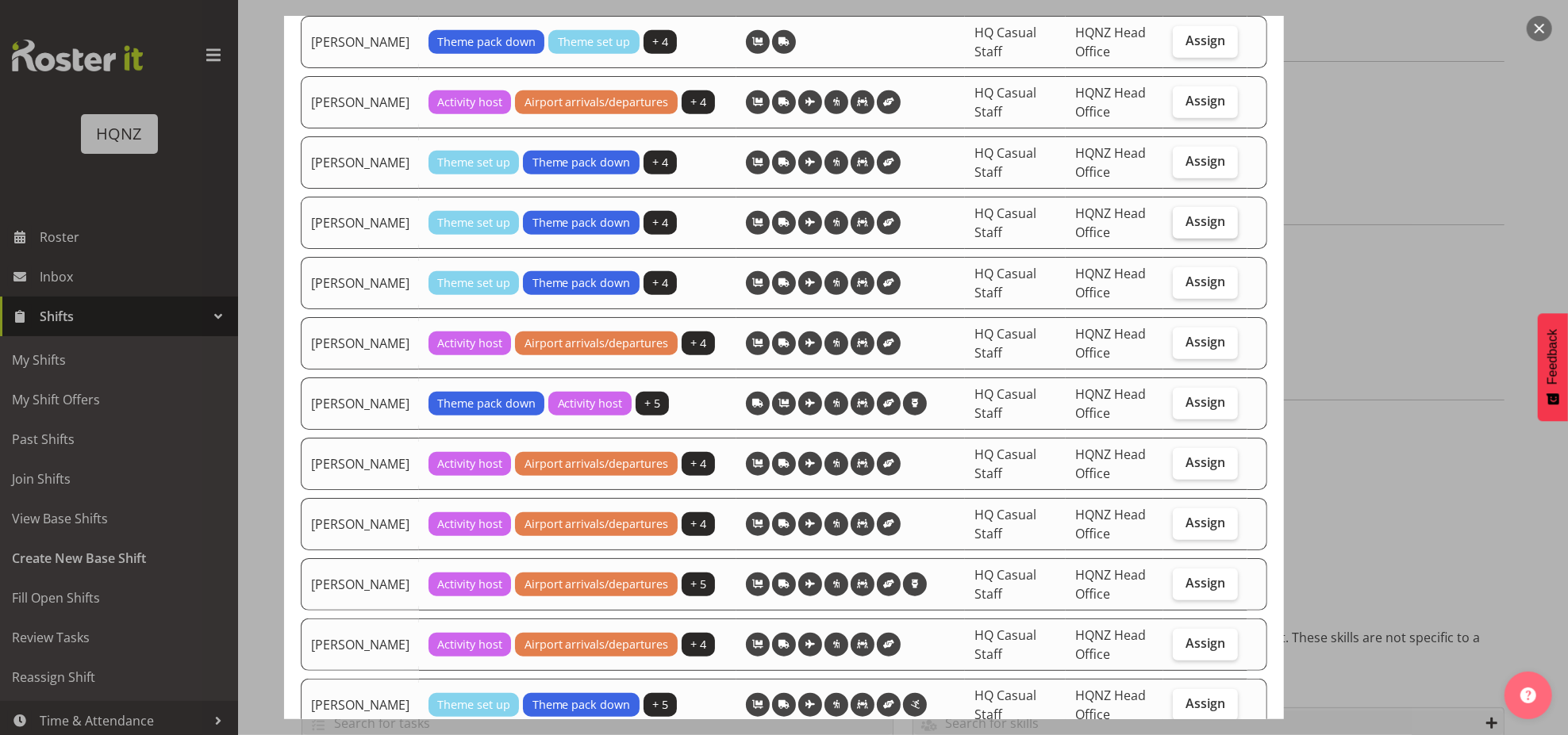
click at [1185, 214] on span "Assign" at bounding box center [1205, 222] width 40 height 16
click at [1172, 216] on input "Assign" at bounding box center [1177, 221] width 10 height 10
checkbox input "true"
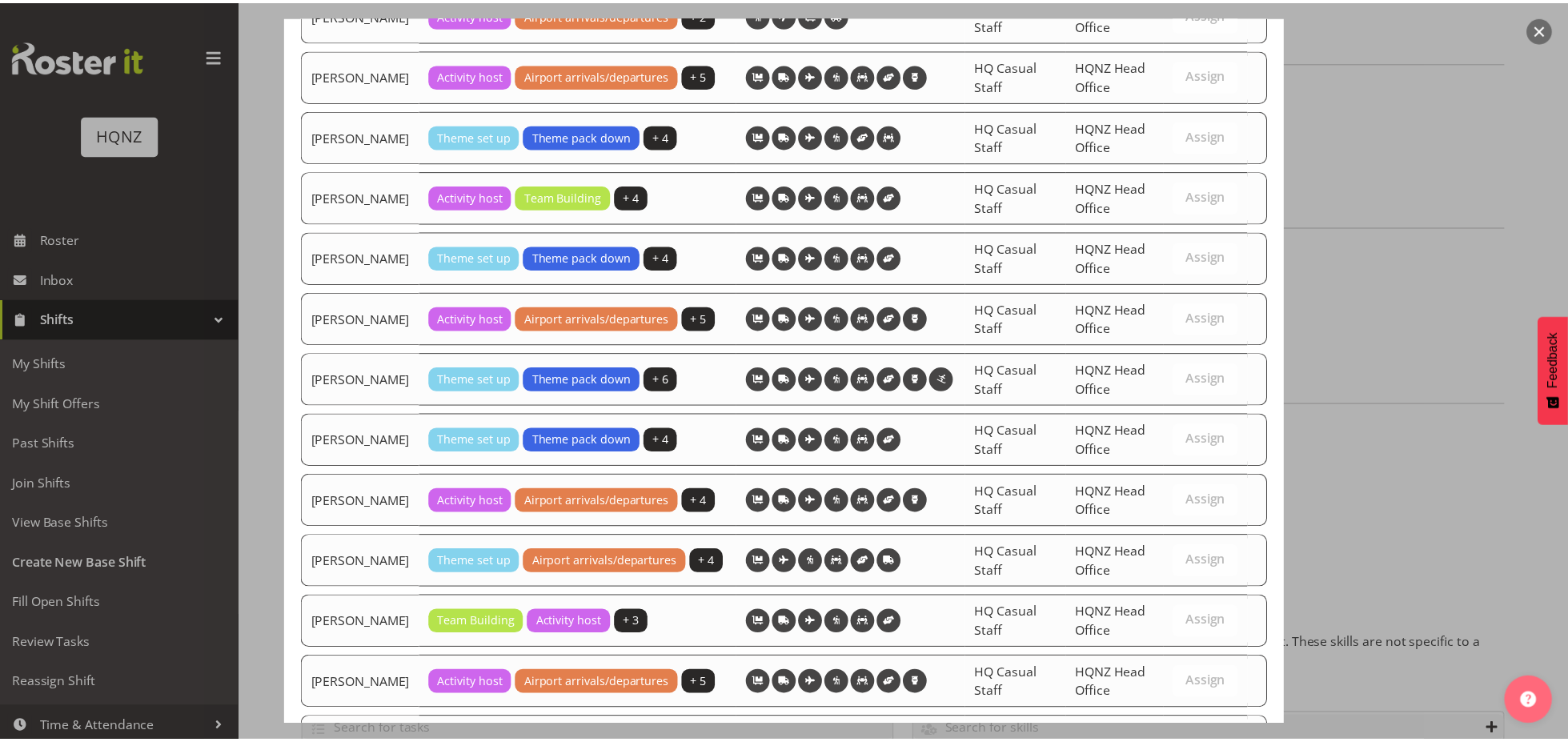
scroll to position [1651, 0]
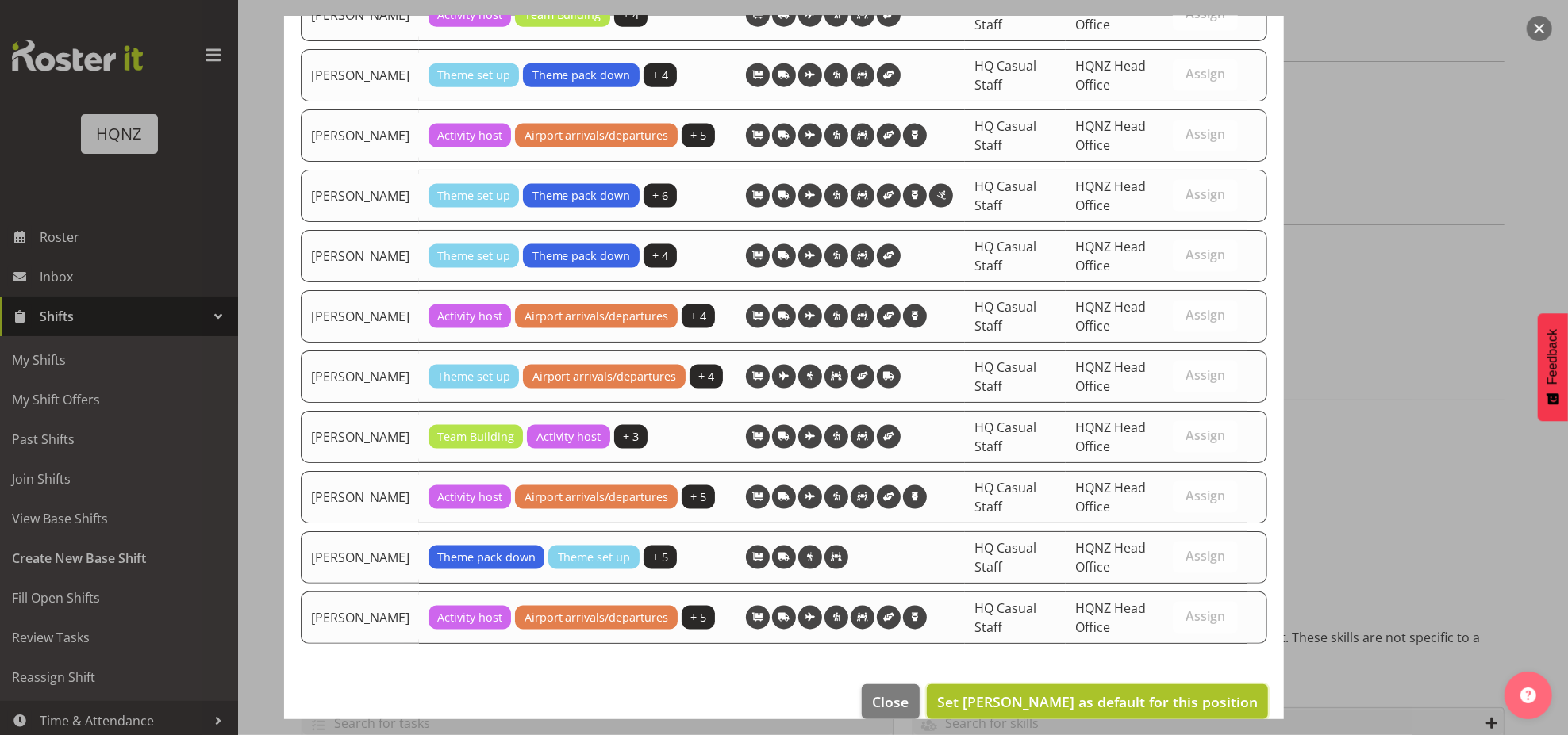
click at [1156, 692] on span "Set [PERSON_NAME] as default for this position" at bounding box center [1097, 702] width 320 height 19
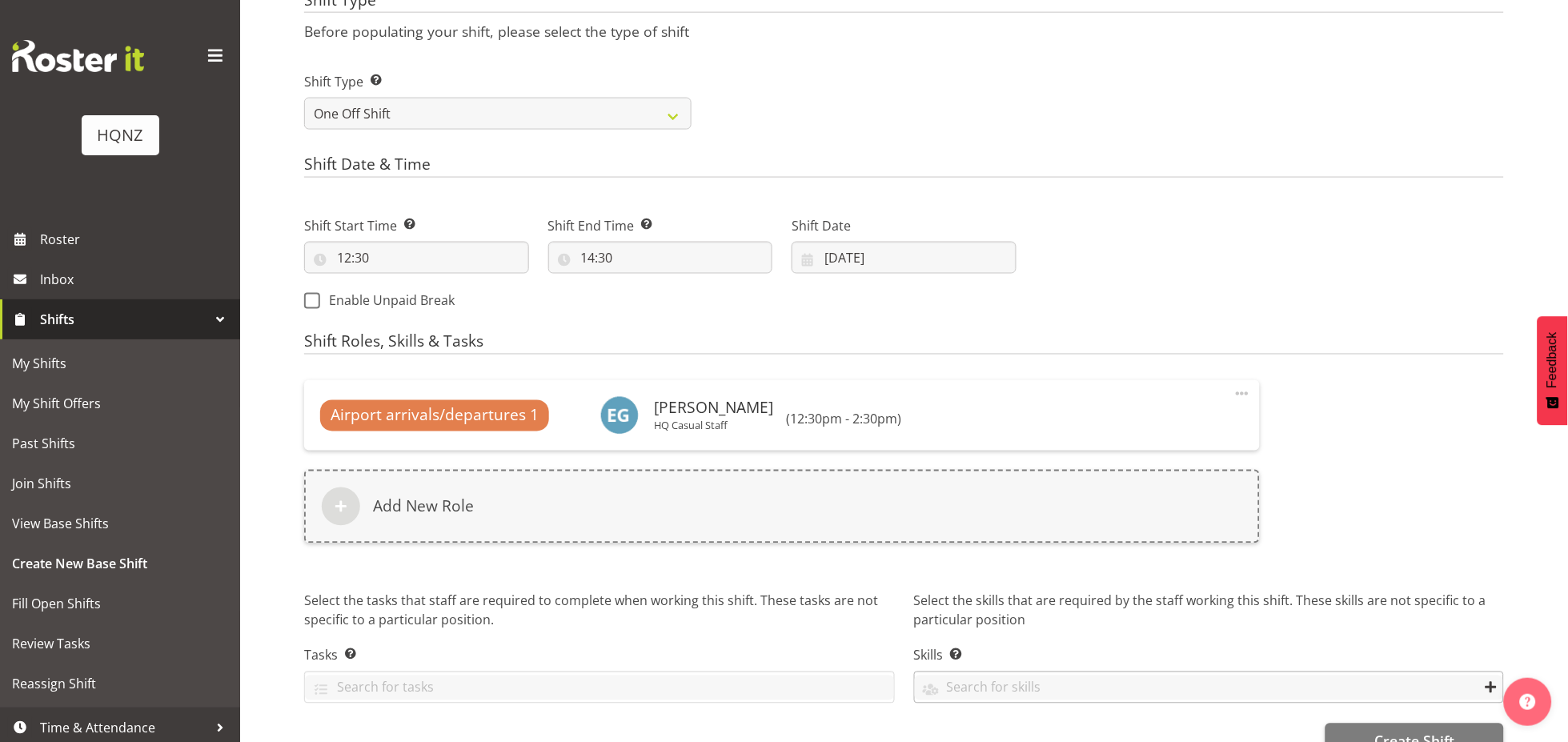
scroll to position [652, 0]
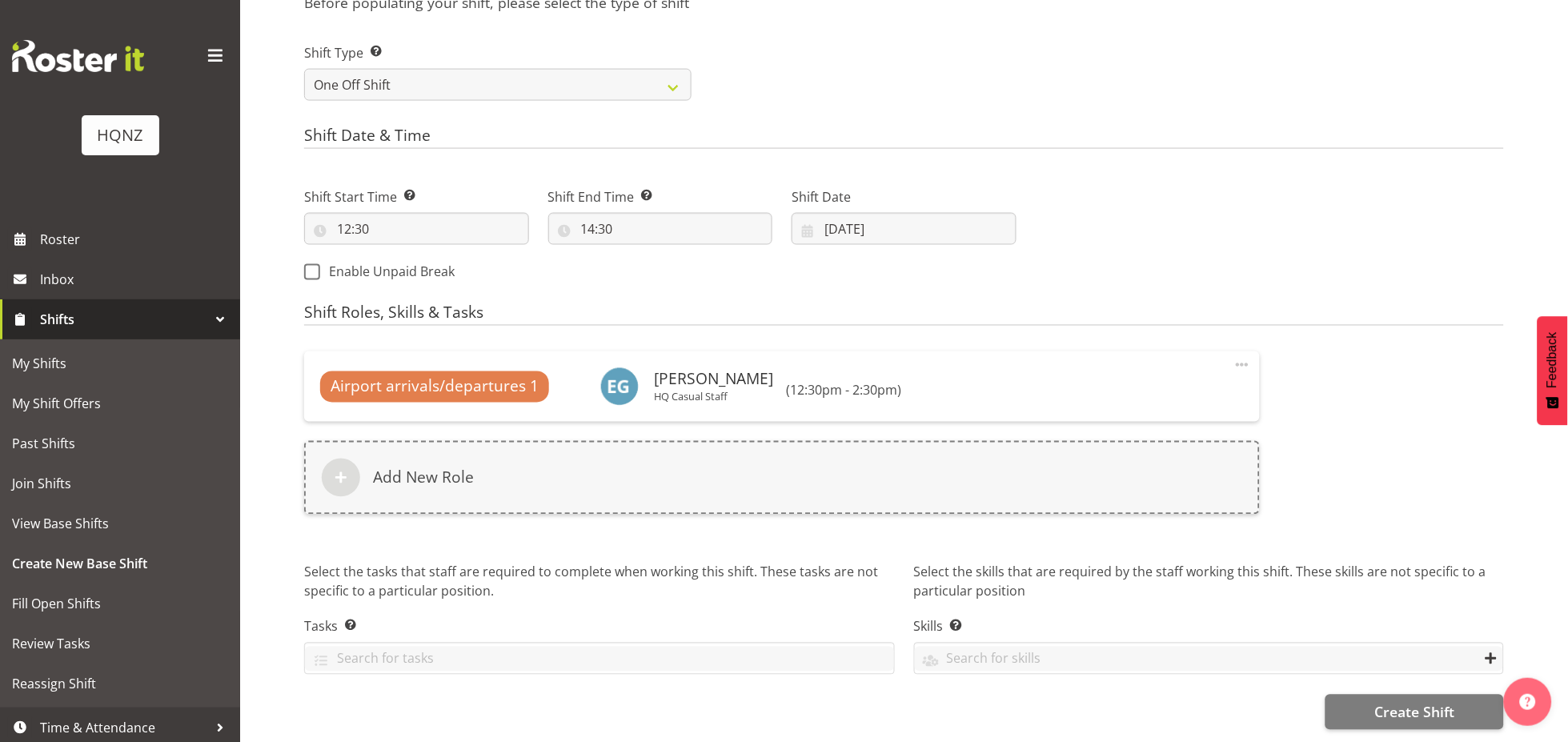
click at [1383, 718] on div "Shift Name Enter a name for the shift (e.g. Day Shift). Airport Arrivals $30 p/…" at bounding box center [936, 124] width 1264 height 1235
click at [1383, 703] on span "Create Shift" at bounding box center [1415, 713] width 80 height 21
